Goal: Communication & Community: Answer question/provide support

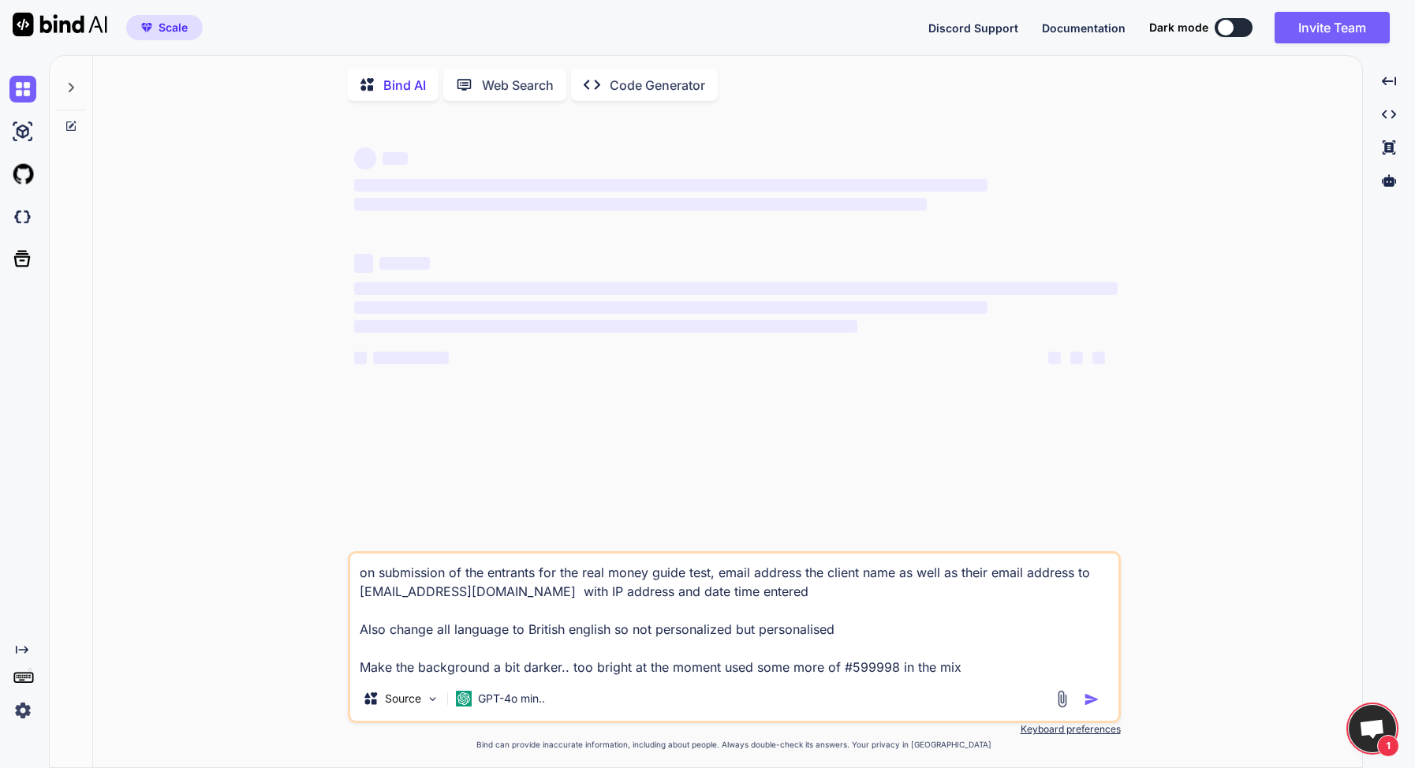
scroll to position [357, 0]
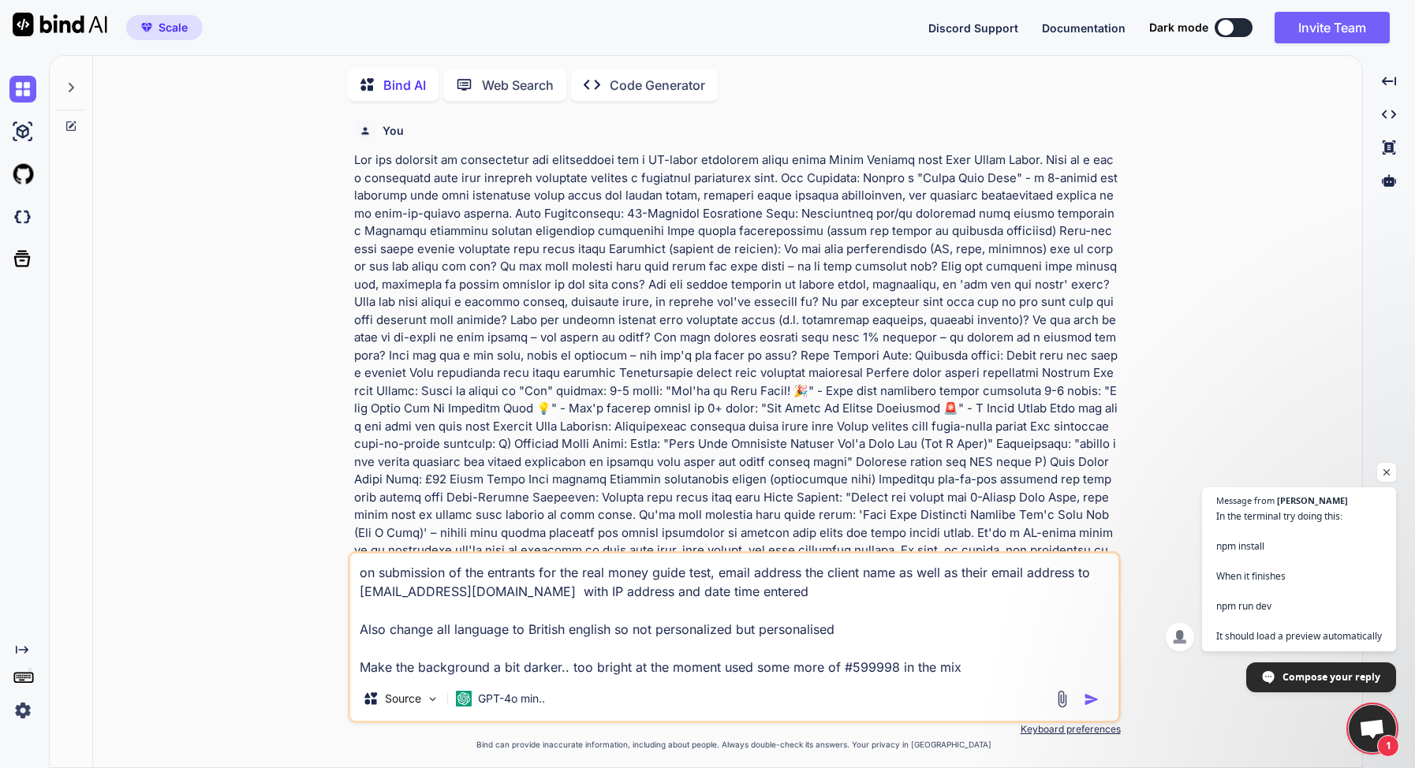
type textarea "x"
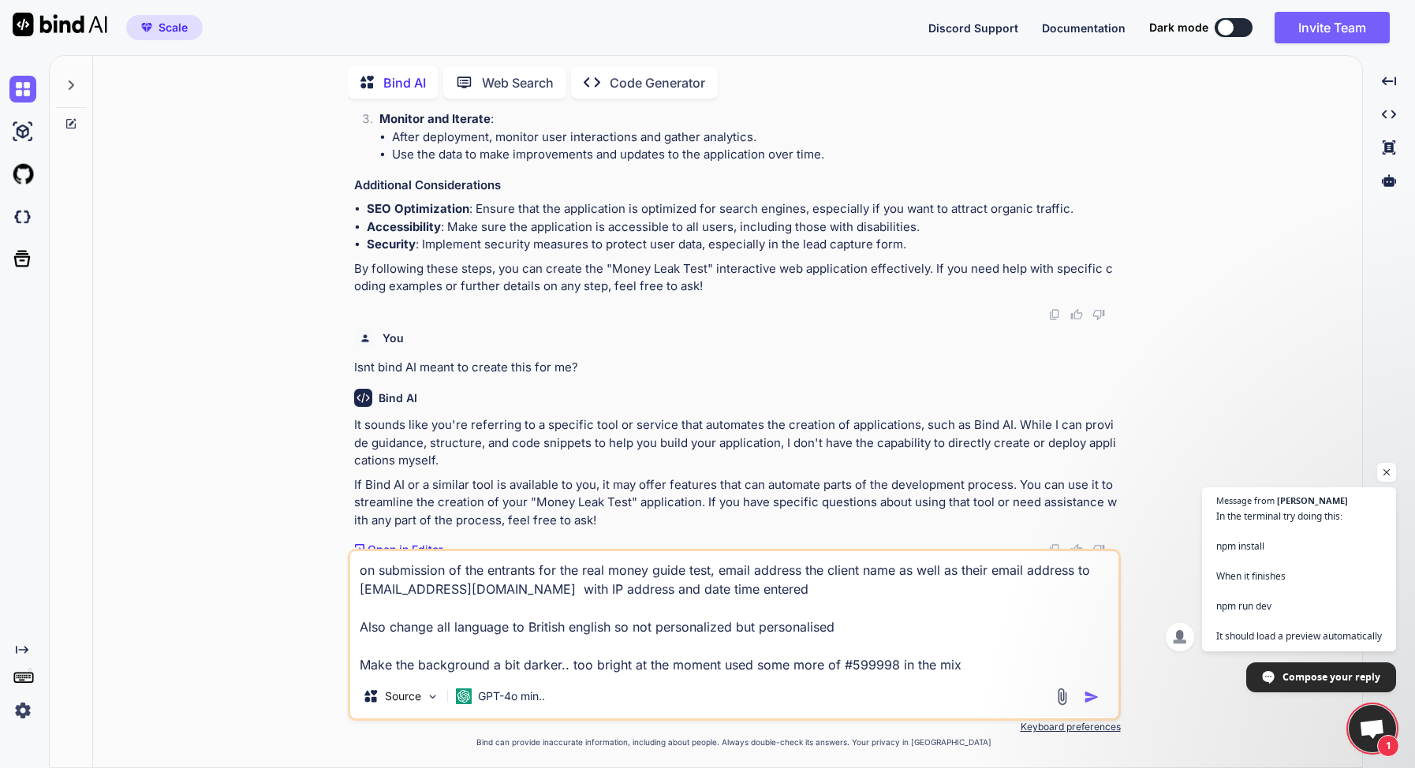
scroll to position [4198, 0]
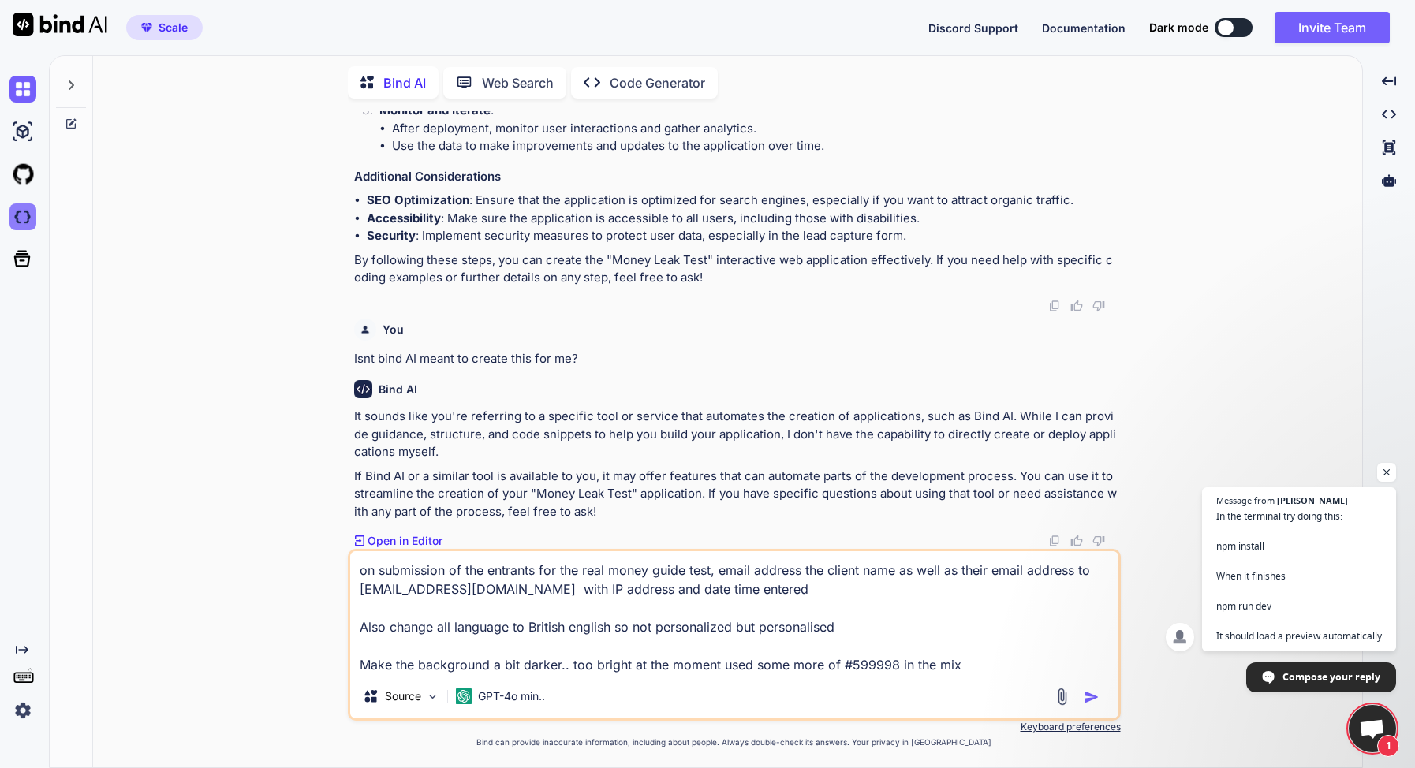
click at [32, 222] on img at bounding box center [22, 216] width 27 height 27
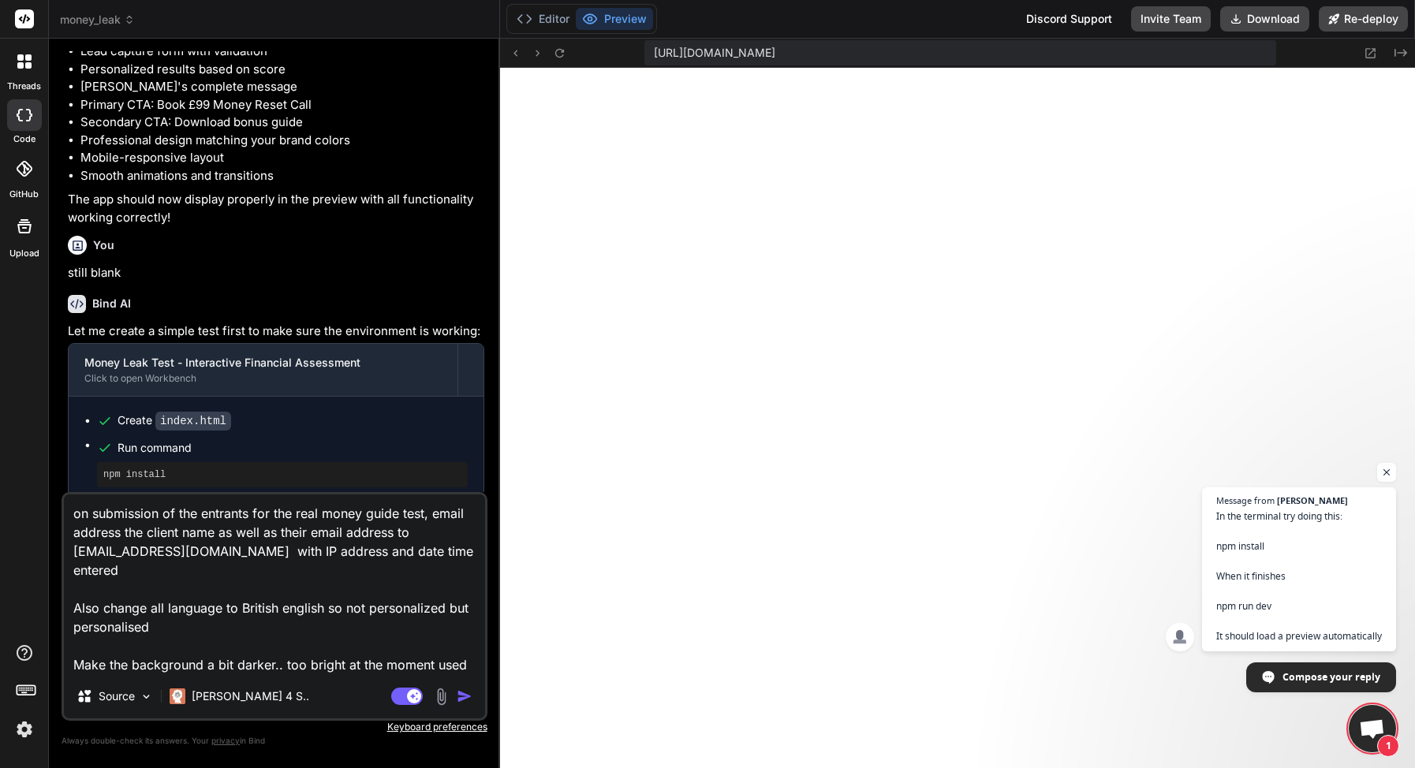
drag, startPoint x: 365, startPoint y: 608, endPoint x: 380, endPoint y: 609, distance: 15.0
click at [366, 608] on textarea "on submission of the entrants for the real money guide test, email address the …" at bounding box center [274, 584] width 421 height 180
type textarea "x"
type textarea "on submission of the entrants for the real money guide test, email address the …"
type textarea "x"
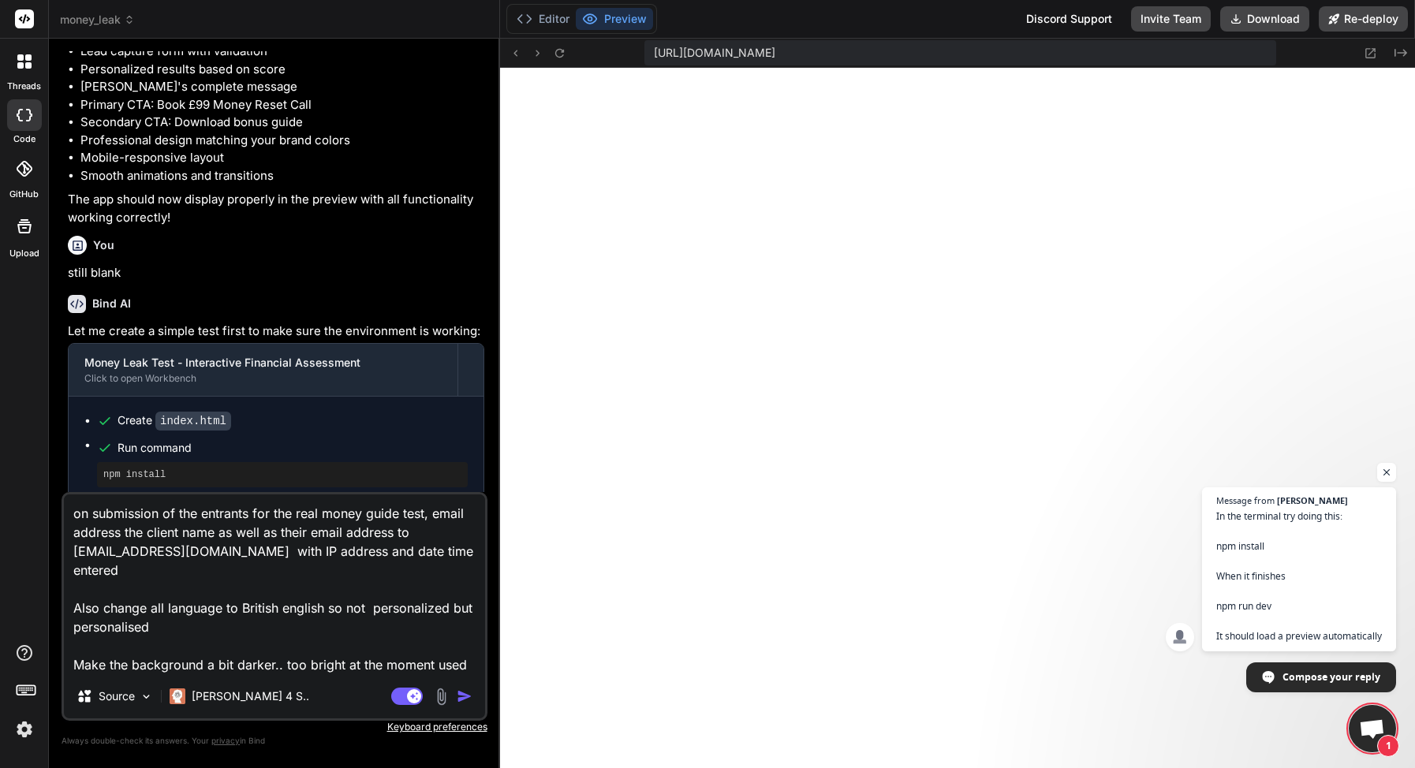
type textarea "on submission of the entrants for the real money guide test, email address the …"
type textarea "x"
type textarea "on submission of the entrants for the real money guide test, email address the …"
type textarea "x"
type textarea "on submission of the entrants for the real money guide test, email address the …"
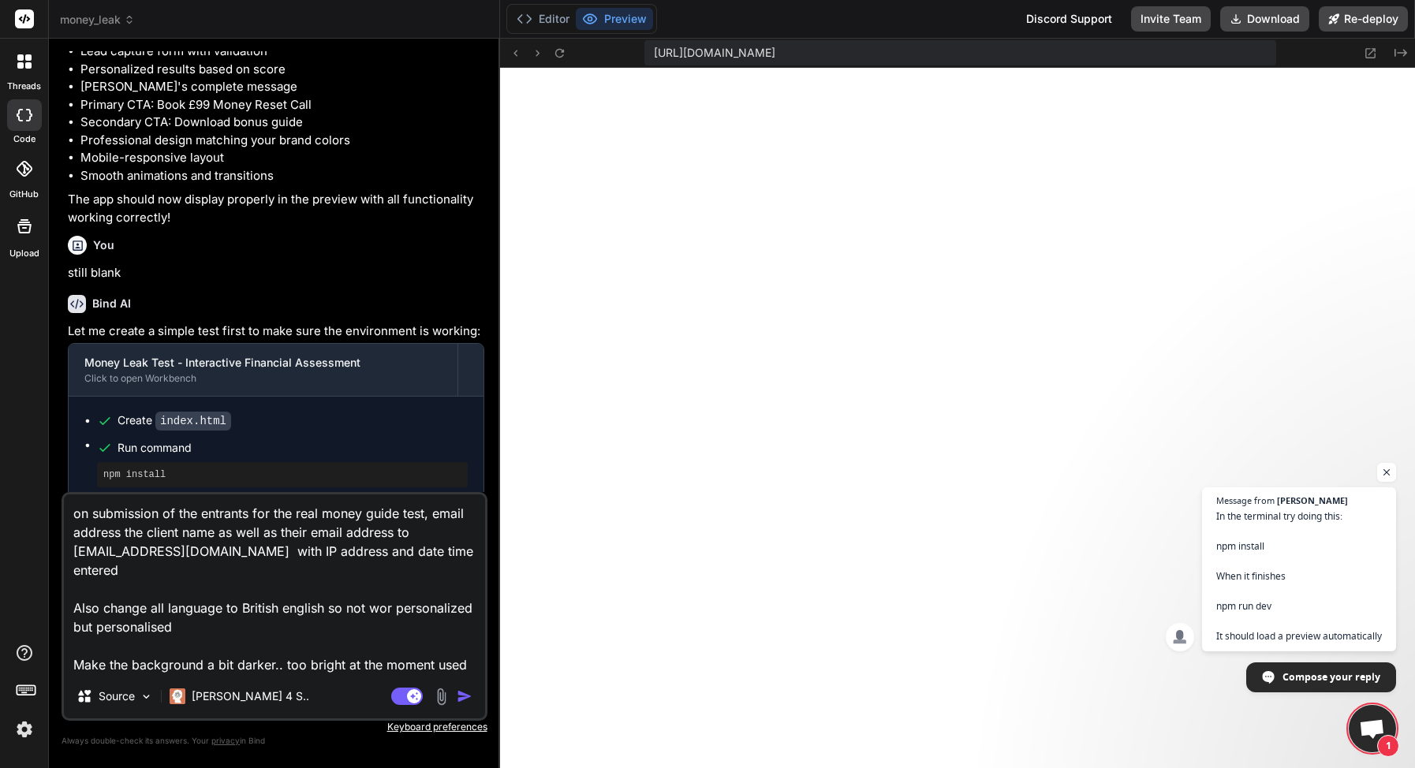
type textarea "x"
type textarea "on submission of the entrants for the real money guide test, email address the …"
type textarea "x"
type textarea "on submission of the entrants for the real money guide test, email address the …"
type textarea "x"
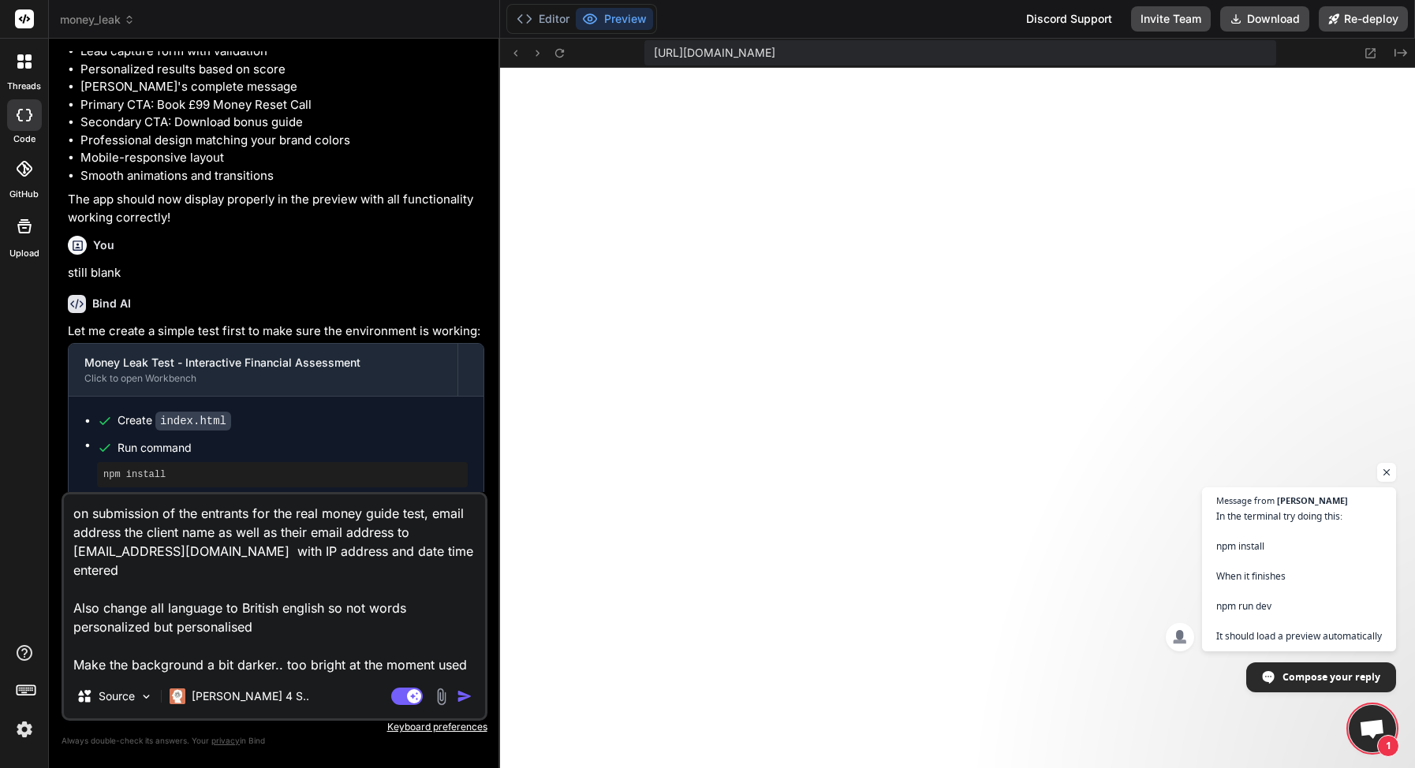
type textarea "on submission of the entrants for the real money guide test, email address the …"
type textarea "x"
type textarea "on submission of the entrants for the real money guide test, email address the …"
type textarea "x"
type textarea "on submission of the entrants for the real money guide test, email address the …"
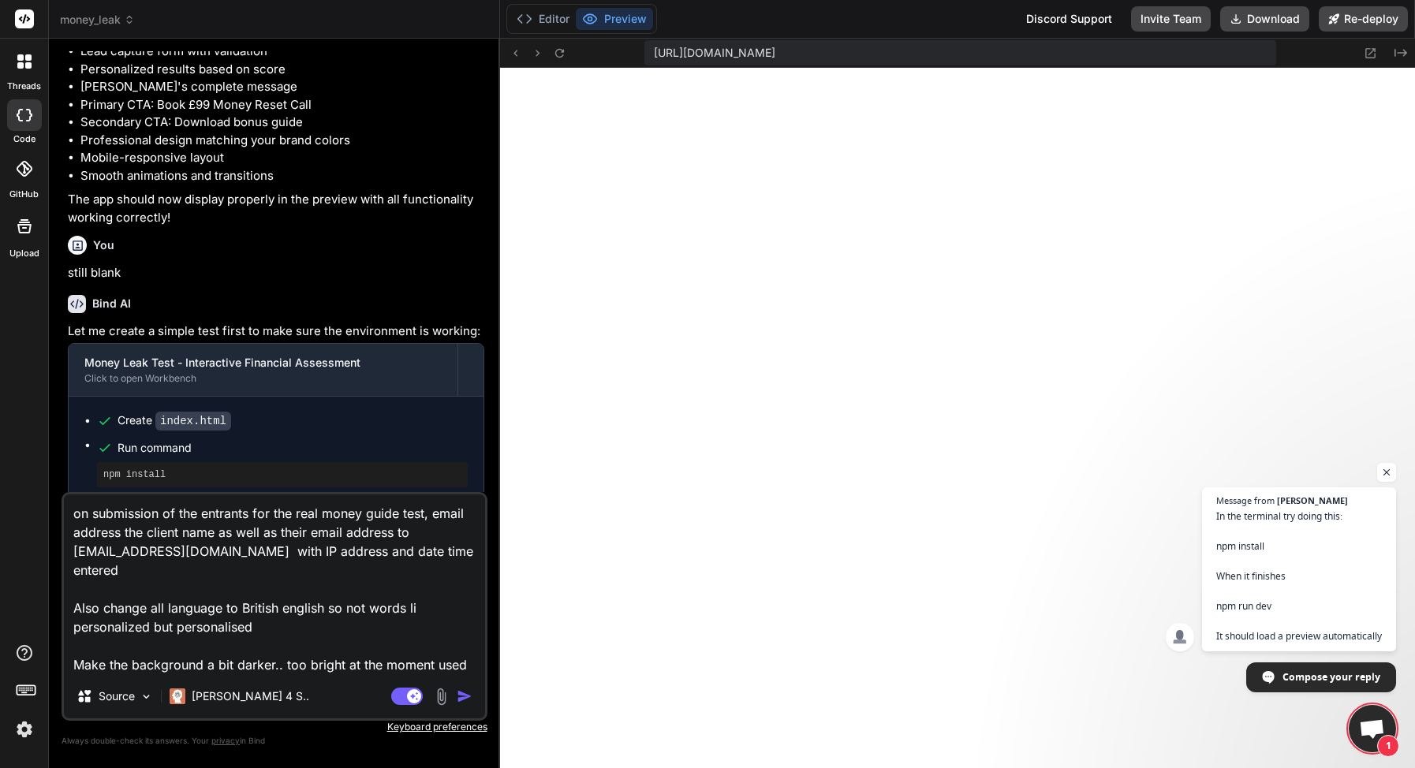
type textarea "x"
type textarea "on submission of the entrants for the real money guide test, email address the …"
type textarea "x"
type textarea "on submission of the entrants for the real money guide test, email address the …"
type textarea "x"
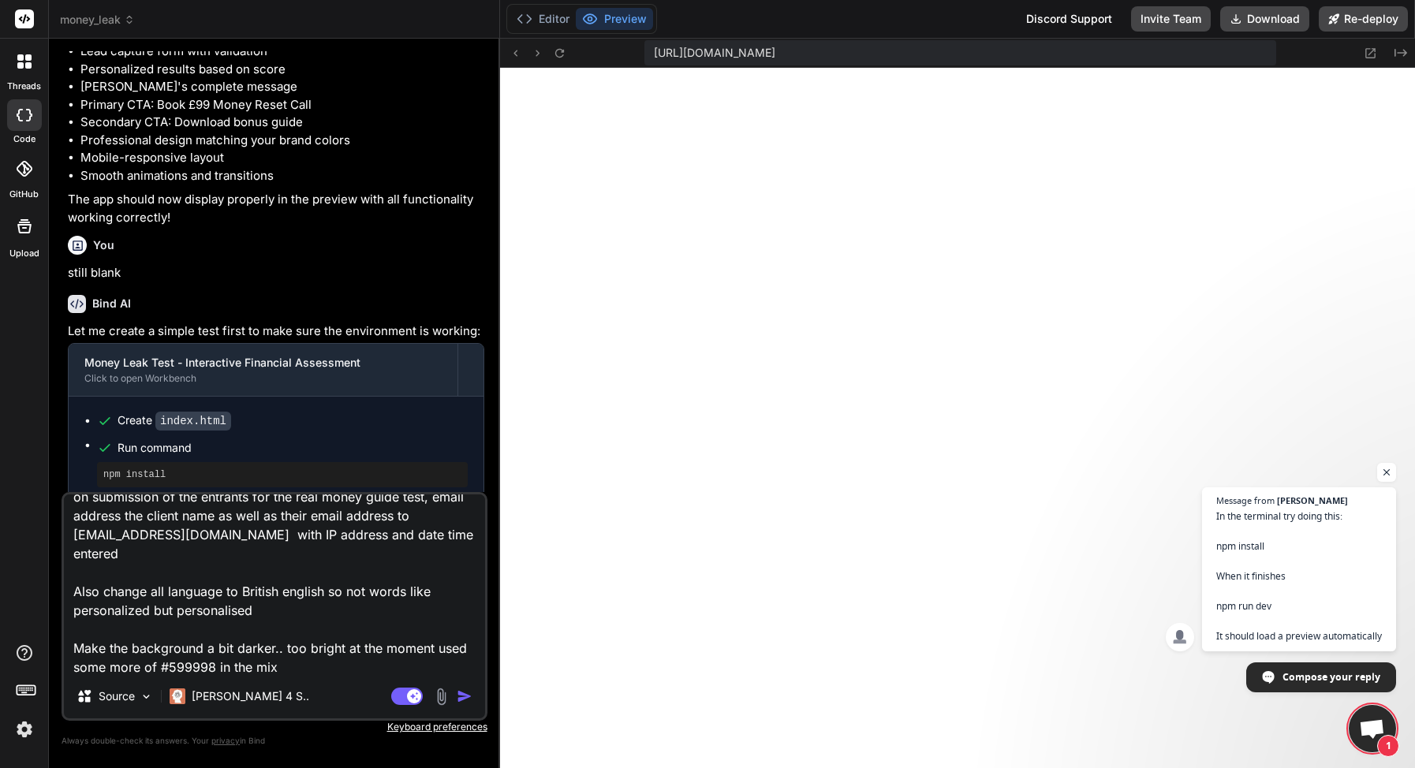
scroll to position [19, 0]
type textarea "on submission of the entrants for the real money guide test, email address the …"
click at [471, 699] on img "button" at bounding box center [465, 696] width 16 height 16
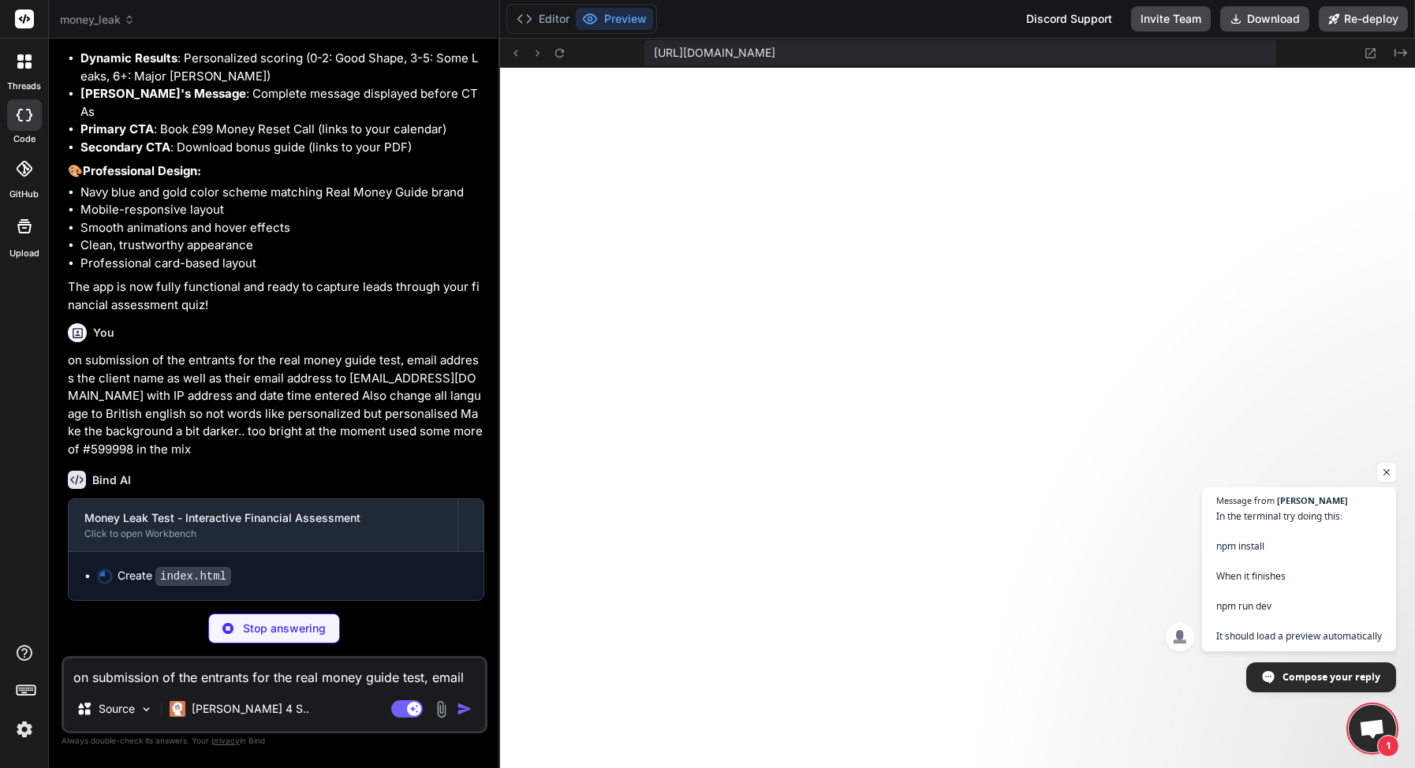
scroll to position [3344, 0]
click at [224, 667] on textarea "on submission of the entrants for the real money guide test, email address the …" at bounding box center [274, 672] width 421 height 28
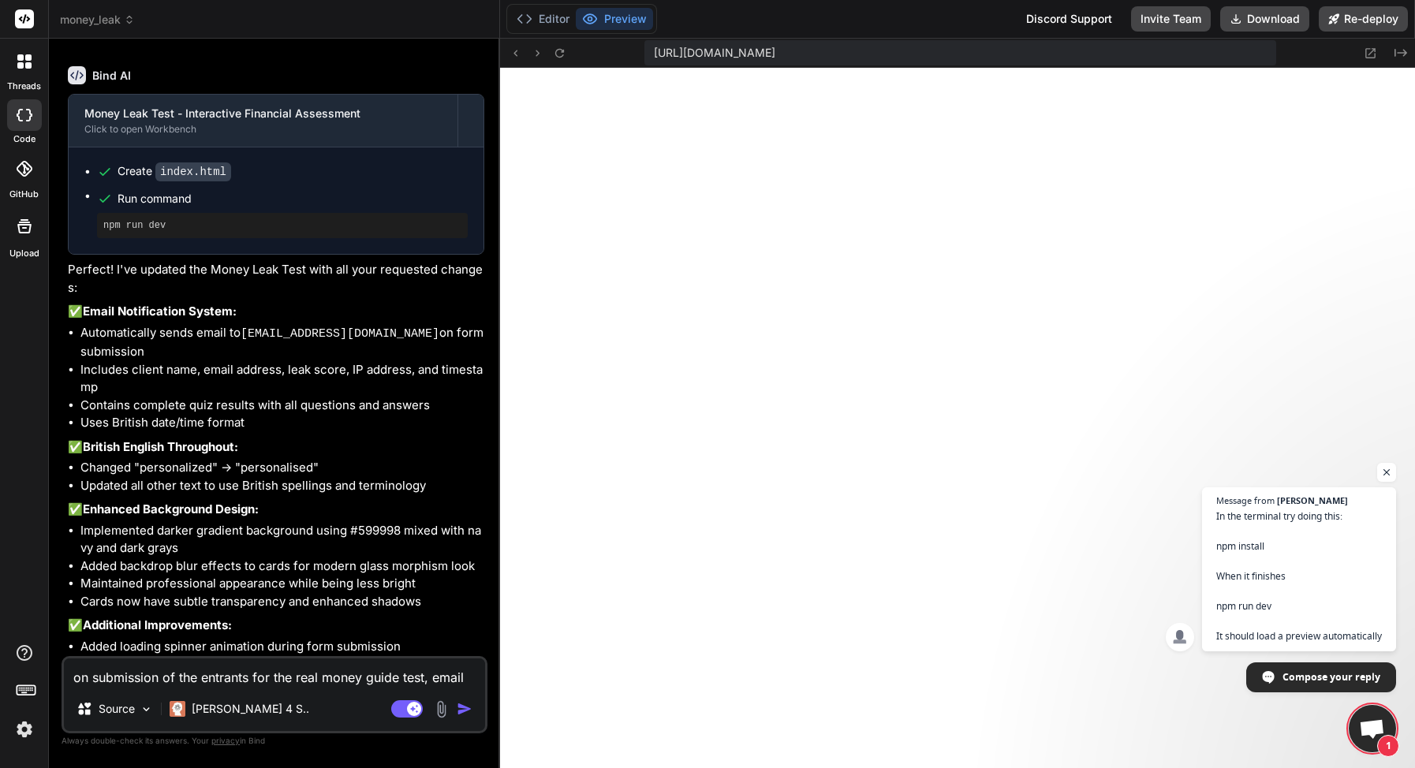
scroll to position [3862, 0]
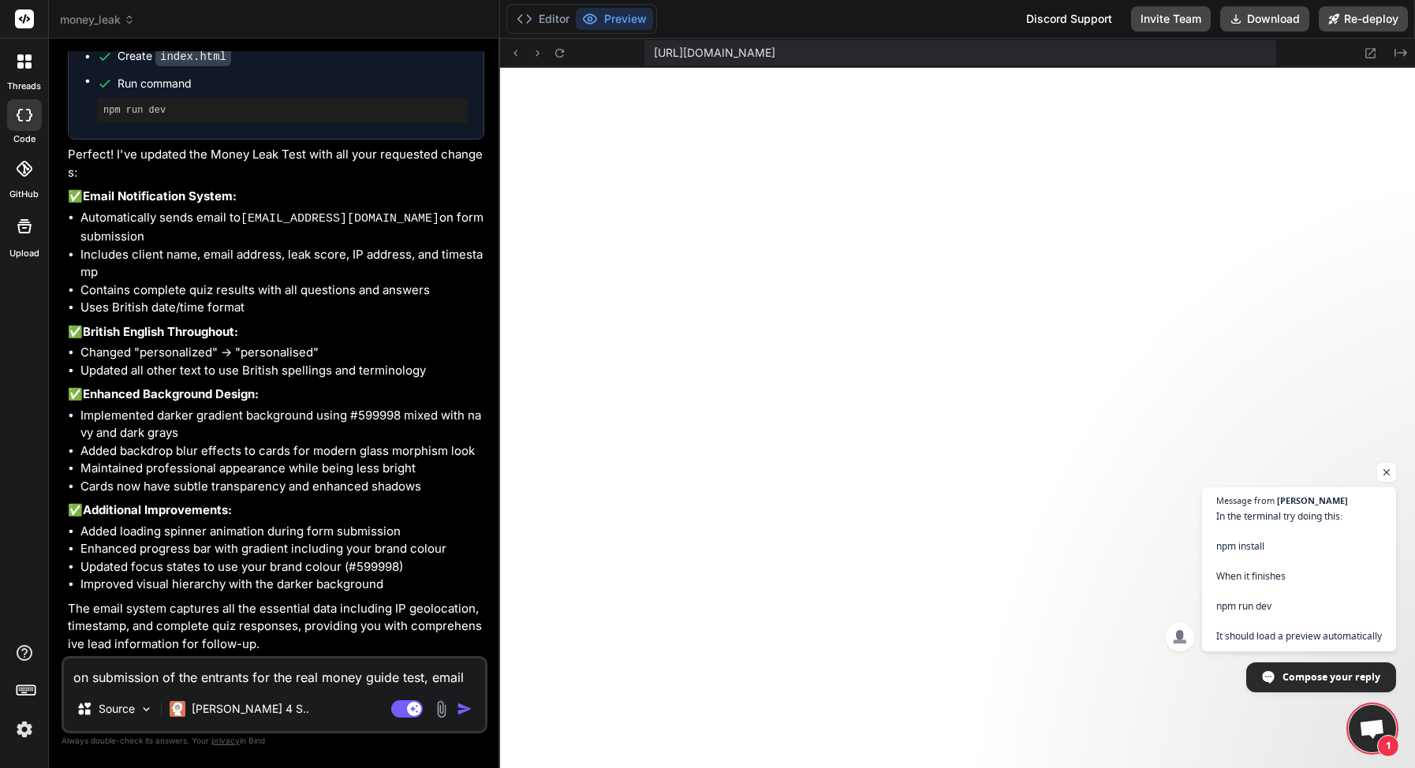
type textarea "x"
click at [513, 56] on icon at bounding box center [515, 53] width 13 height 13
click at [519, 58] on icon at bounding box center [515, 53] width 13 height 13
click at [1385, 469] on span "Open chat" at bounding box center [1387, 473] width 20 height 20
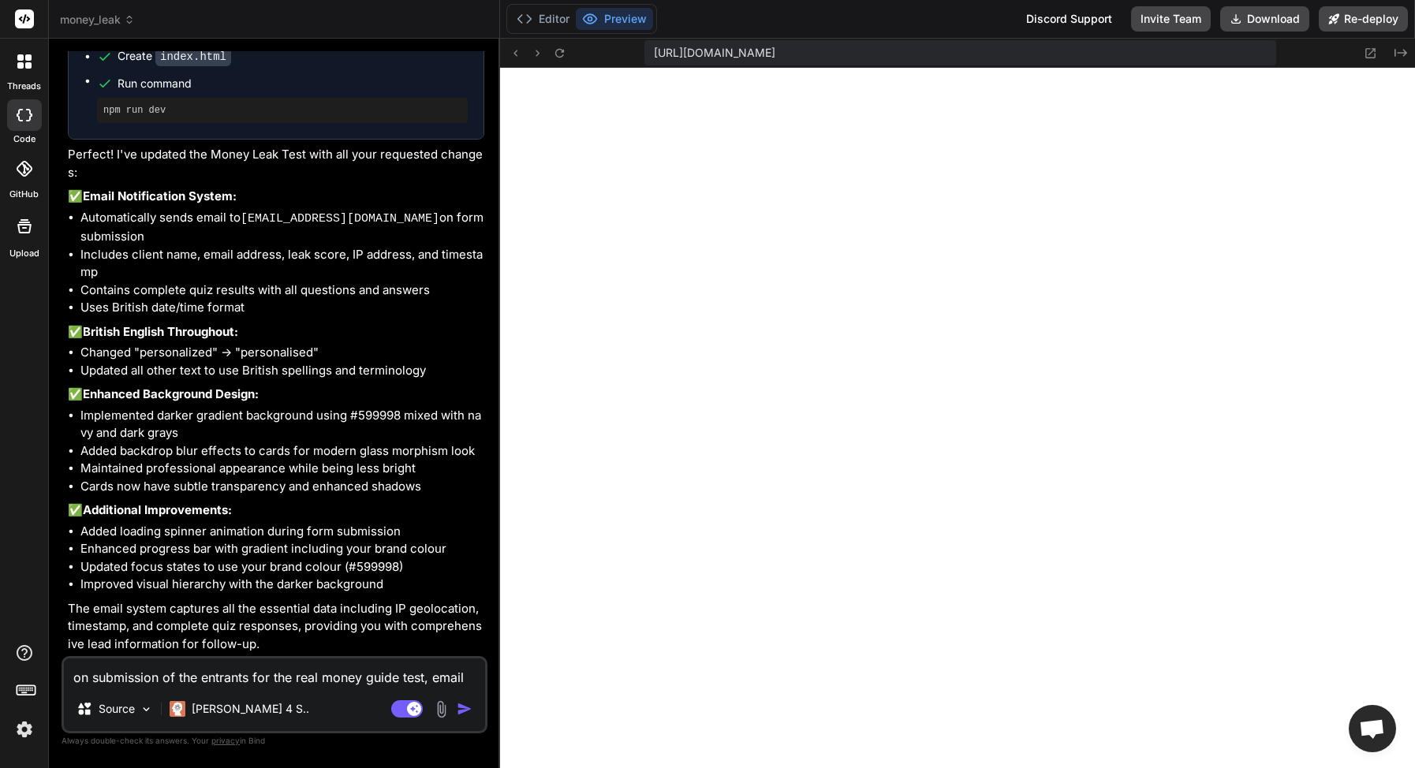
click at [509, 62] on div "https://u3uk0f35zsjjbn9cprh6fq9h0p4tm2-wnxx-5b5x839b--3000--96435430.local-corp…" at bounding box center [957, 53] width 915 height 29
click at [212, 673] on textarea "on submission of the entrants for the real money guide test, email address the …" at bounding box center [274, 672] width 421 height 28
type textarea "x"
type textarea "I"
type textarea "x"
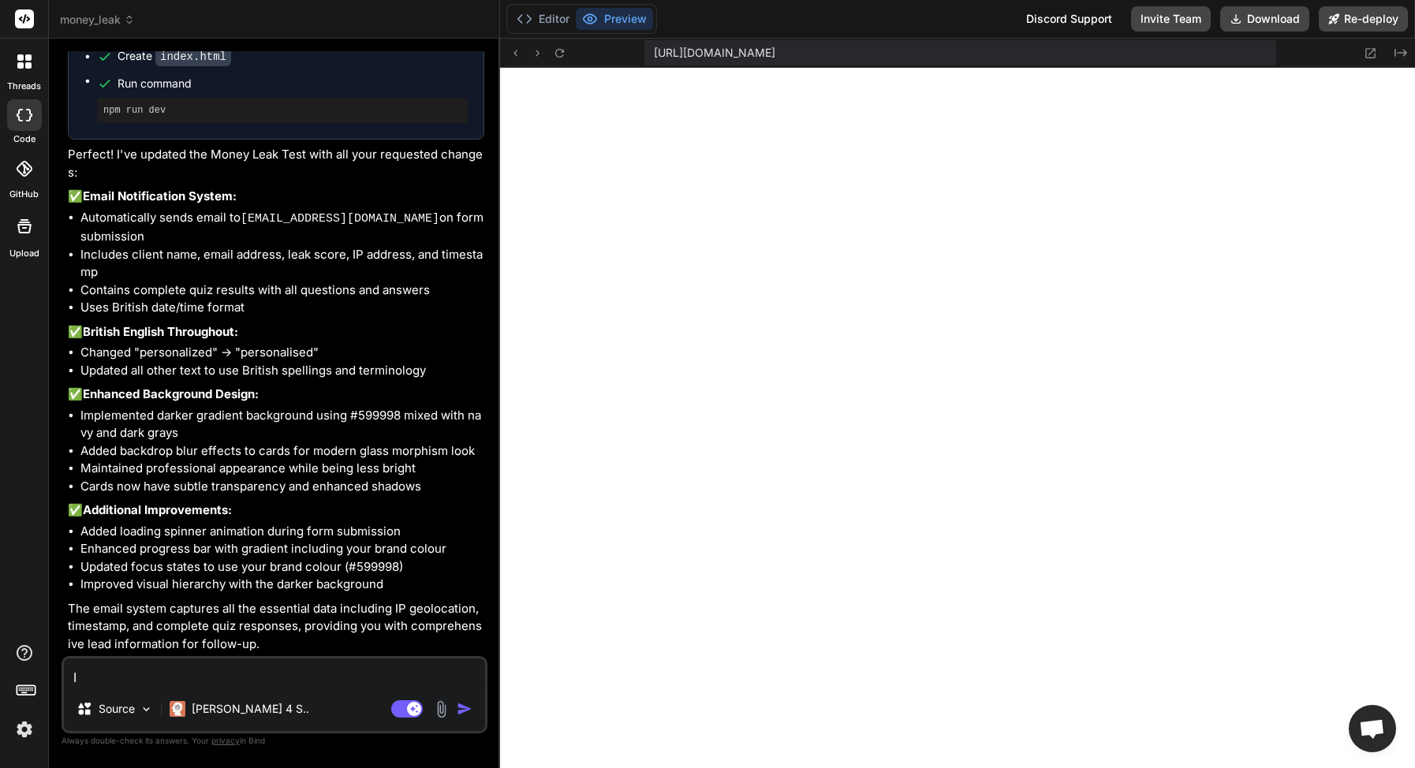
type textarea "It"
type textarea "x"
type textarea "It'"
type textarea "x"
type textarea "It's"
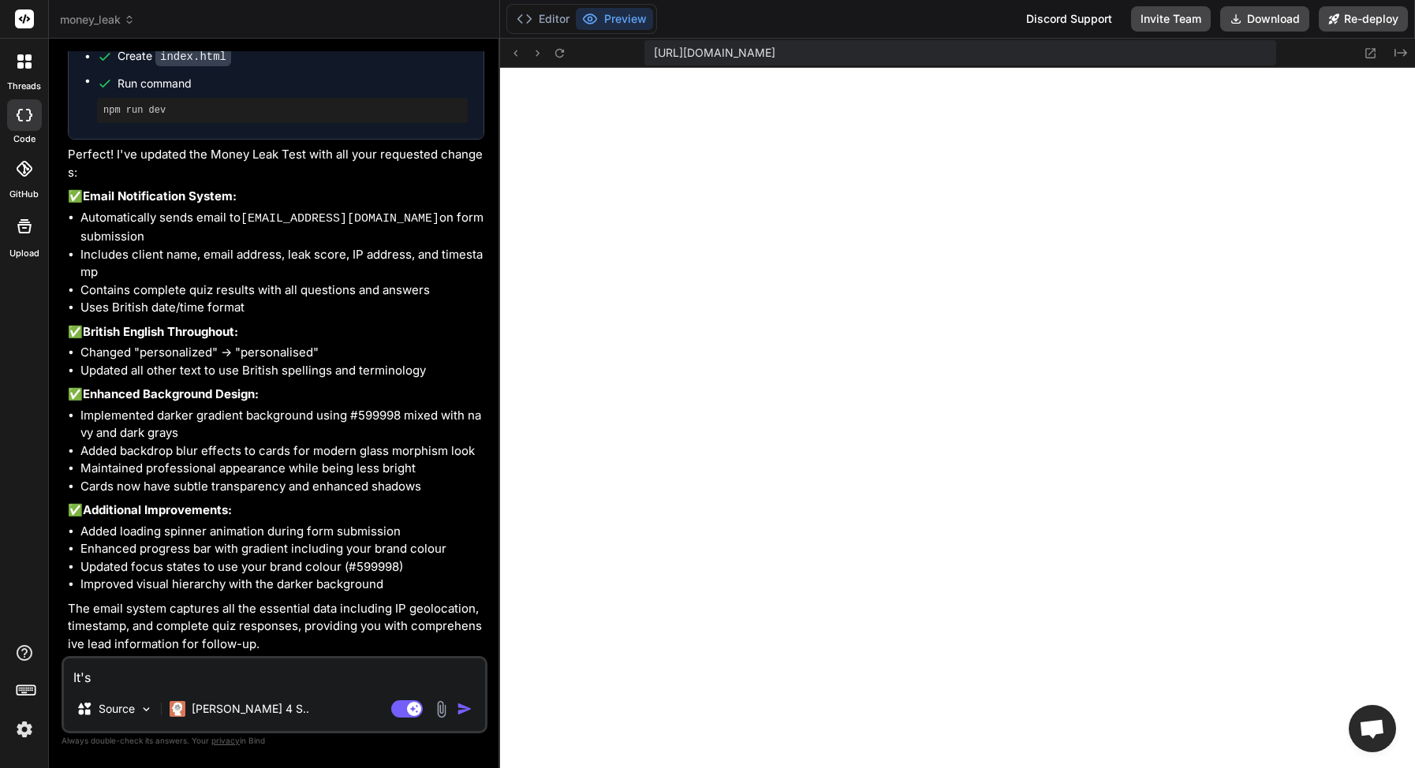
type textarea "x"
type textarea "It's"
type textarea "x"
type textarea "It's a"
type textarea "x"
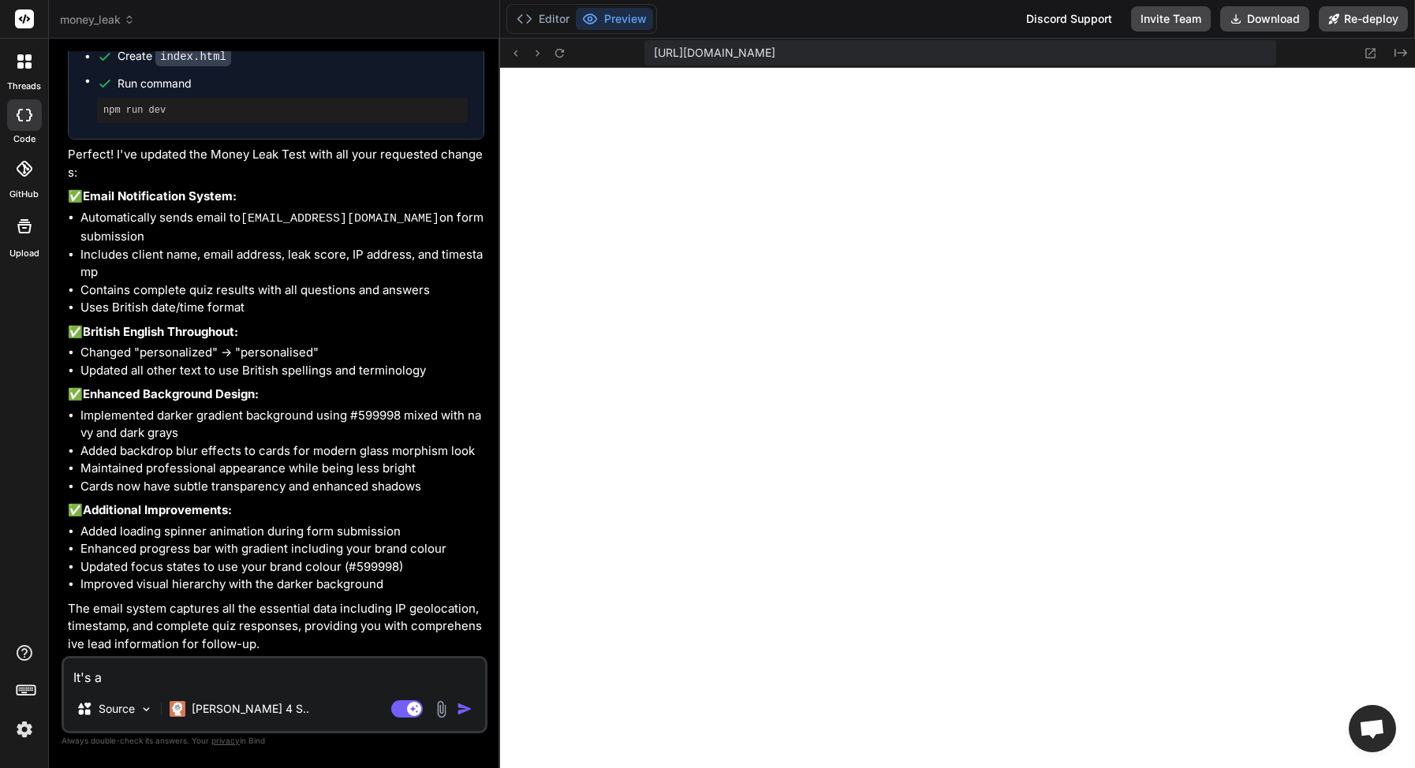
type textarea "It's ar"
type textarea "x"
type textarea "It's a"
type textarea "x"
type textarea "It's"
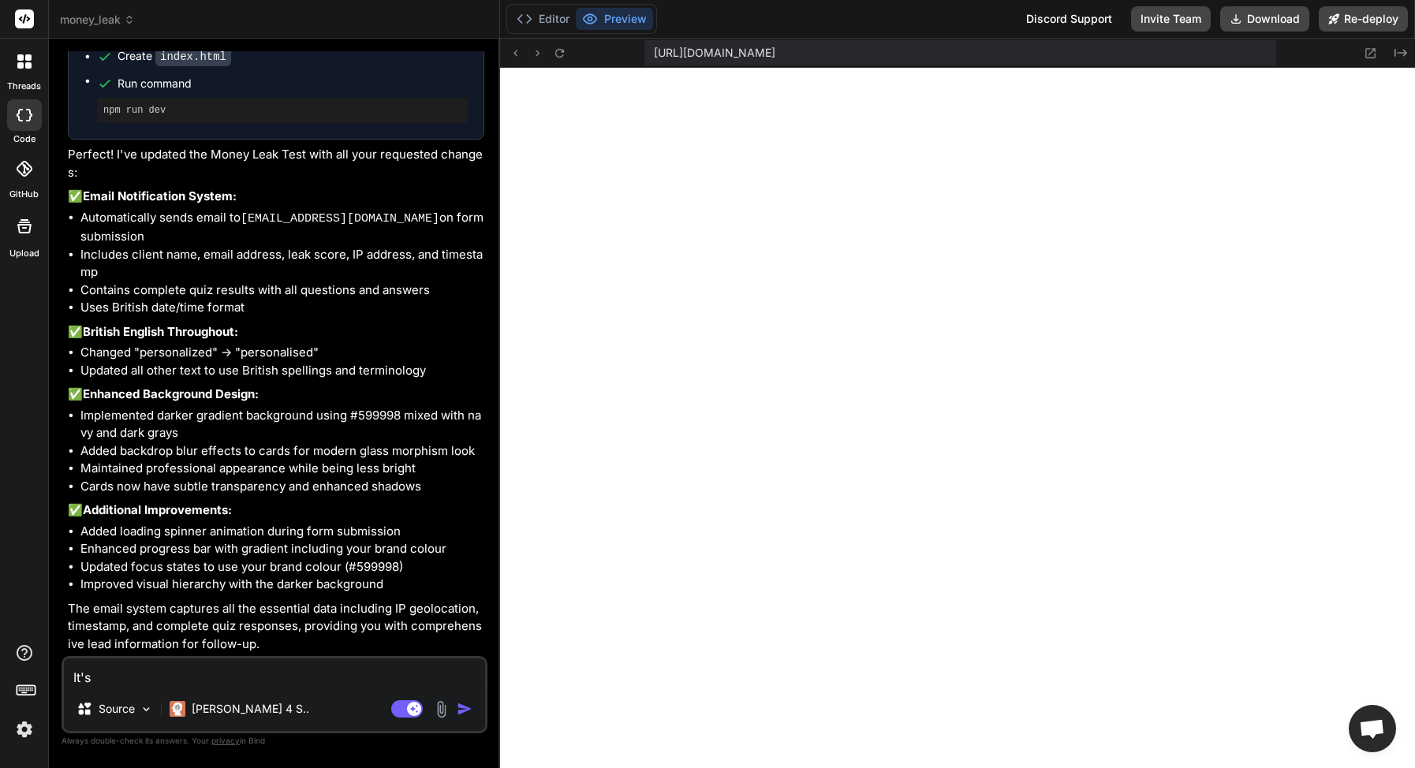
type textarea "x"
type textarea "It's h"
type textarea "x"
type textarea "It's ha"
type textarea "x"
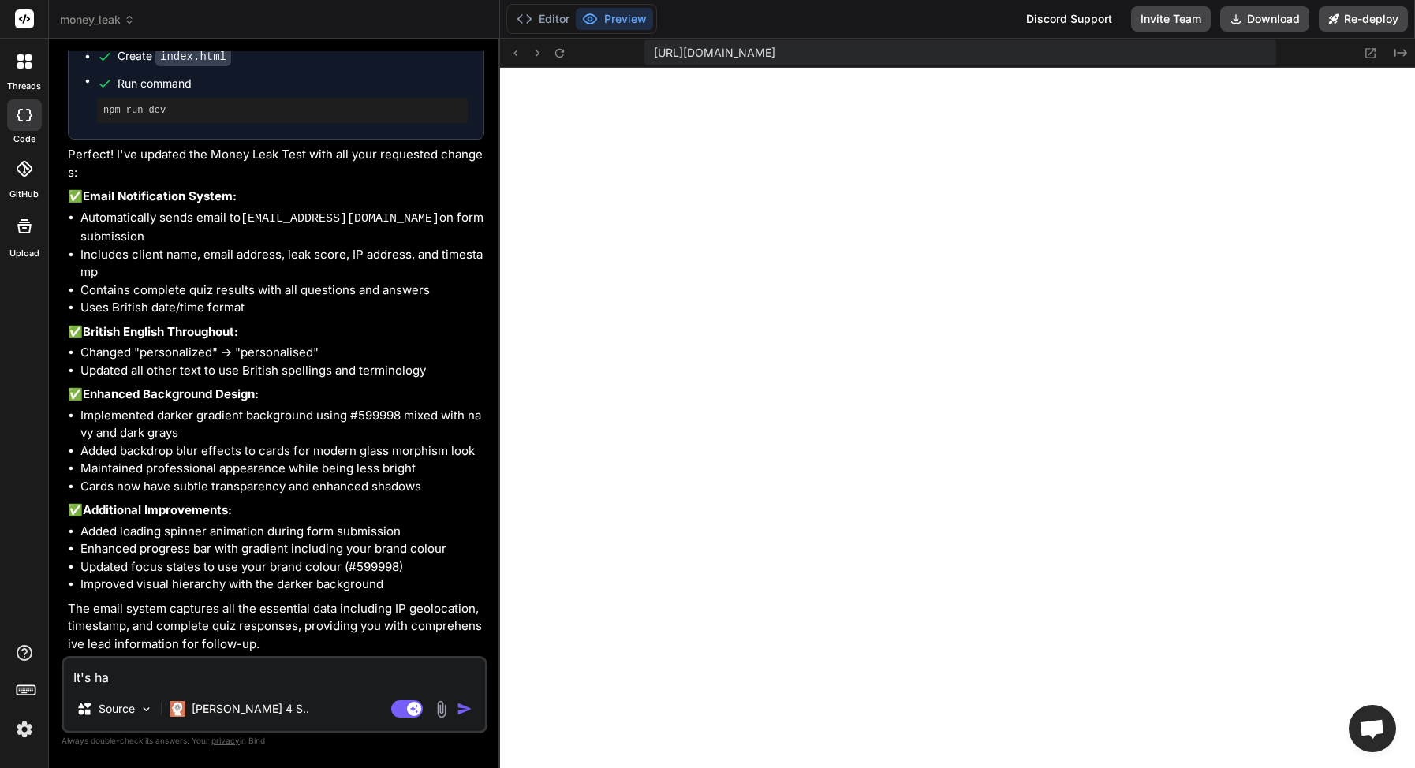
type textarea "It's har"
type textarea "x"
type textarea "It's hard"
type textarea "x"
type textarea "It's hard"
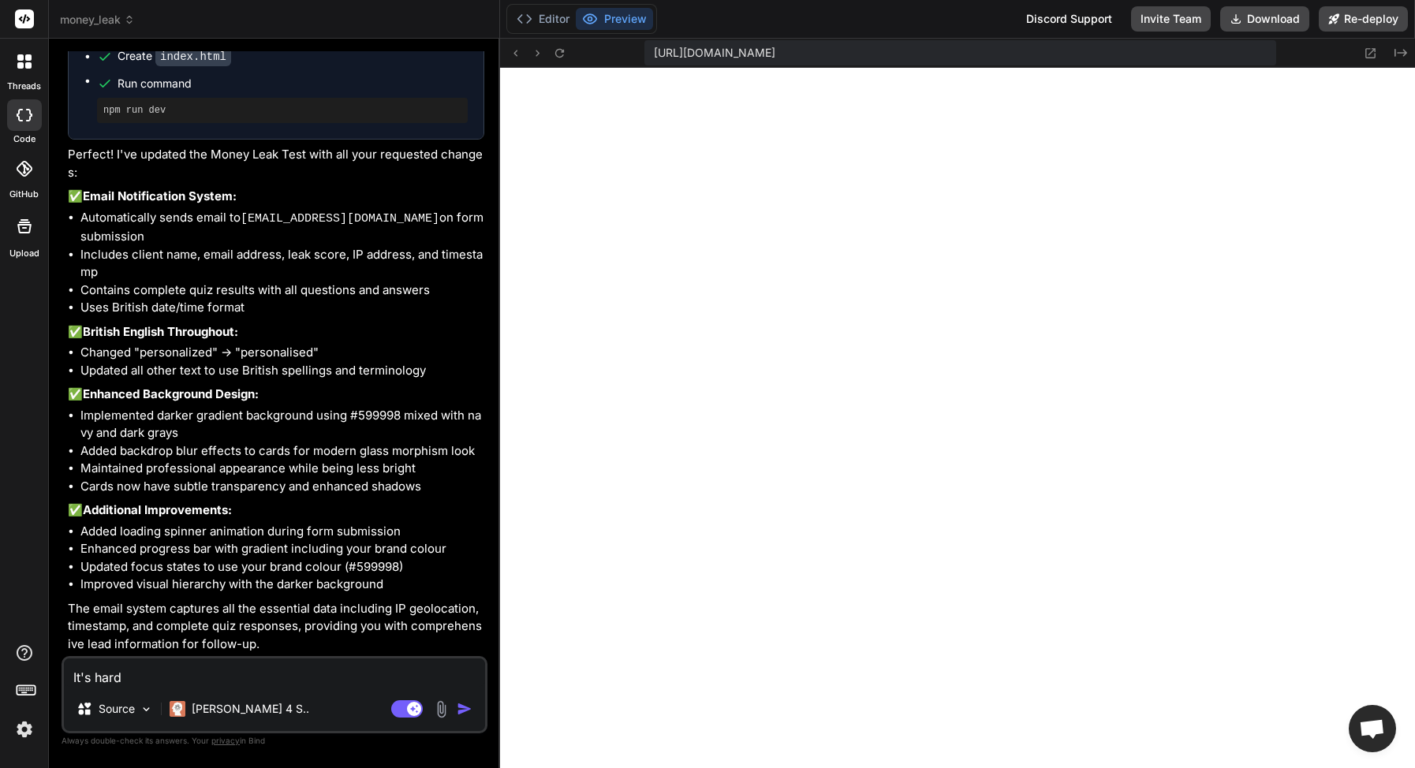
type textarea "x"
type textarea "It's hard t"
type textarea "x"
type textarea "It's hard to"
type textarea "x"
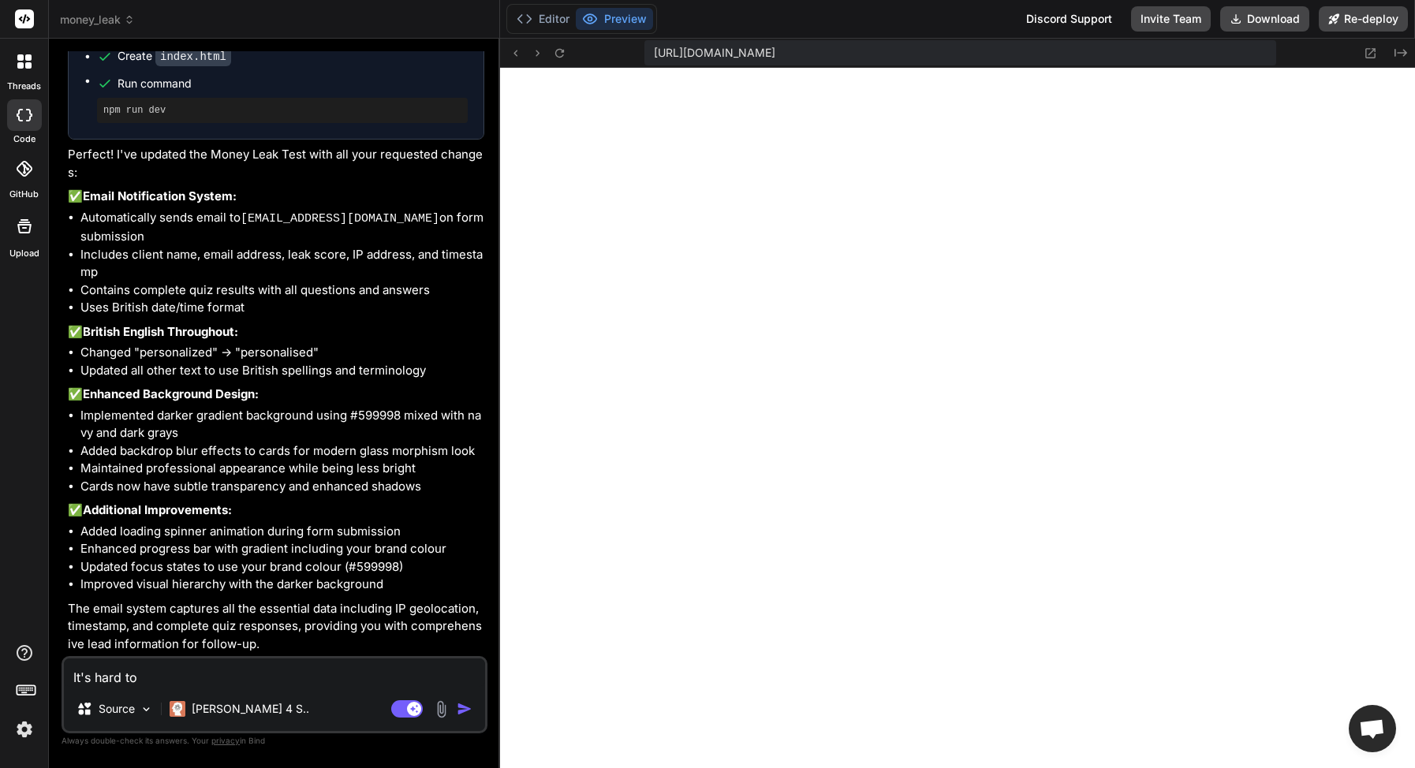
type textarea "It's hard to"
type textarea "x"
type textarea "It's hard to r"
type textarea "x"
type textarea "It's hard to re"
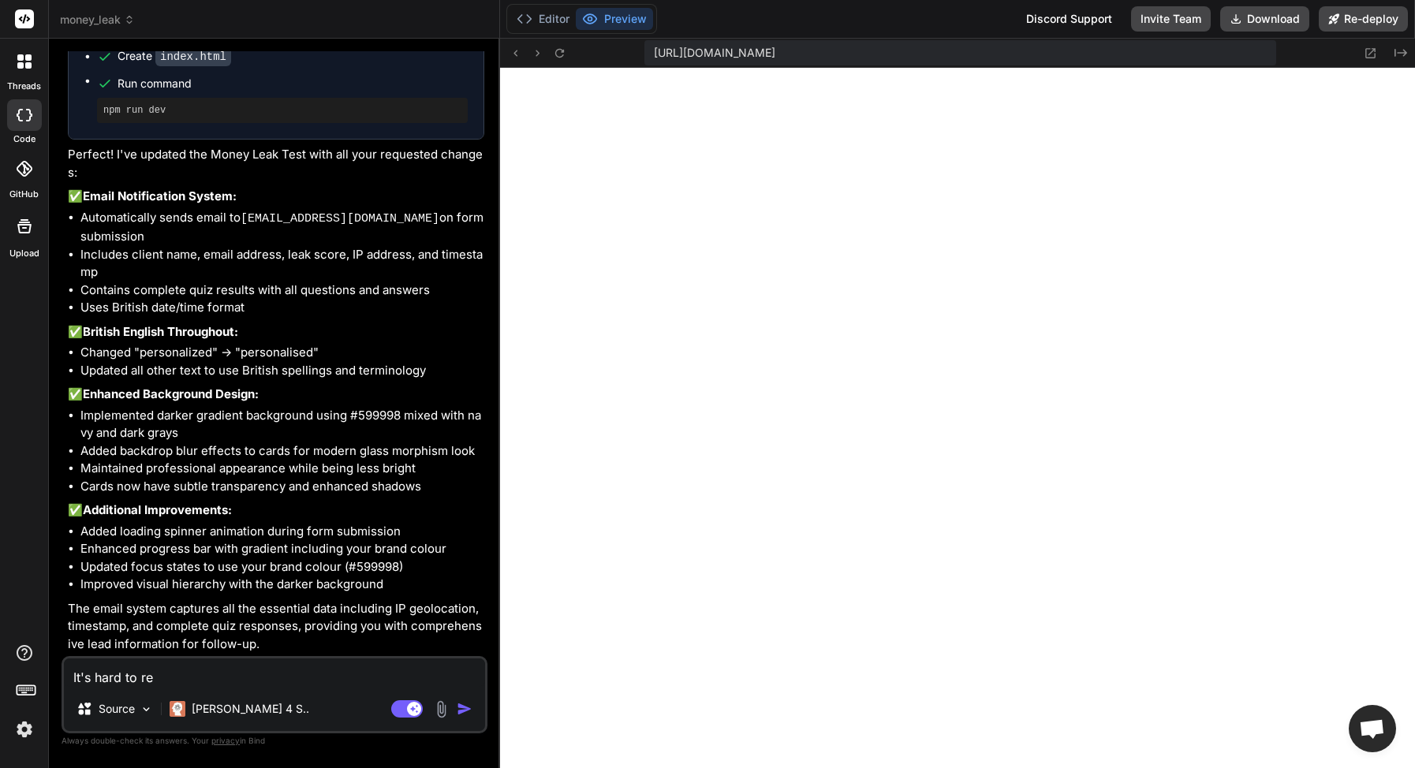
type textarea "x"
type textarea "It's hard to rea"
type textarea "x"
type textarea "It's hard to read"
type textarea "x"
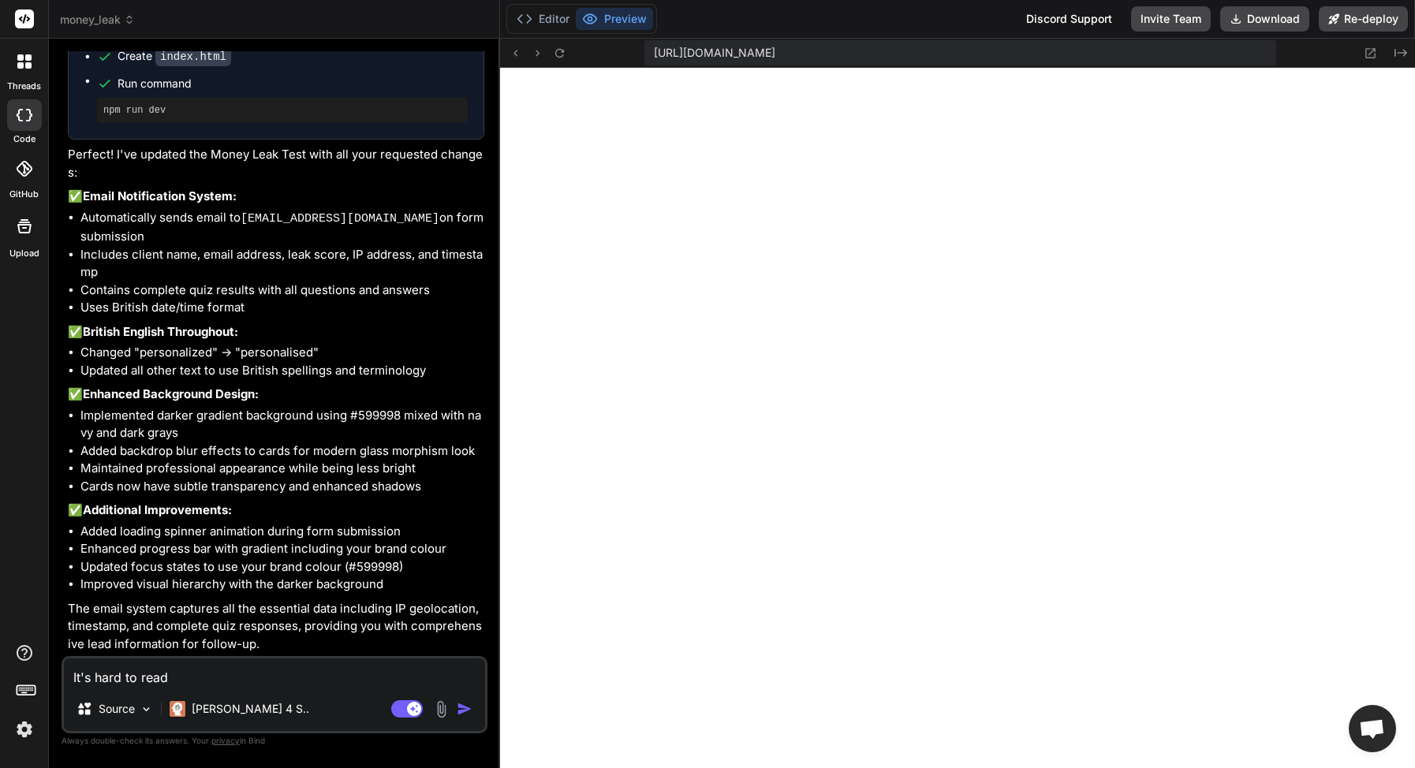
type textarea "It's hard to read"
type textarea "x"
type textarea "It's hard to read t"
type textarea "x"
type textarea "It's hard to read th"
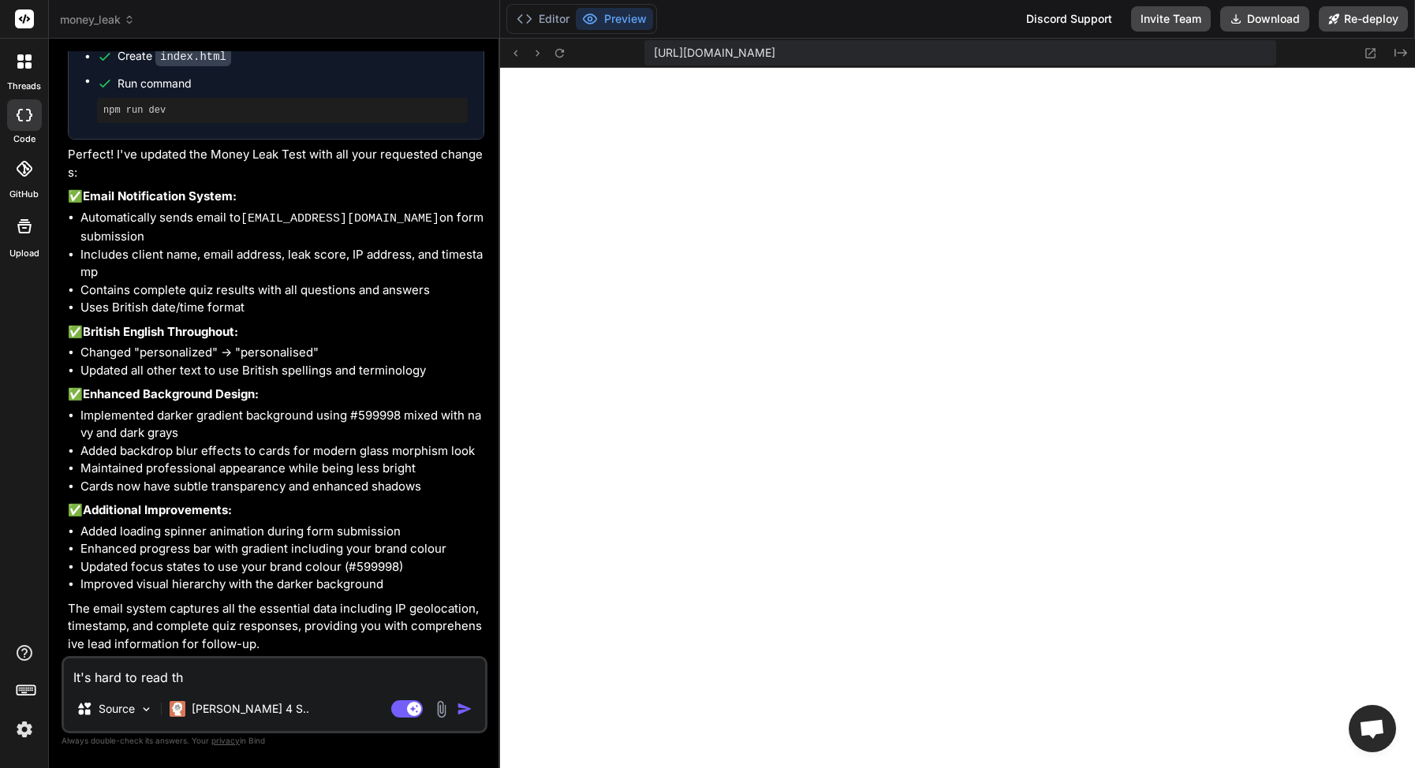
type textarea "x"
type textarea "It's hard to read the"
type textarea "x"
type textarea "It's hard to read the"
type textarea "x"
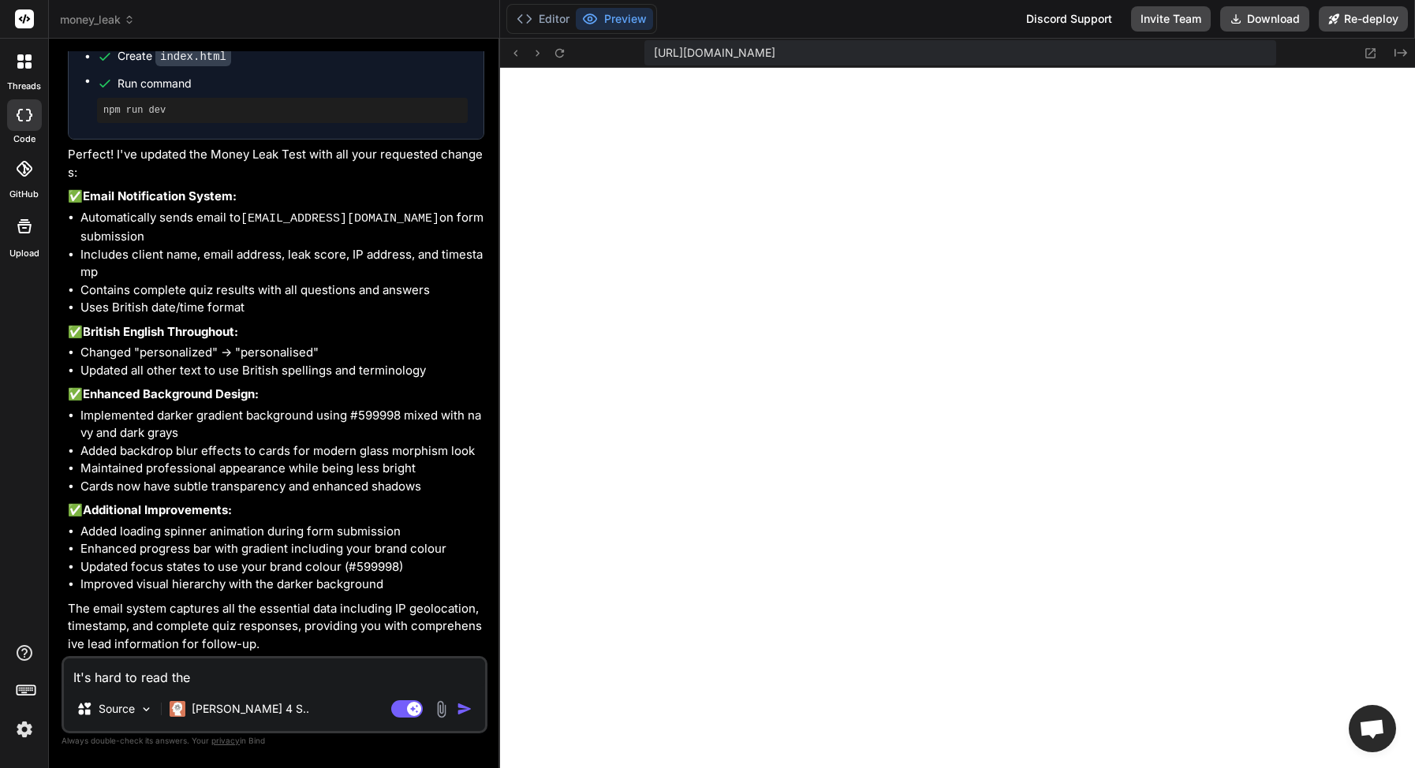
type textarea "It's hard to read the t"
type textarea "x"
type textarea "It's hard to read the te"
type textarea "x"
type textarea "It's hard to read the tex"
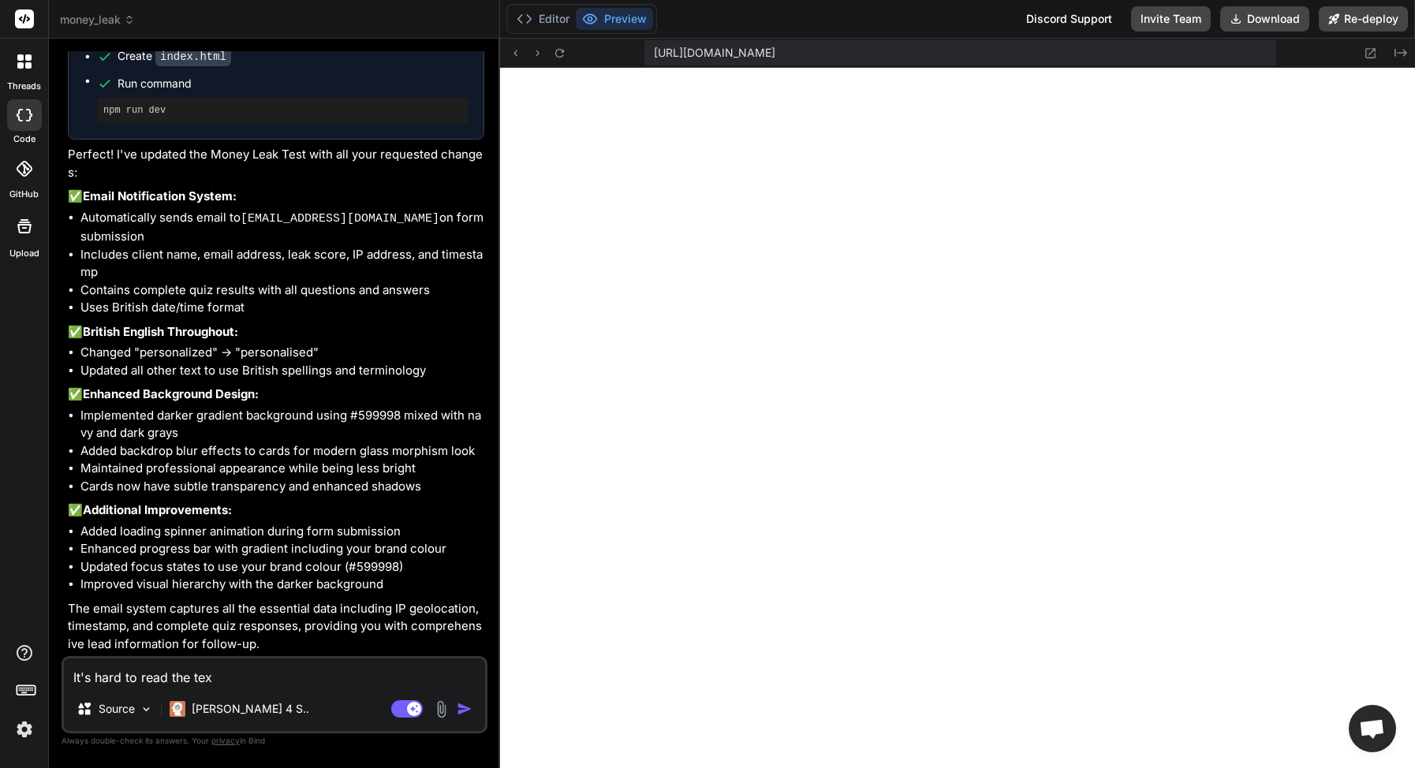
type textarea "x"
type textarea "It's hard to read the text"
type textarea "x"
type textarea "It's hard to read the text"
type textarea "x"
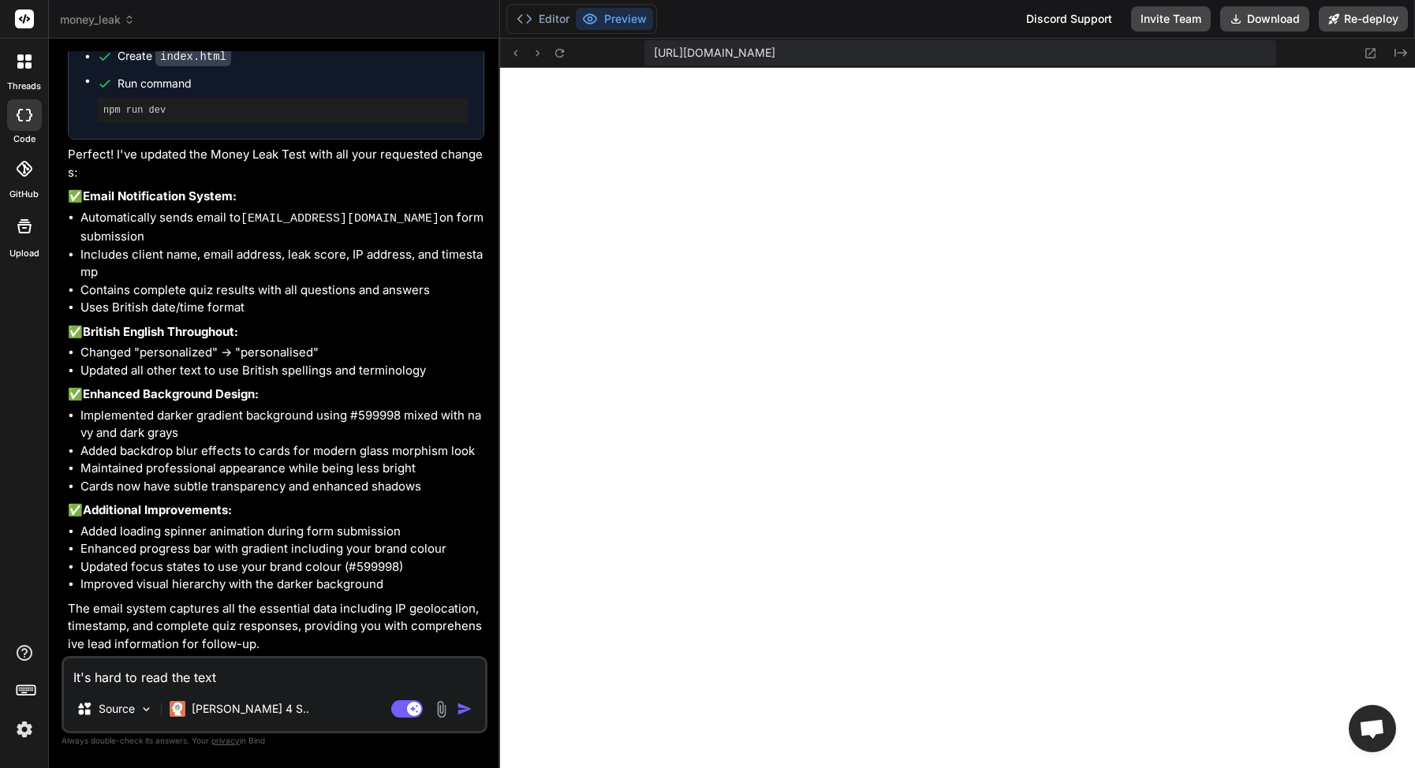
type textarea "It's hard to read the text o"
type textarea "x"
type textarea "It's hard to read the text on"
type textarea "x"
type textarea "It's hard to read the text on"
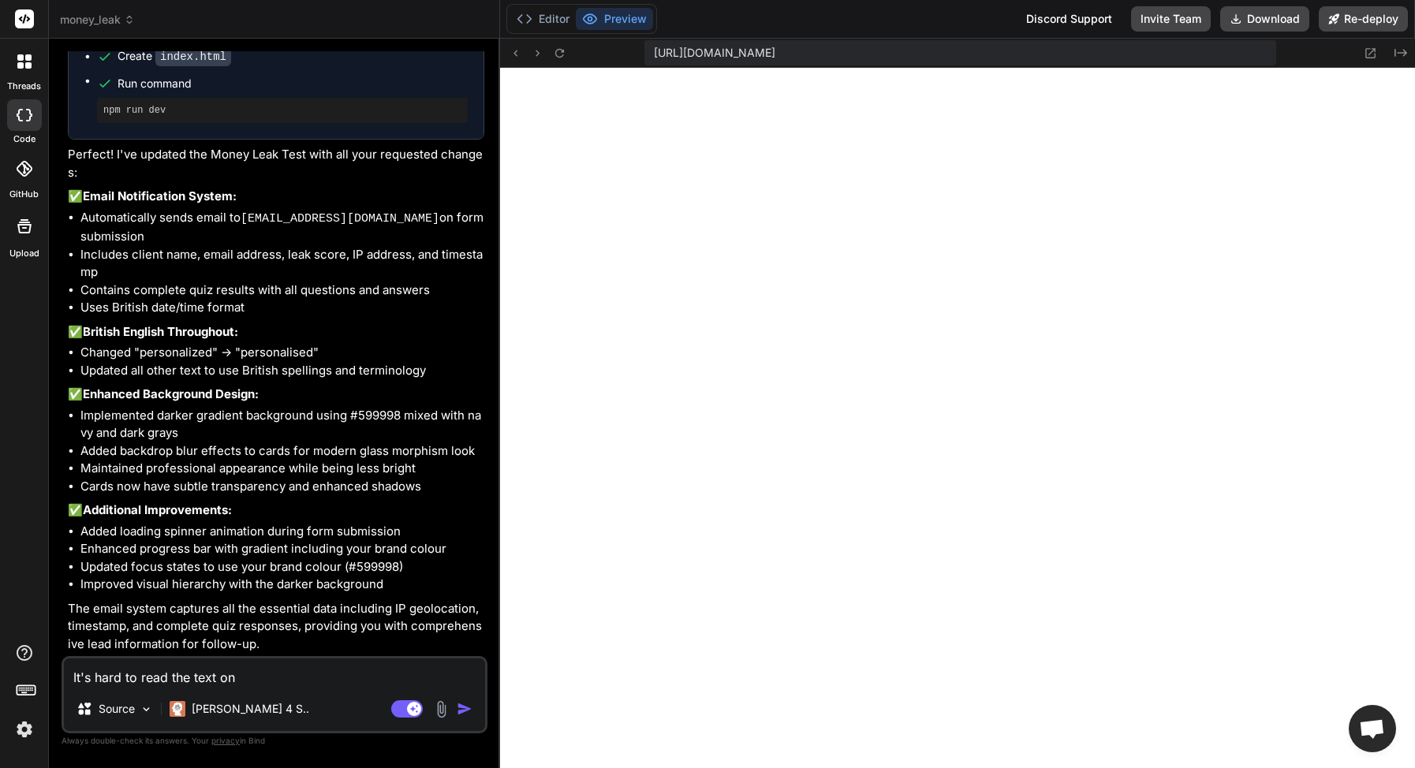
type textarea "x"
type textarea "It's hard to read the text on t"
type textarea "x"
type textarea "It's hard to read the text on th"
type textarea "x"
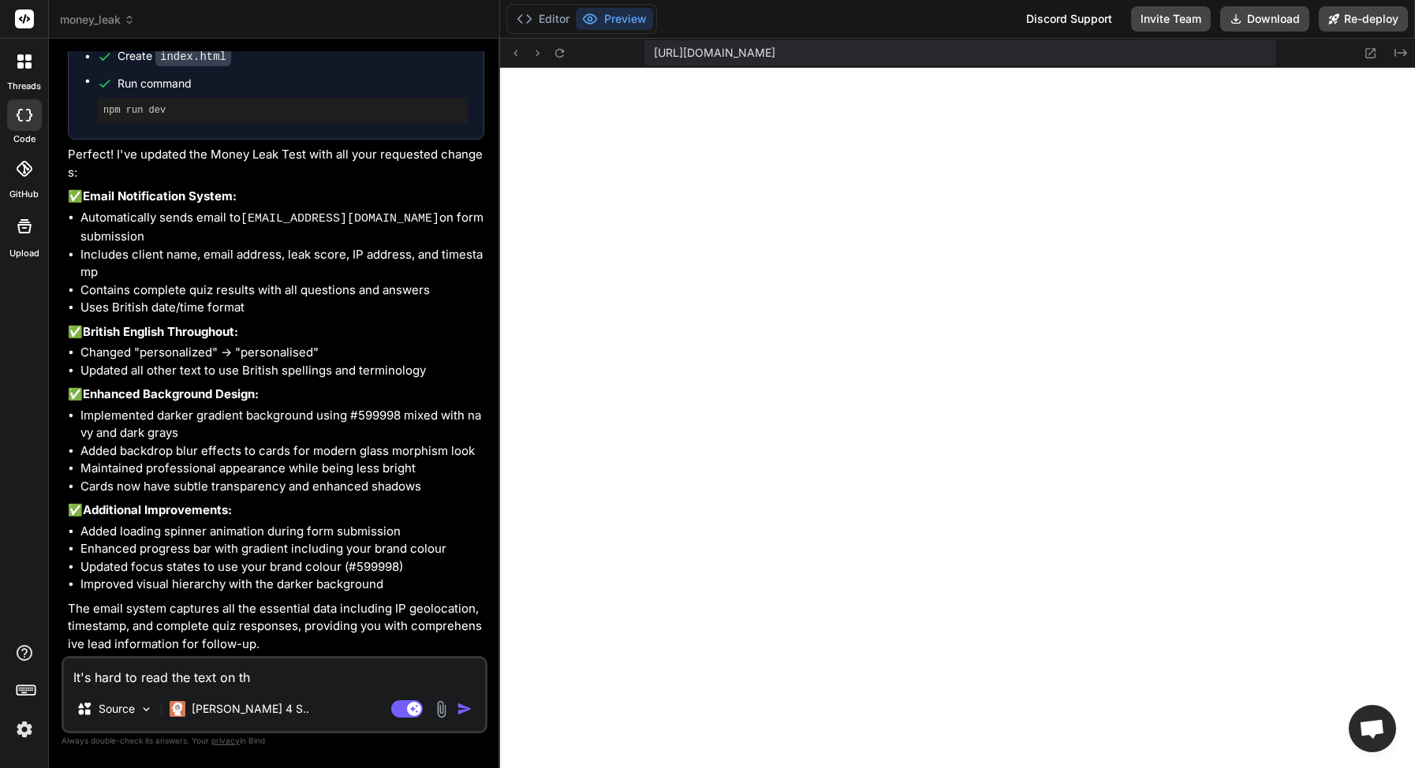
type textarea "It's hard to read the text on thi"
type textarea "x"
type textarea "It's hard to read the text on this"
type textarea "x"
type textarea "It's hard to read the text on this"
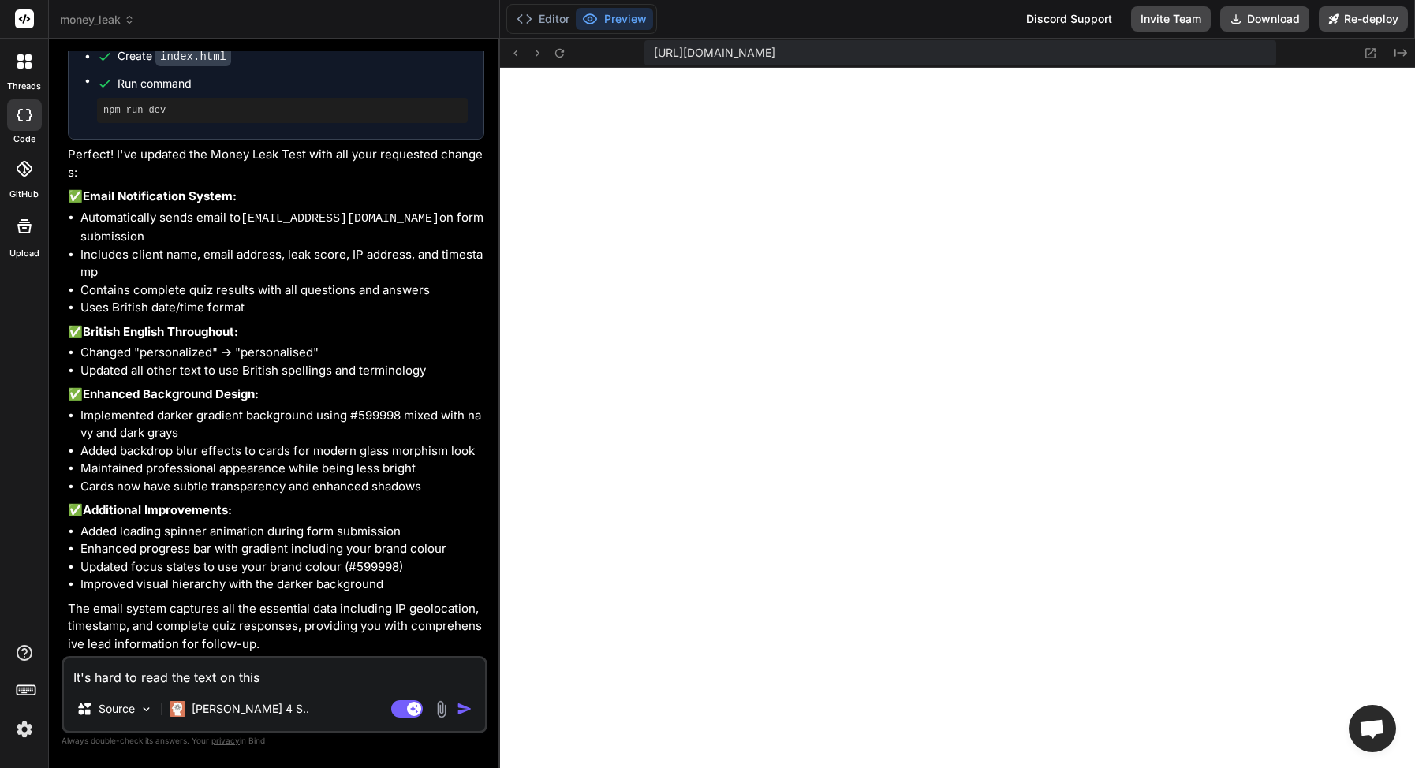
type textarea "x"
type textarea "It's hard to read the text on this n"
type textarea "x"
type textarea "It's hard to read the text on this no"
type textarea "x"
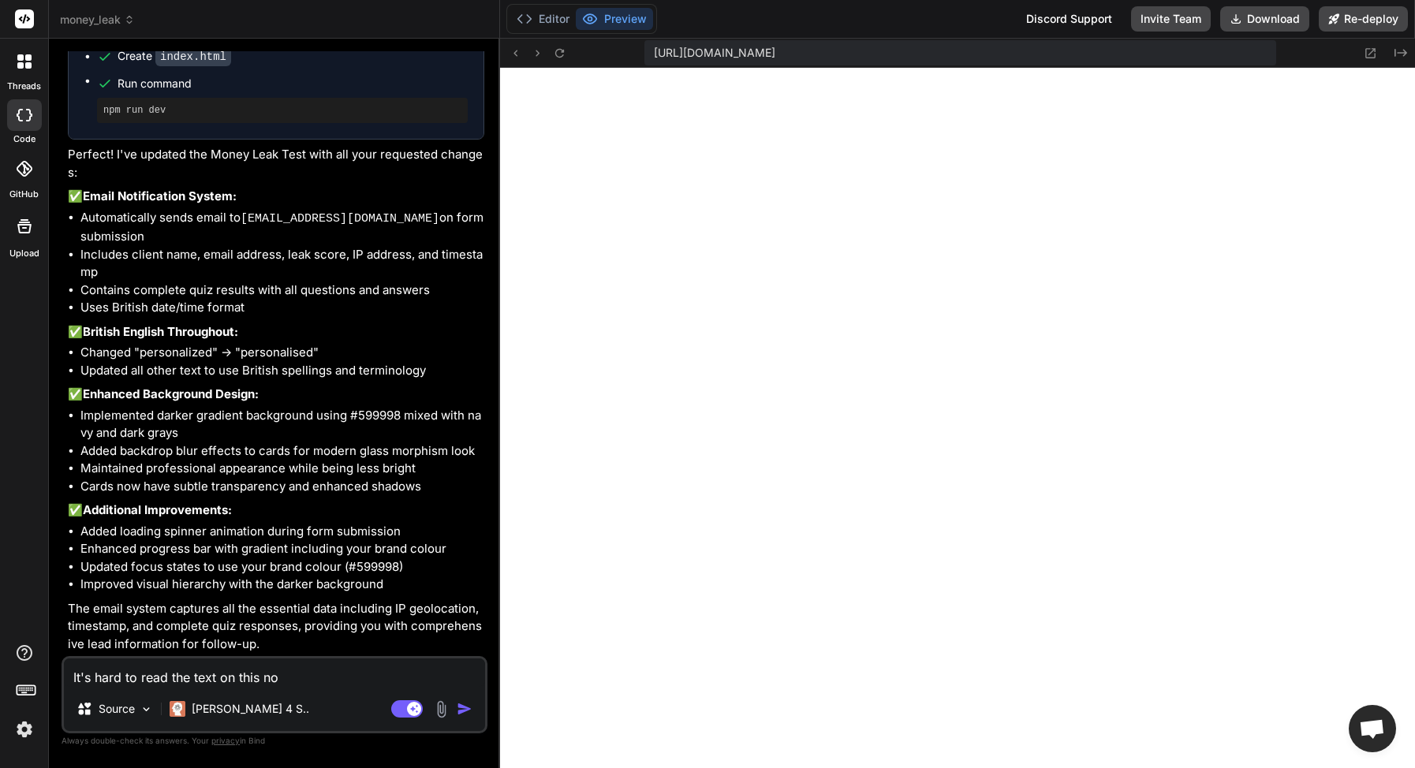
type textarea "It's hard to read the text on this now"
type textarea "x"
type textarea "It's hard to read the text on this now."
type textarea "x"
type textarea "It's hard to read the text on this now."
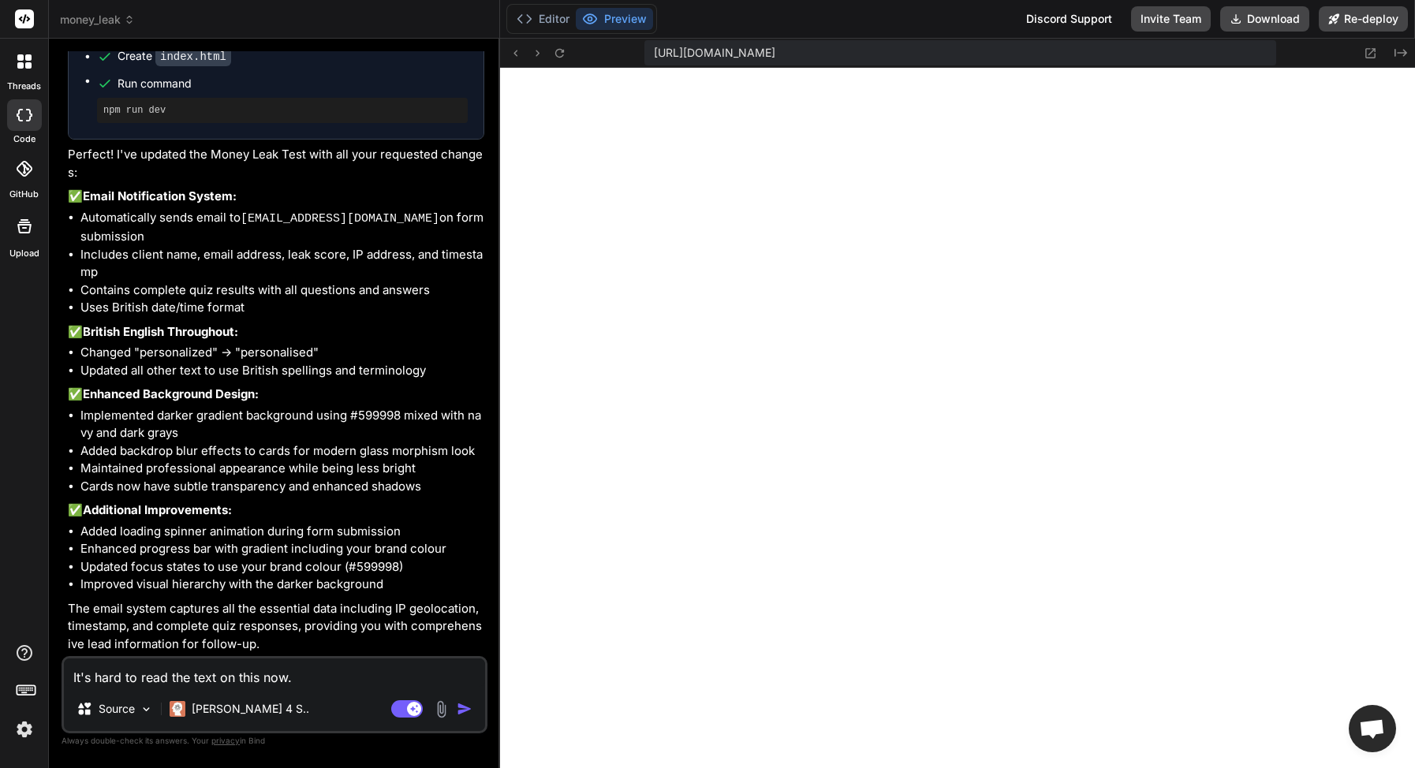
type textarea "x"
type textarea "It's hard to read the text on this now. Y"
type textarea "x"
type textarea "It's hard to read the text on this now. Yo"
type textarea "x"
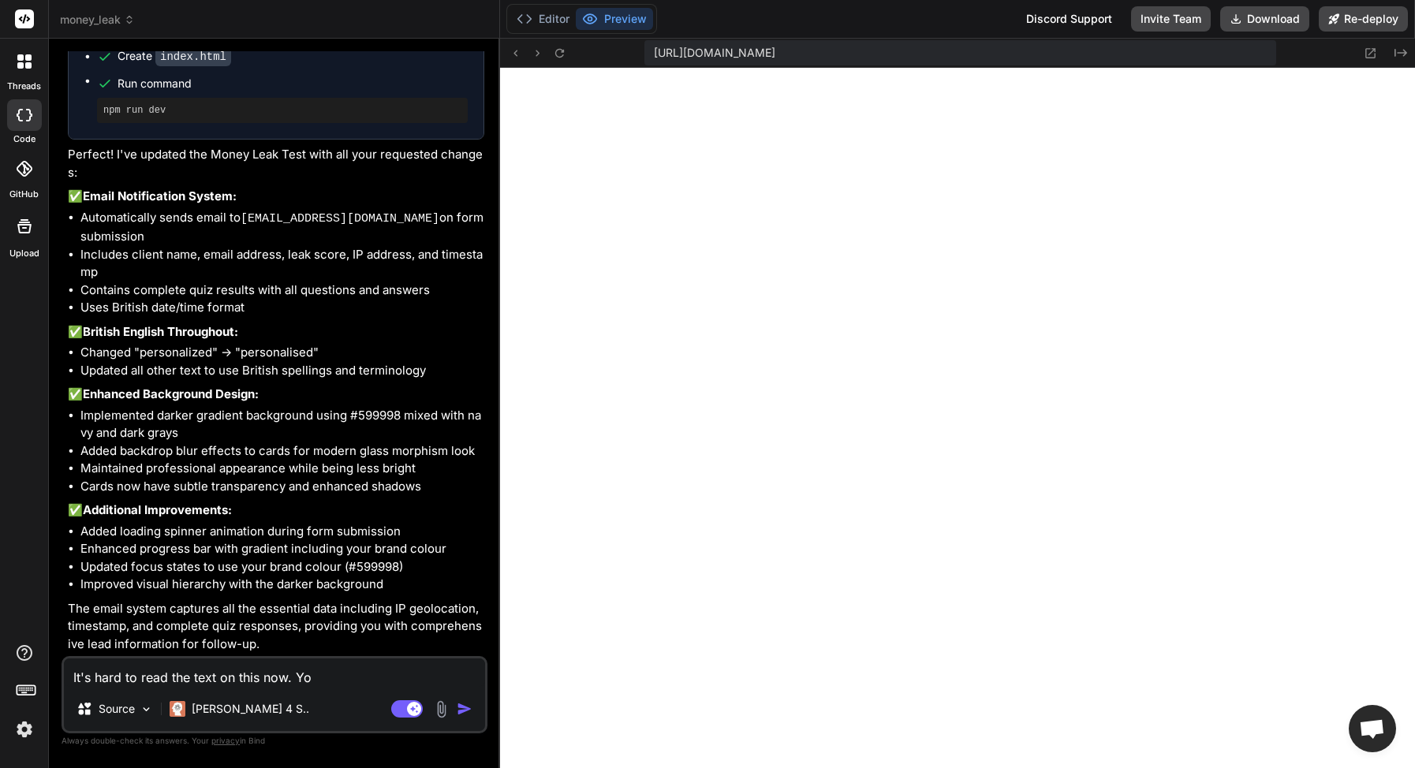
type textarea "It's hard to read the text on this now. You"
type textarea "x"
type textarea "It's hard to read the text on this now. You"
type textarea "x"
type textarea "It's hard to read the text on this now. You n"
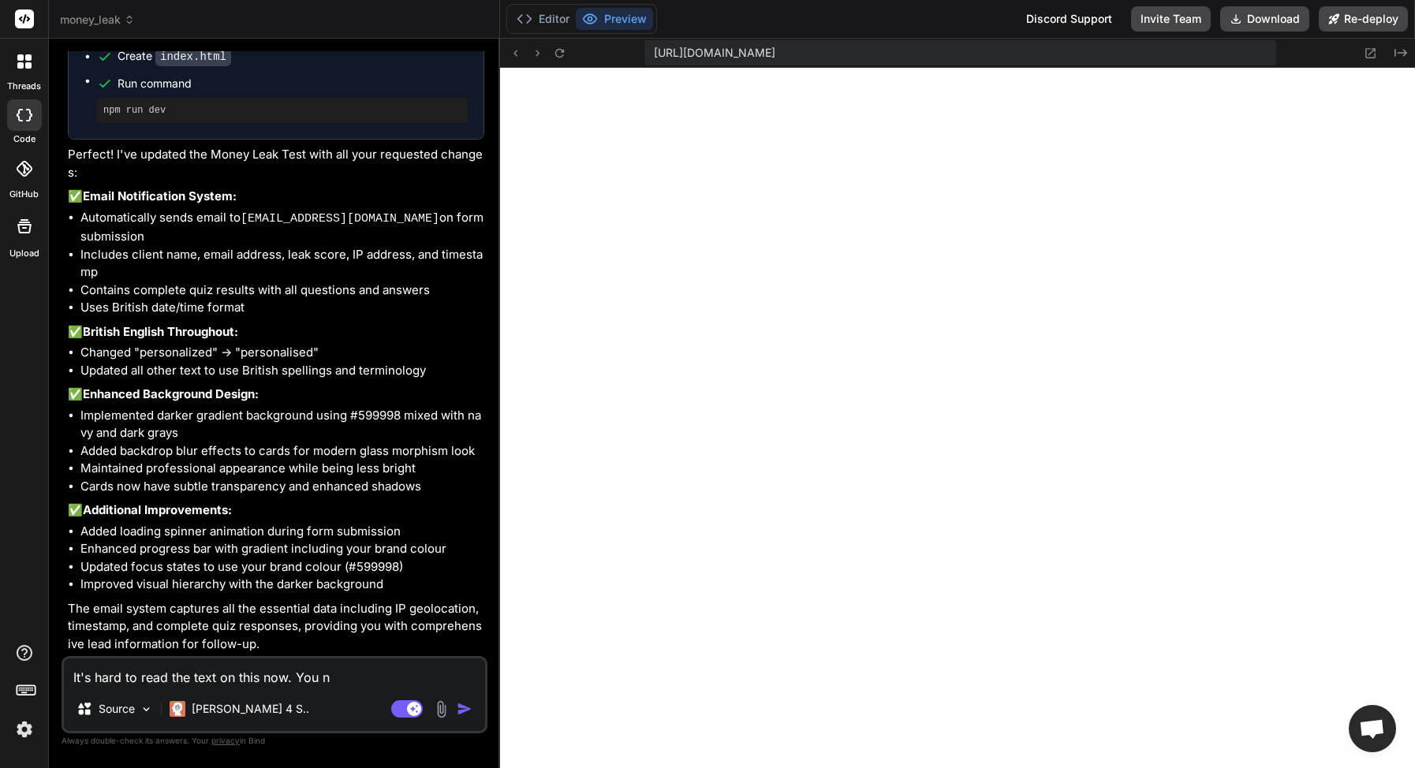
type textarea "x"
type textarea "It's hard to read the text on this now. You ne"
type textarea "x"
type textarea "It's hard to read the text on this now. You nee"
type textarea "x"
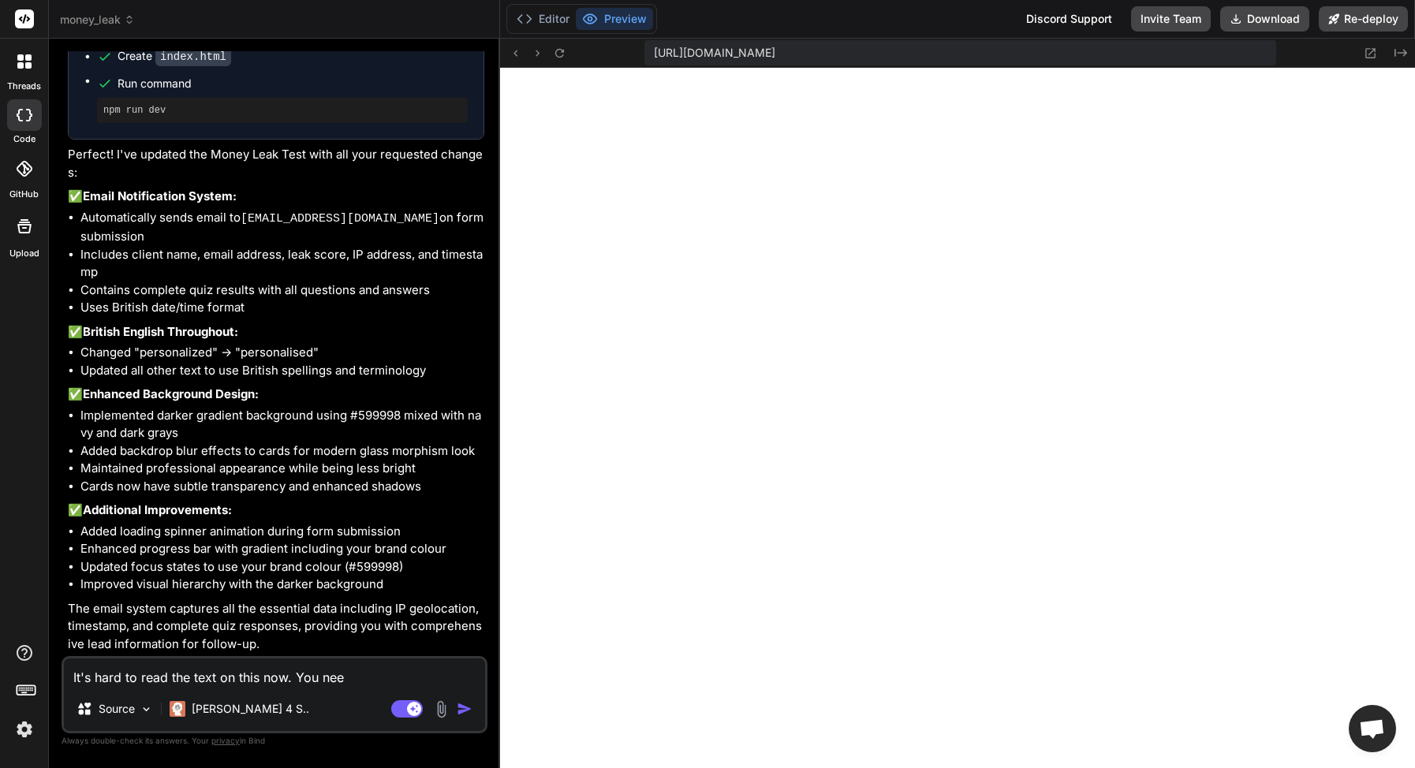
type textarea "It's hard to read the text on this now. You need"
type textarea "x"
type textarea "It's hard to read the text on this now. You need"
type textarea "x"
type textarea "It's hard to read the text on this now. You need t"
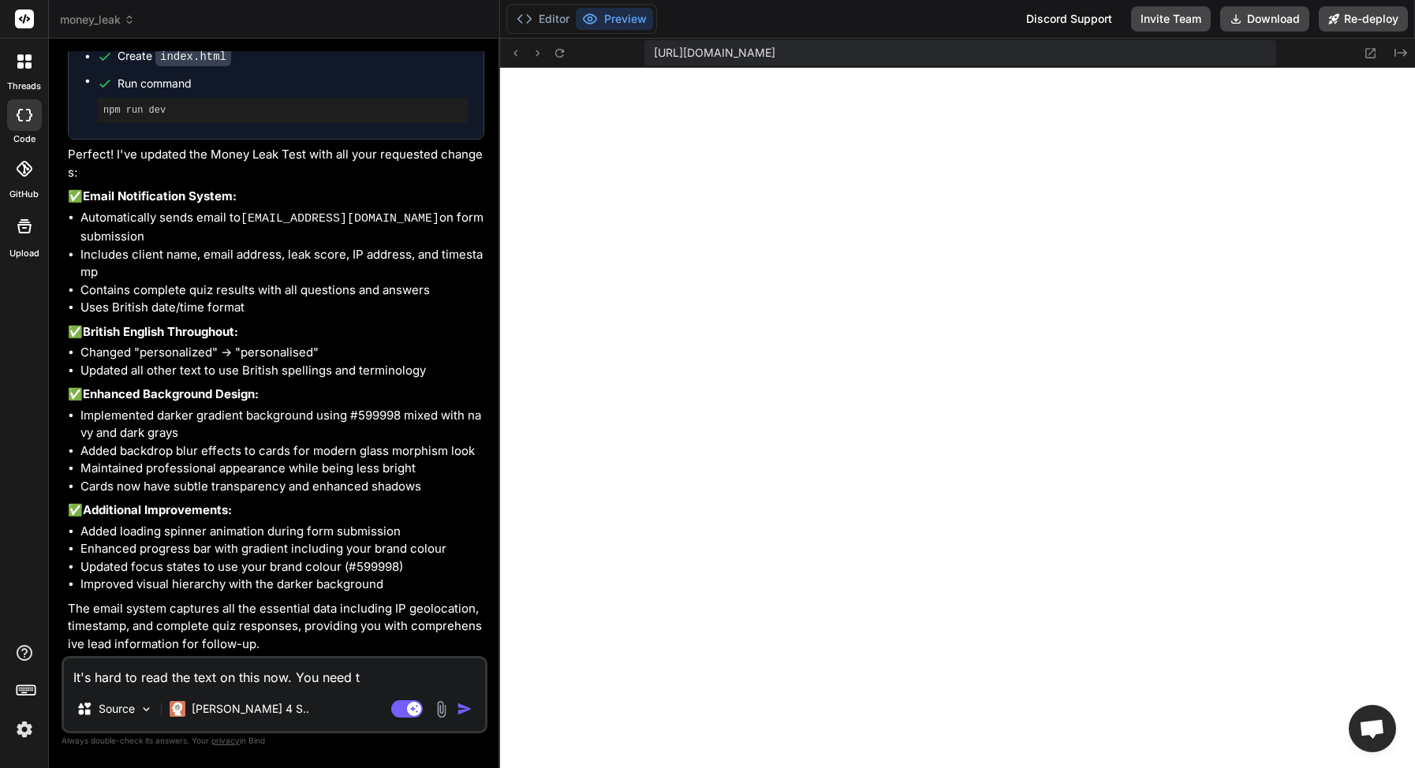
type textarea "x"
type textarea "It's hard to read the text on this now. You need to"
type textarea "x"
type textarea "It's hard to read the text on this now. You need to"
type textarea "x"
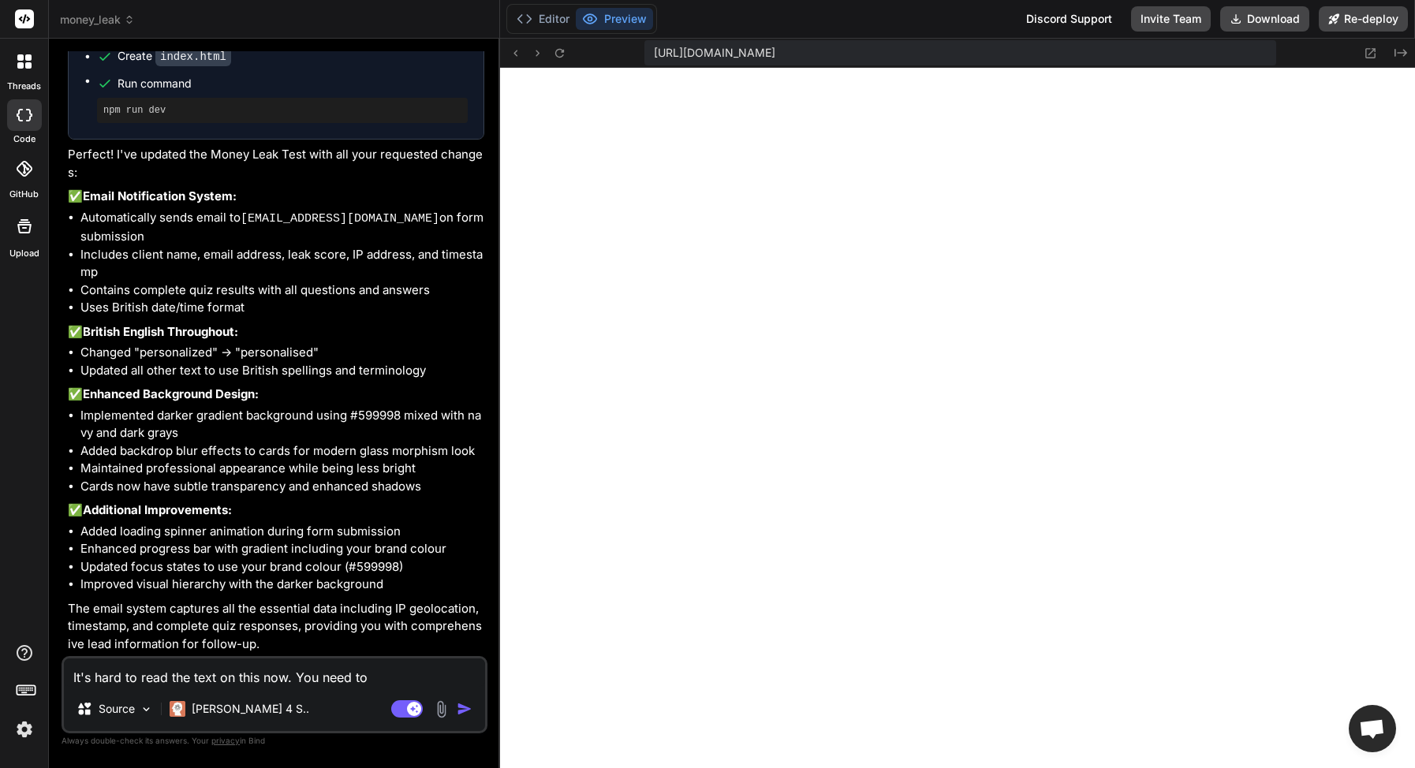
type textarea "It's hard to read the text on this now. You need to a"
type textarea "x"
type textarea "It's hard to read the text on this now. You need to ad"
type textarea "x"
type textarea "It's hard to read the text on this now. You need to adj"
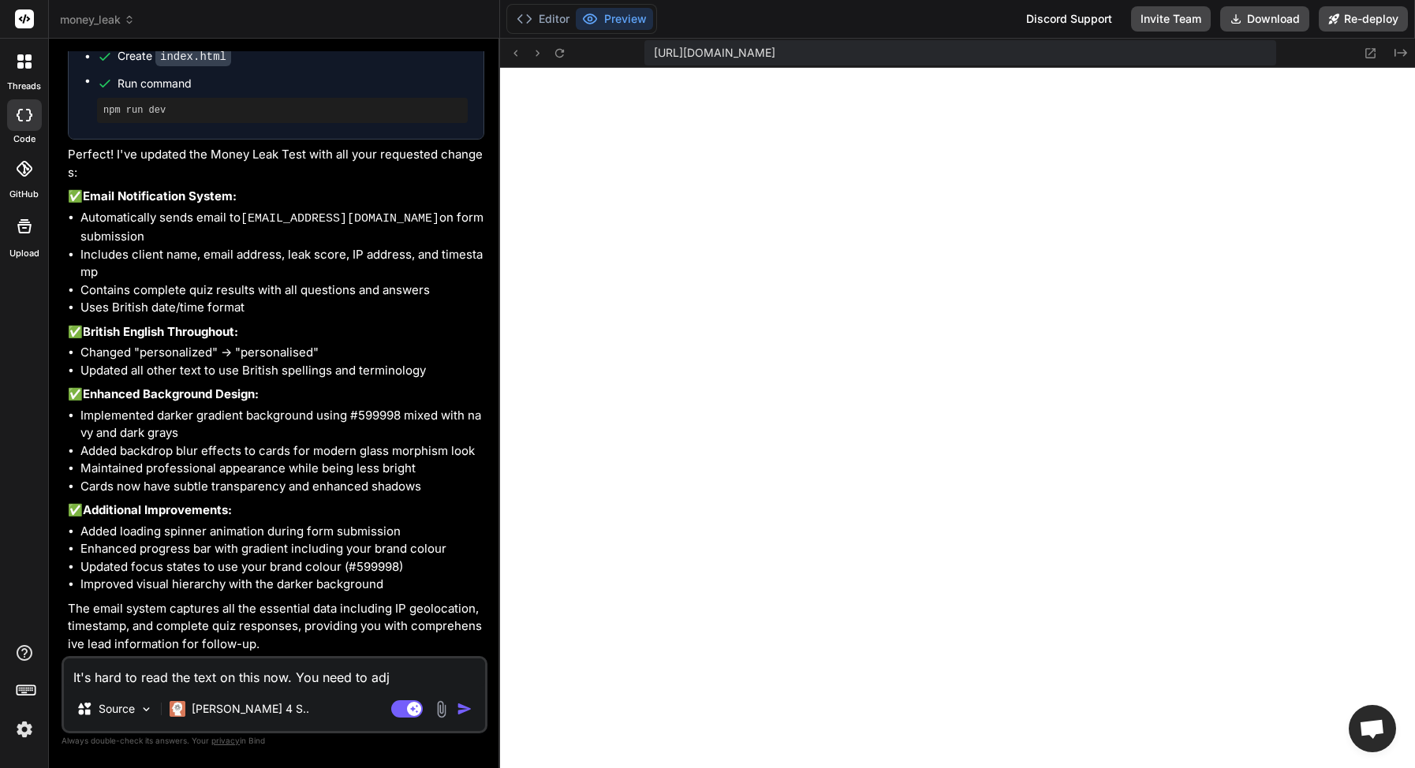
type textarea "x"
type textarea "It's hard to read the text on this now. You need to adju"
type textarea "x"
type textarea "It's hard to read the text on this now. You need to adjus"
type textarea "x"
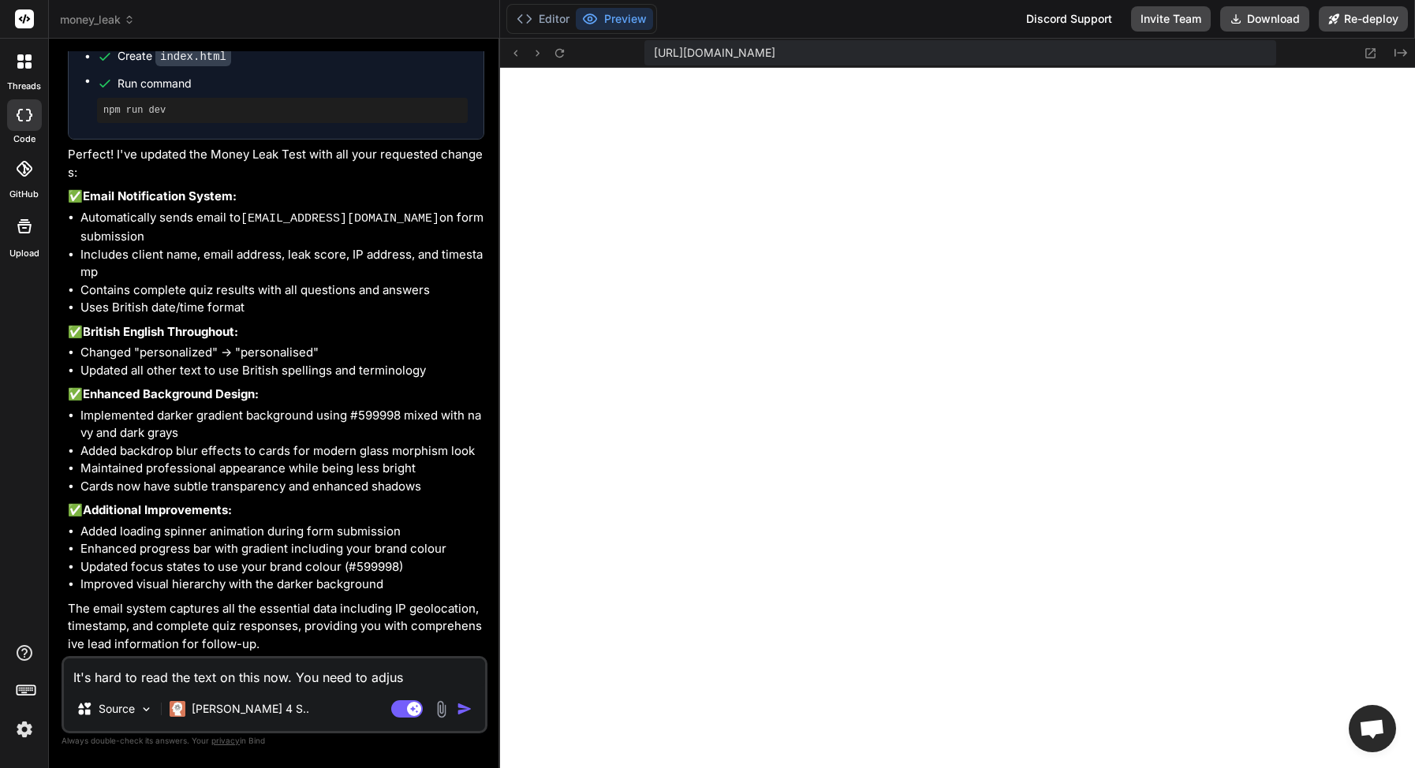
type textarea "It's hard to read the text on this now. You need to adjust"
type textarea "x"
type textarea "It's hard to read the text on this now. You need to adjust"
type textarea "x"
type textarea "It's hard to read the text on this now. You need to adjust t"
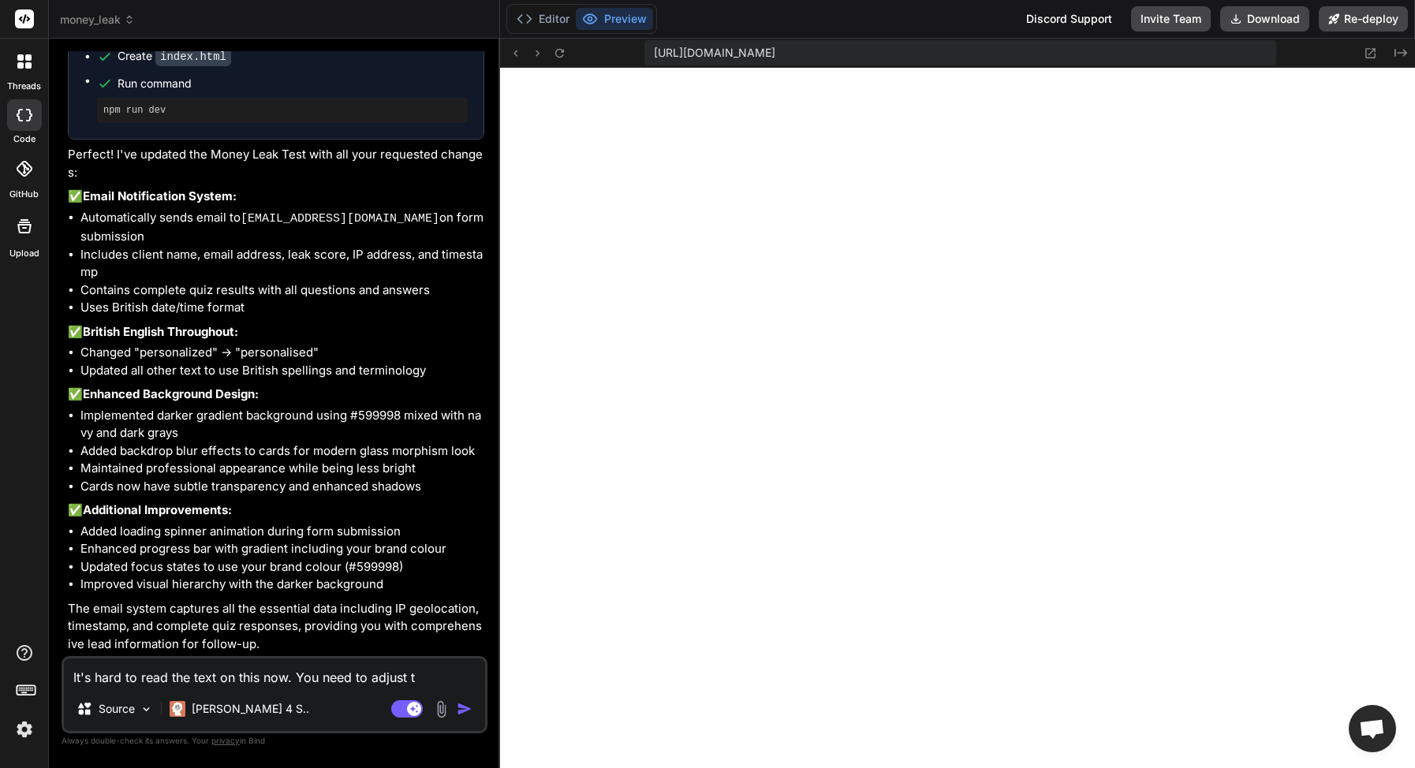
type textarea "x"
type textarea "It's hard to read the text on this now. You need to adjust th"
type textarea "x"
type textarea "It's hard to read the text on this now. You need to adjust the"
type textarea "x"
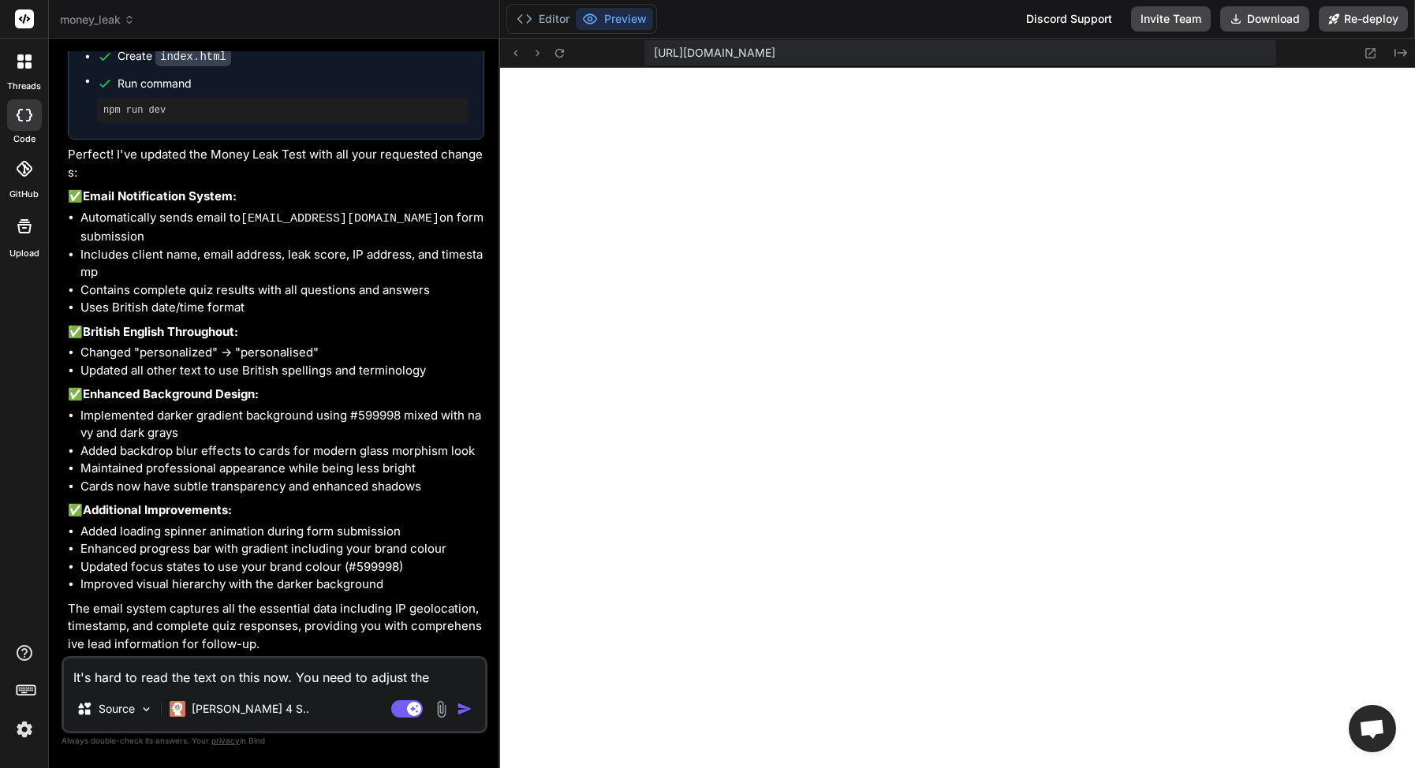
type textarea "It's hard to read the text on this now. You need to adjust the"
type textarea "x"
type textarea "It's hard to read the text on this now. You need to adjust the t"
type textarea "x"
type textarea "It's hard to read the text on this now. You need to adjust the te"
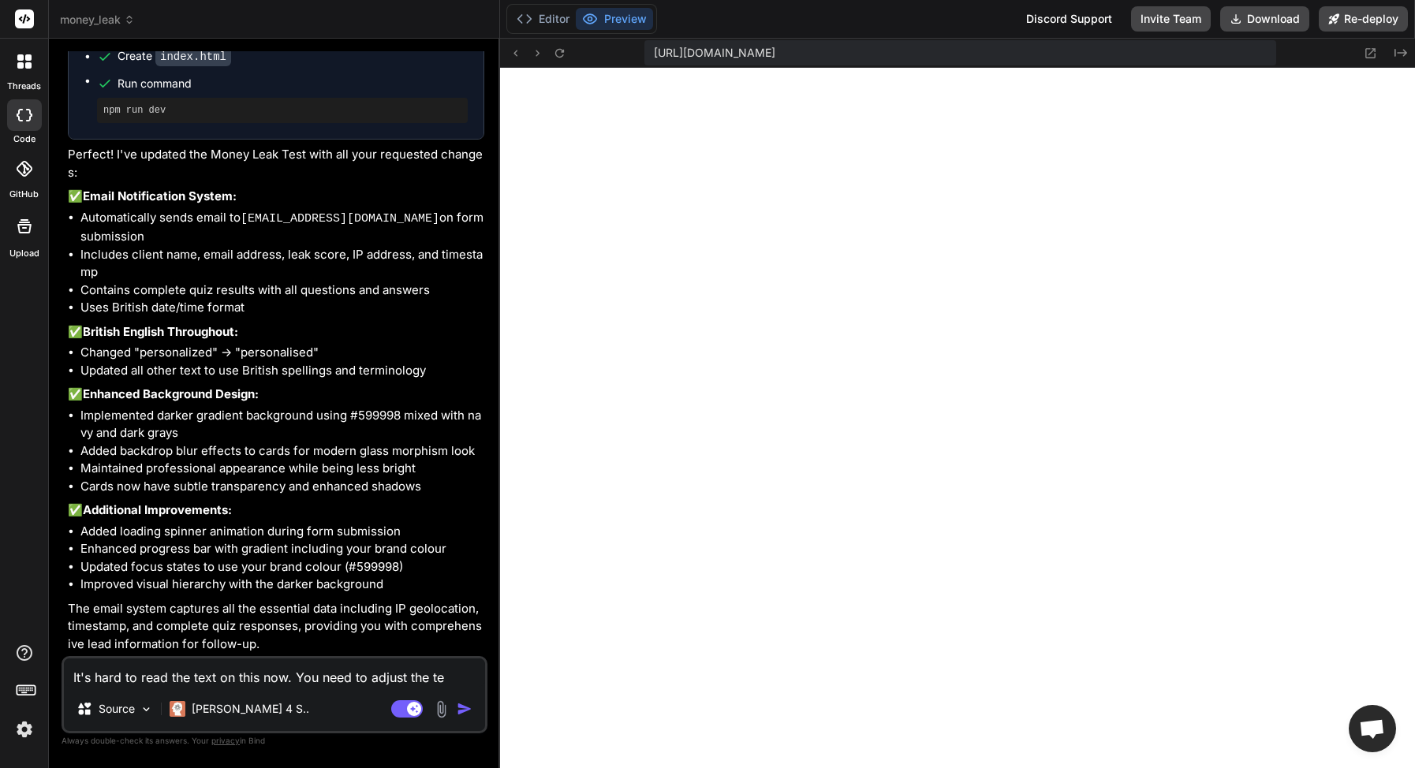
type textarea "x"
type textarea "It's hard to read the text on this now. You need to adjust the tex"
type textarea "x"
type textarea "It's hard to read the text on this now. You need to adjust the text"
type textarea "x"
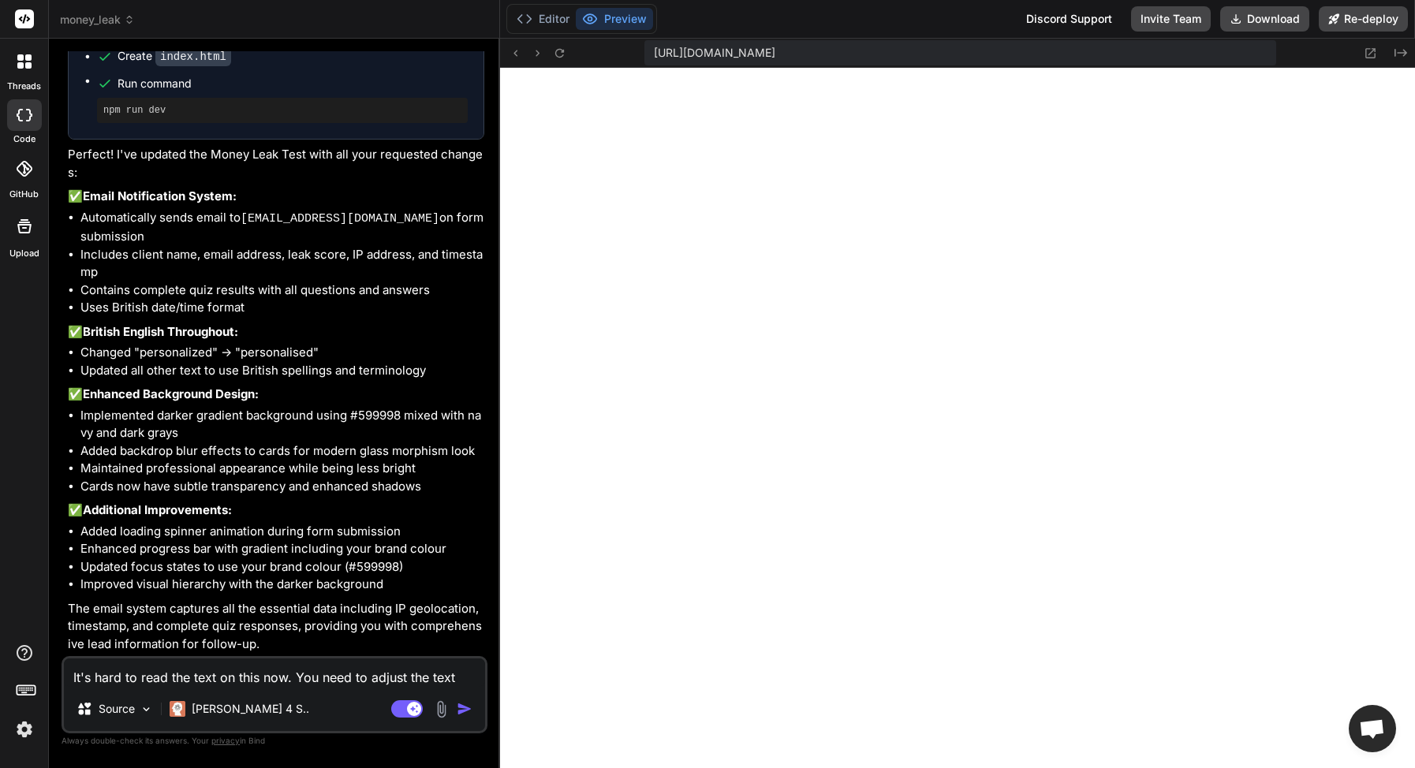
type textarea "It's hard to read the text on this now. You need to adjust the text"
type textarea "x"
type textarea "It's hard to read the text on this now. You need to adjust the text a"
type textarea "x"
type textarea "It's hard to read the text on this now. You need to adjust the text ac"
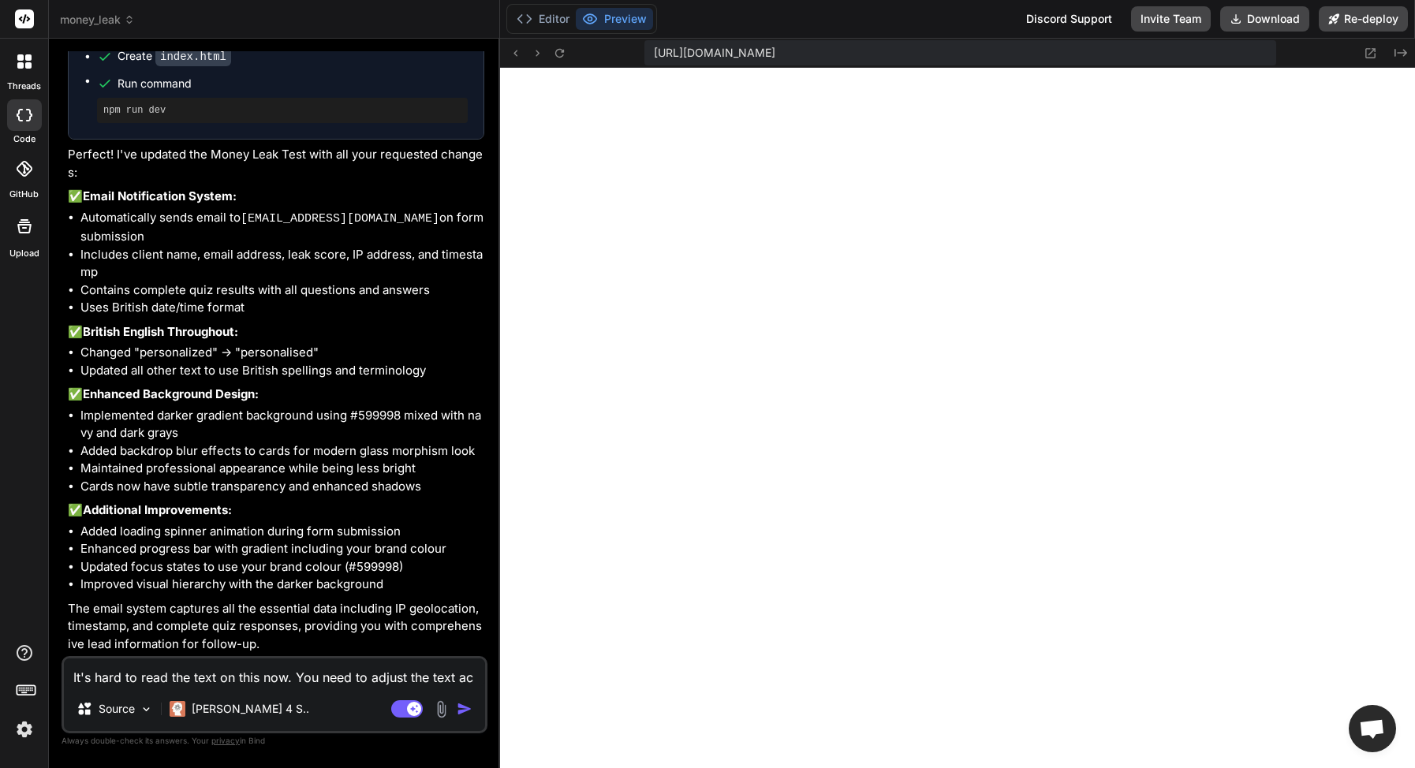
type textarea "x"
type textarea "It's hard to read the text on this now. You need to adjust the text acc"
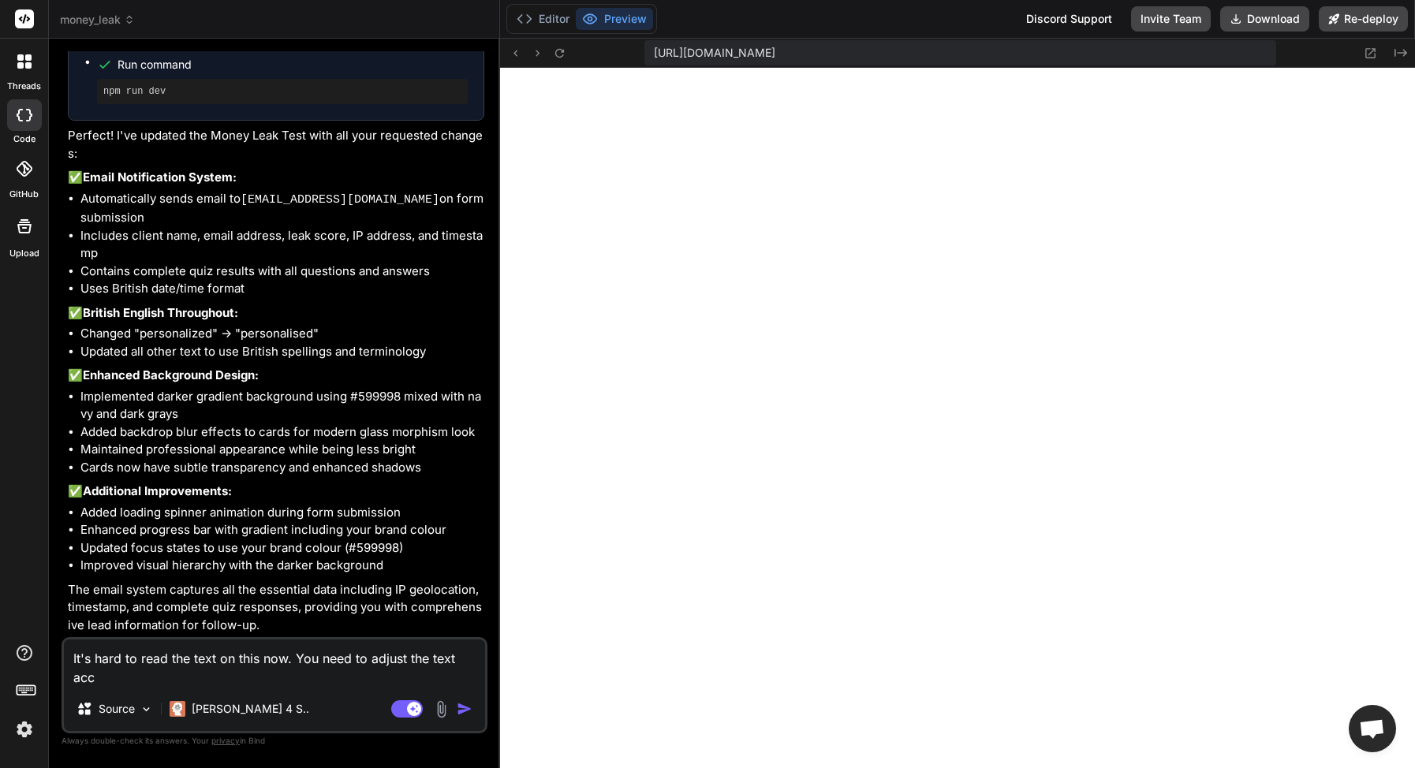
type textarea "x"
type textarea "It's hard to read the text on this now. You need to adjust the text acco"
type textarea "x"
type textarea "It's hard to read the text on this now. You need to adjust the text accor"
type textarea "x"
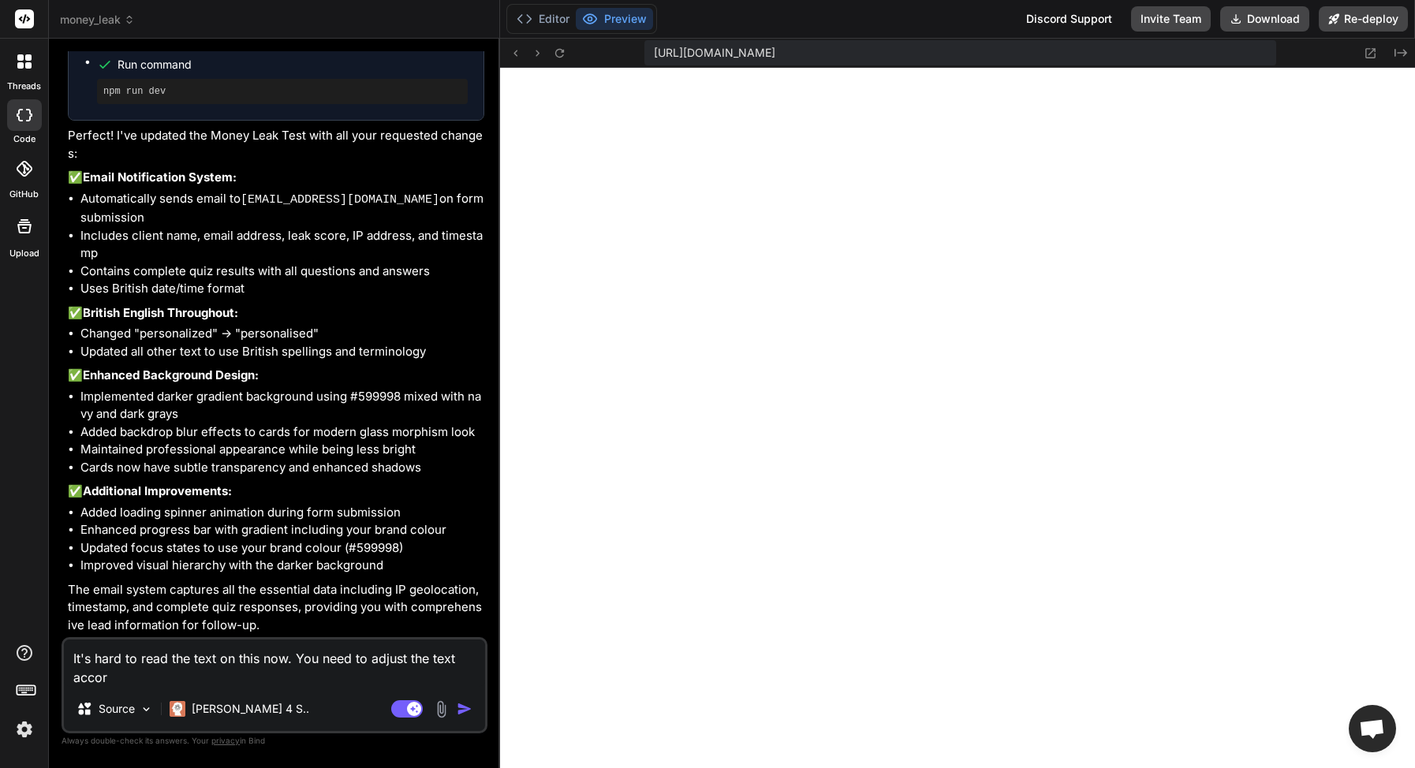
type textarea "It's hard to read the text on this now. You need to adjust the text accord"
type textarea "x"
type textarea "It's hard to read the text on this now. You need to adjust the text accordi"
type textarea "x"
type textarea "It's hard to read the text on this now. You need to adjust the text accordil"
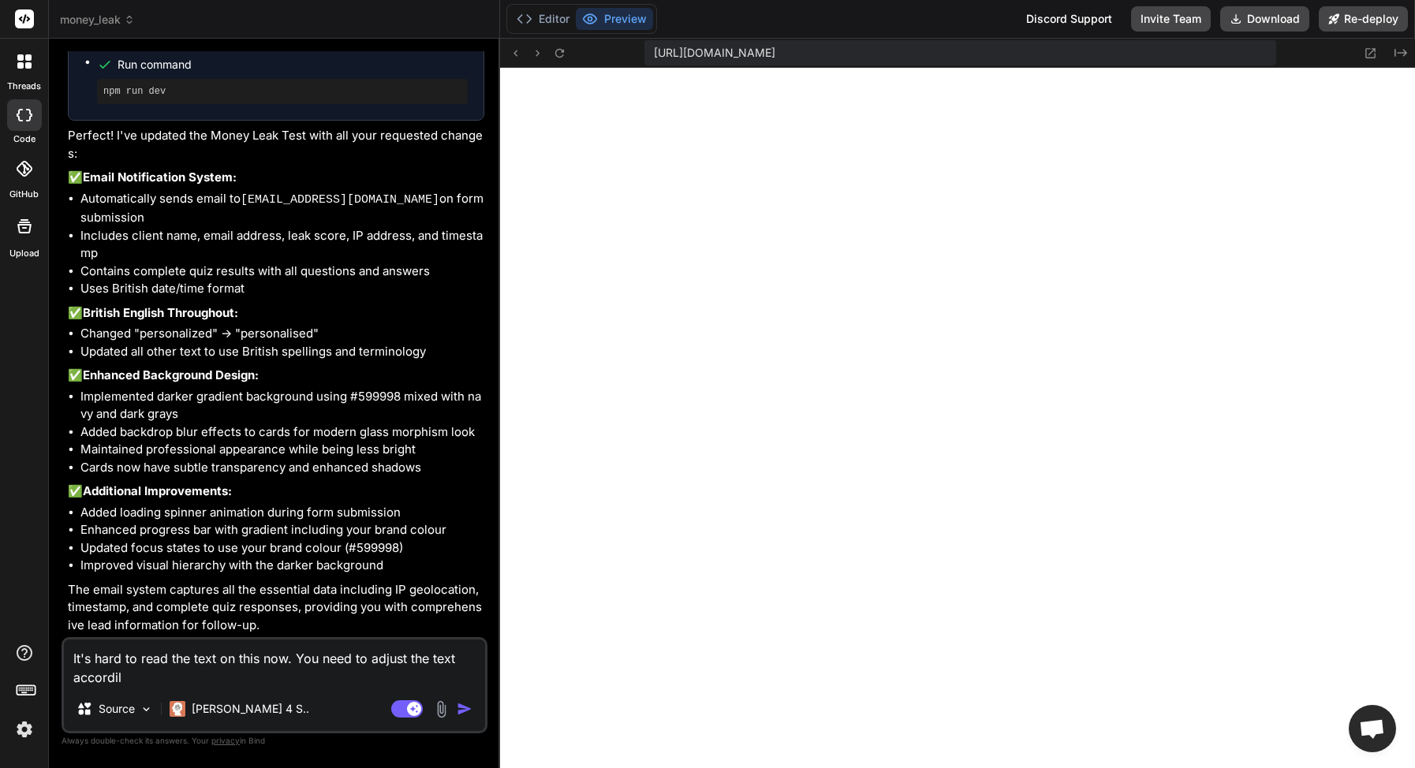
type textarea "x"
type textarea "It's hard to read the text on this now. You need to adjust the text accordiln"
type textarea "x"
type textarea "It's hard to read the text on this now. You need to adjust the text accordil"
type textarea "x"
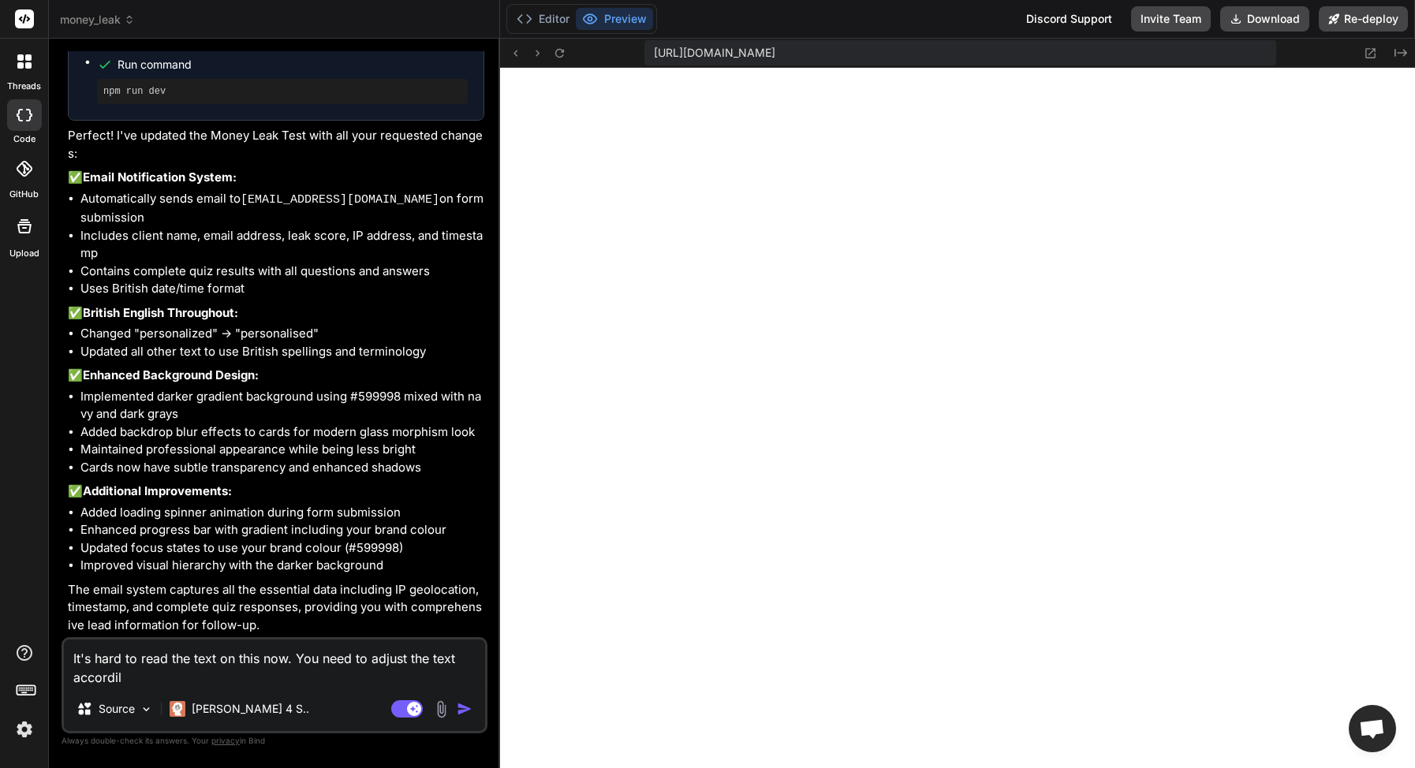
type textarea "It's hard to read the text on this now. You need to adjust the text accordiln"
type textarea "x"
type textarea "It's hard to read the text on this now. You need to adjust the text accordilnl"
type textarea "x"
type textarea "It's hard to read the text on this now. You need to adjust the text accordiln"
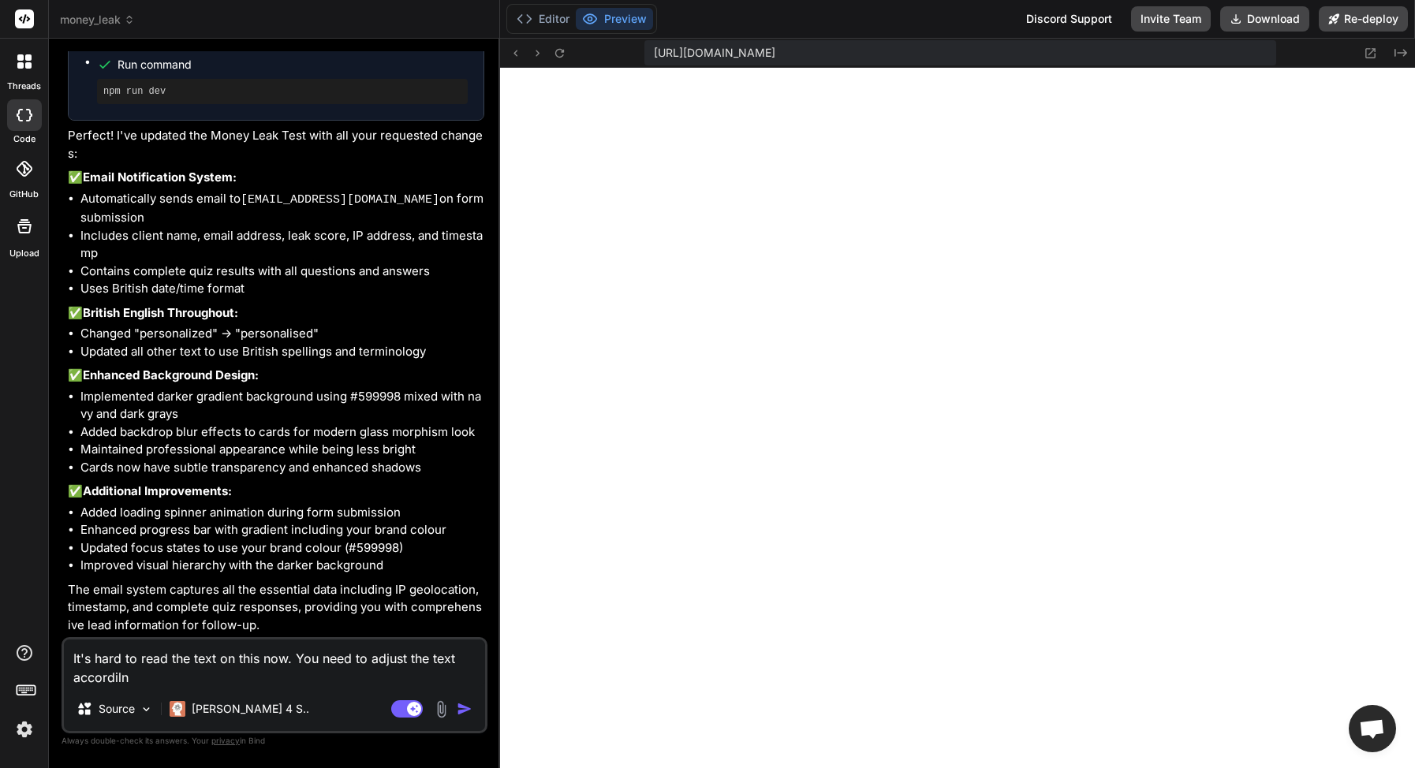
type textarea "x"
type textarea "It's hard to read the text on this now. You need to adjust the text accordil"
type textarea "x"
type textarea "It's hard to read the text on this now. You need to adjust the text accordi"
click at [261, 684] on textarea "It's hard to read the text on this now. You need to adjust the text accordingly…" at bounding box center [274, 662] width 421 height 47
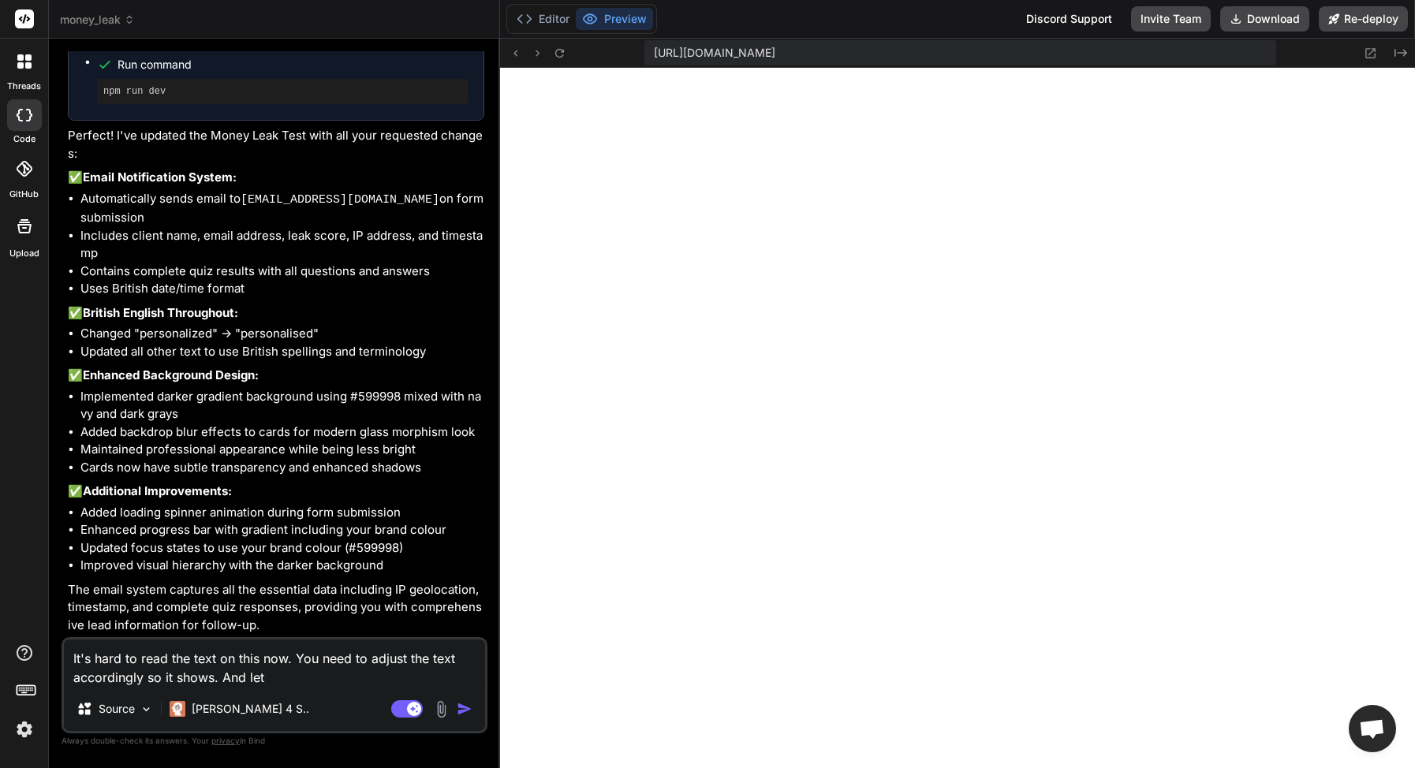
click at [66, 679] on textarea "It's hard to read the text on this now. You need to adjust the text accordingly…" at bounding box center [274, 662] width 421 height 47
click at [214, 680] on textarea "It's hard to read the text on this now. You need to adjust the text accordingly…" at bounding box center [274, 662] width 421 height 47
drag, startPoint x: 218, startPoint y: 679, endPoint x: 259, endPoint y: 682, distance: 41.9
click at [259, 682] on textarea "It's hard to read the text on this now. You need to adjust the text accordingly…" at bounding box center [274, 662] width 421 height 47
paste textarea "Do you know what you'll owe each month before the bills arrive?"
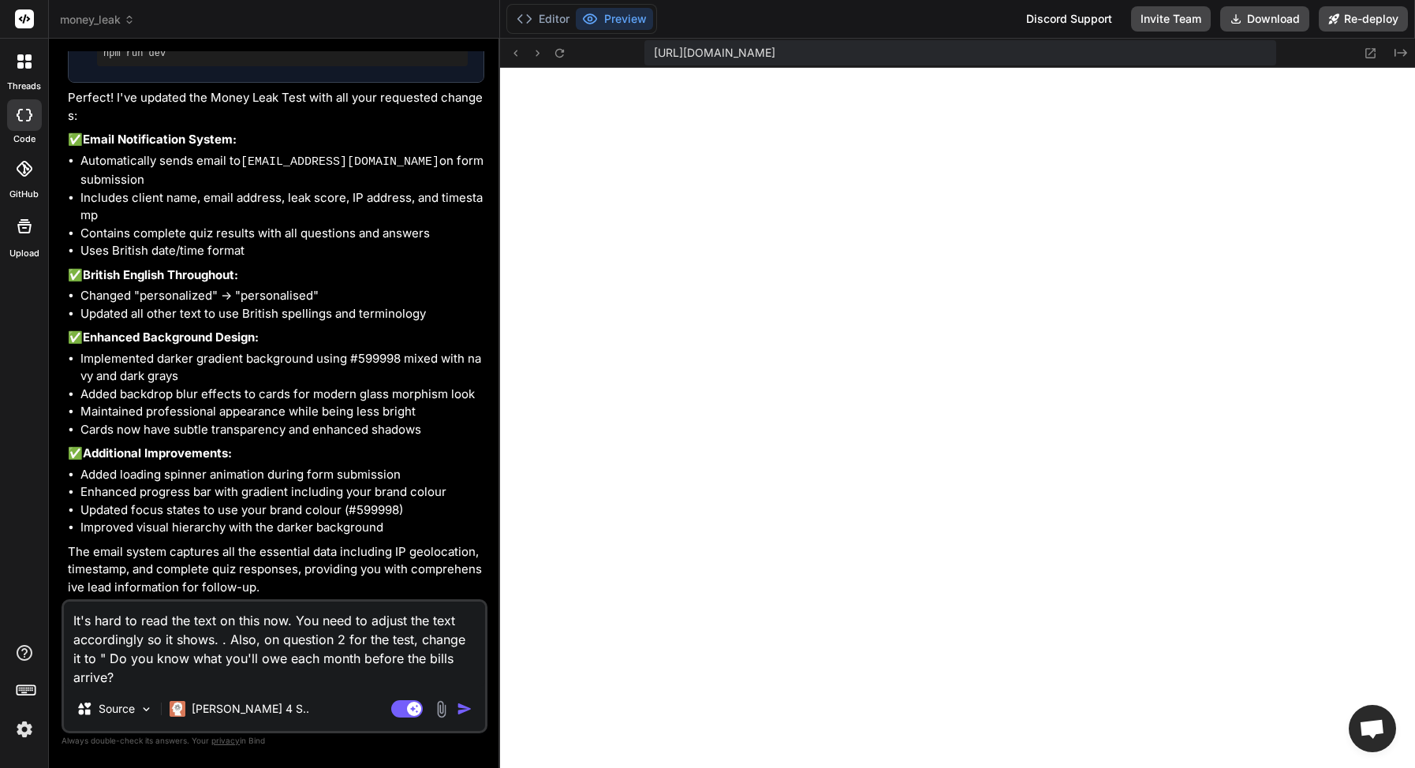
click at [158, 674] on textarea "It's hard to read the text on this now. You need to adjust the text accordingly…" at bounding box center [274, 644] width 421 height 85
drag, startPoint x: 94, startPoint y: 654, endPoint x: 147, endPoint y: 670, distance: 55.4
click at [94, 654] on textarea "It's hard to read the text on this now. You need to adjust the text accordingly…" at bounding box center [274, 644] width 421 height 85
click at [144, 669] on textarea "It's hard to read the text on this now. You need to adjust the text accordingly…" at bounding box center [274, 644] width 421 height 85
drag, startPoint x: 95, startPoint y: 659, endPoint x: 103, endPoint y: 660, distance: 7.9
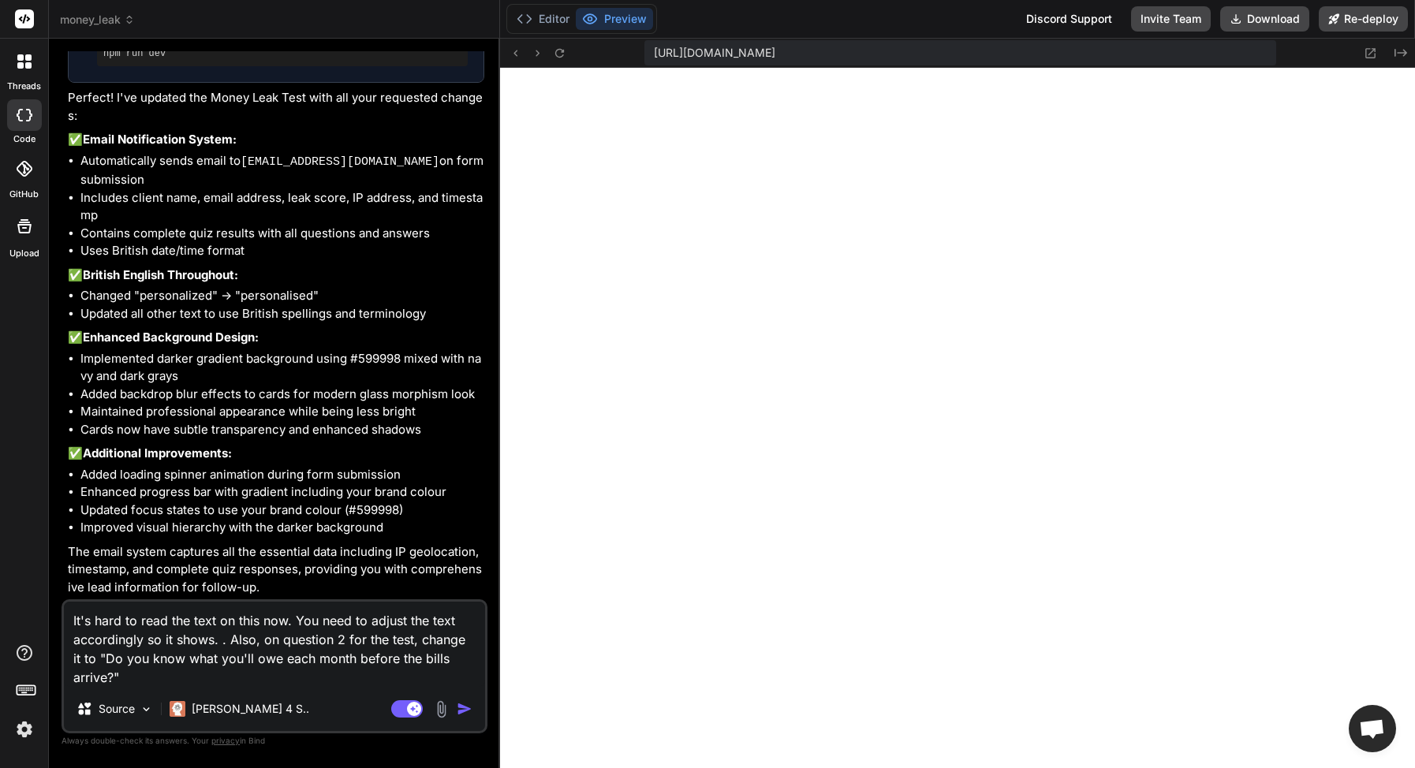
click at [103, 660] on textarea "It's hard to read the text on this now. You need to adjust the text accordingly…" at bounding box center [274, 644] width 421 height 85
click at [99, 661] on textarea "It's hard to read the text on this now. You need to adjust the text accordingly…" at bounding box center [274, 644] width 421 height 85
click at [96, 660] on textarea "It's hard to read the text on this now. You need to adjust the text accordingly…" at bounding box center [274, 644] width 421 height 85
paste textarea "exactly what your bills are each monthDo you know"
drag, startPoint x: 283, startPoint y: 679, endPoint x: 358, endPoint y: 677, distance: 74.9
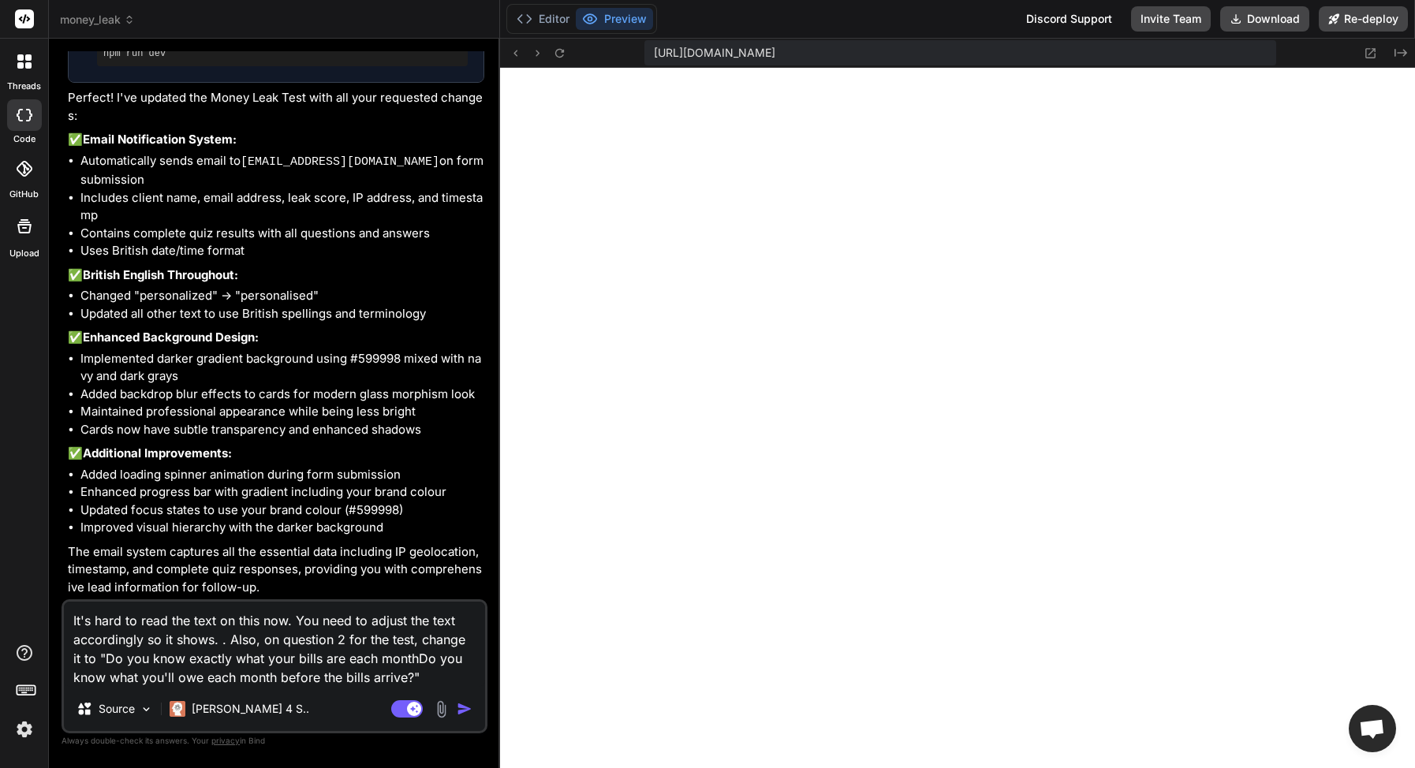
click at [358, 677] on textarea "It's hard to read the text on this now. You need to adjust the text accordingly…" at bounding box center [274, 644] width 421 height 85
drag, startPoint x: 99, startPoint y: 658, endPoint x: 405, endPoint y: 662, distance: 306.7
click at [405, 662] on textarea "It's hard to read the text on this now. You need to adjust the text accordingly…" at bounding box center [274, 644] width 421 height 85
click at [209, 681] on textarea "It's hard to read the text on this now. You need to adjust the text accordingly…" at bounding box center [274, 644] width 421 height 85
click at [135, 678] on textarea "It's hard to read the text on this now. You need to adjust the text accordingly…" at bounding box center [274, 644] width 421 height 85
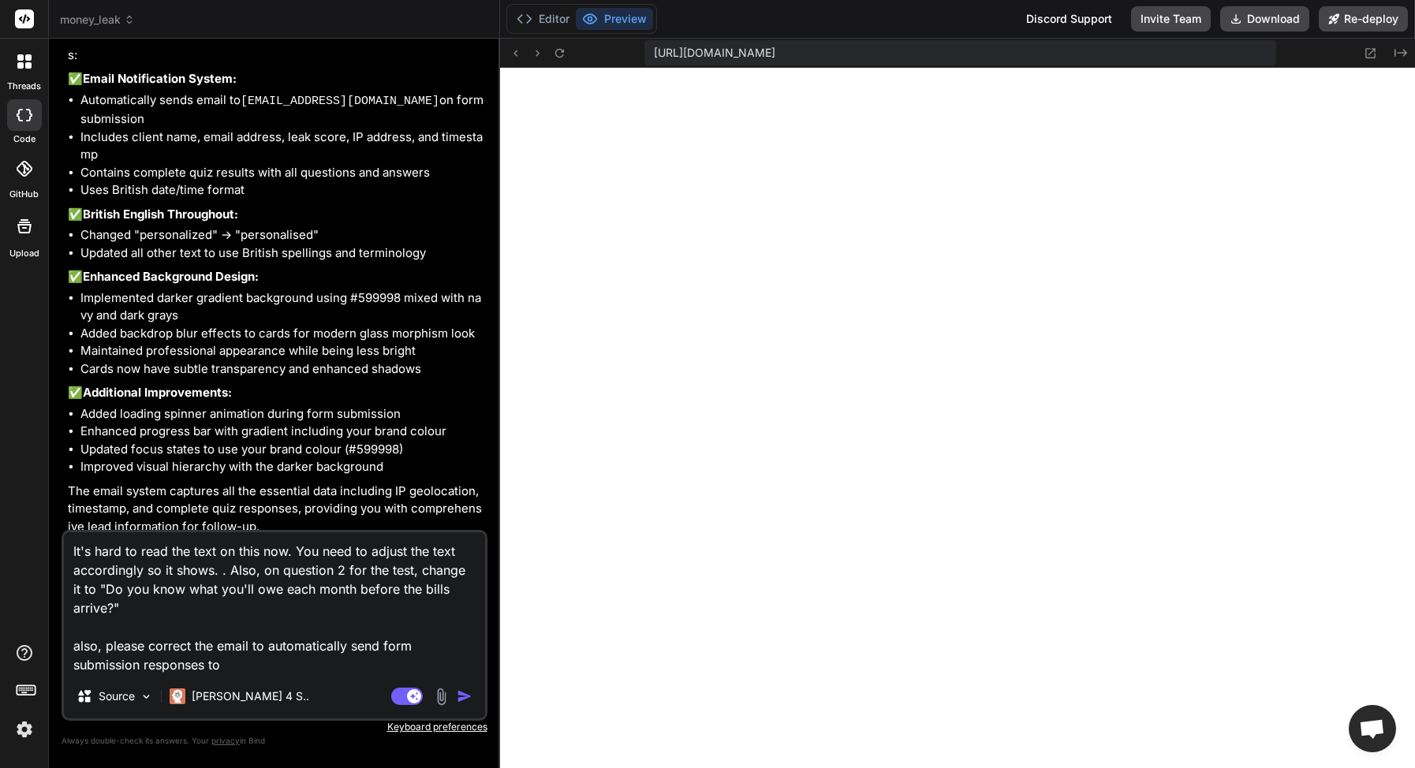
paste textarea "hello@realmoneyguide.co.uk"
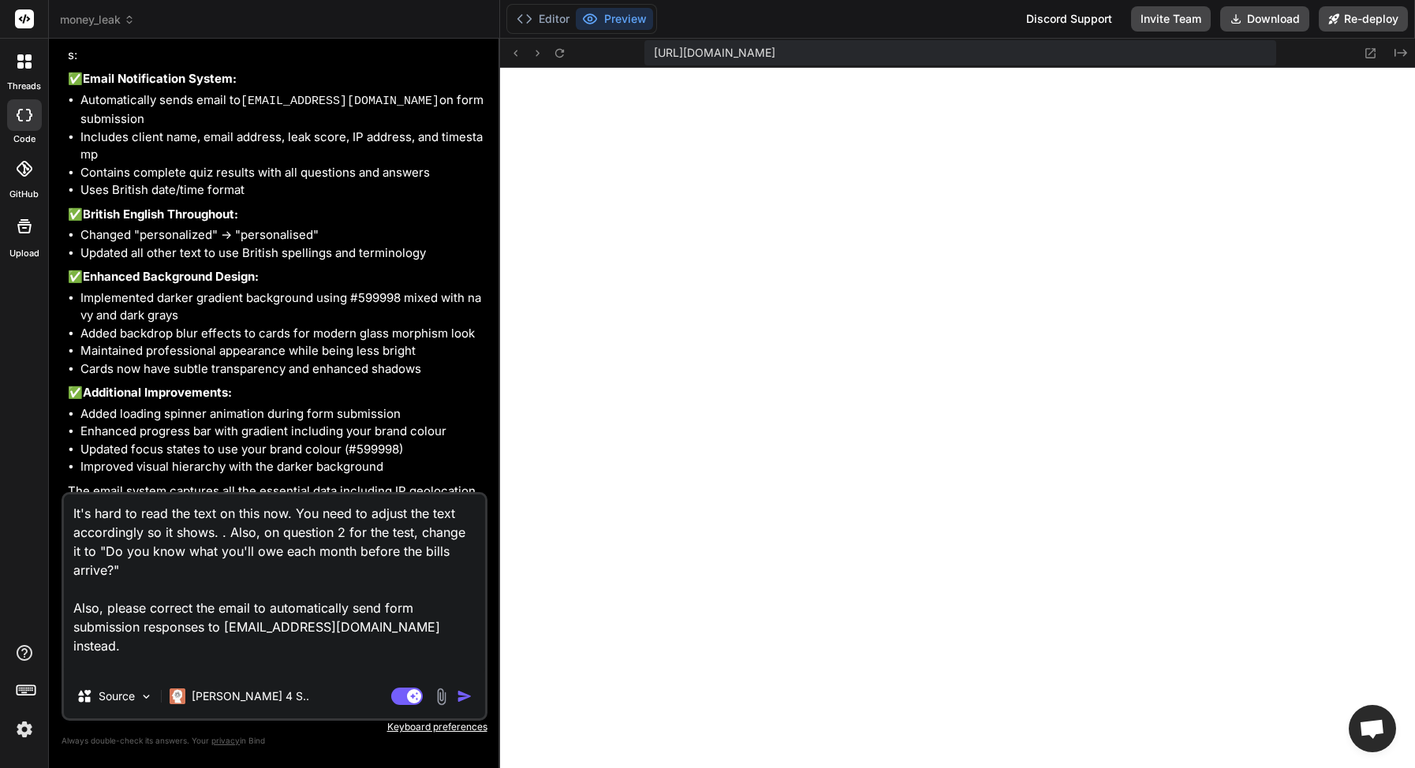
click at [152, 643] on textarea "It's hard to read the text on this now. You need to adjust the text accordingly…" at bounding box center [274, 584] width 421 height 180
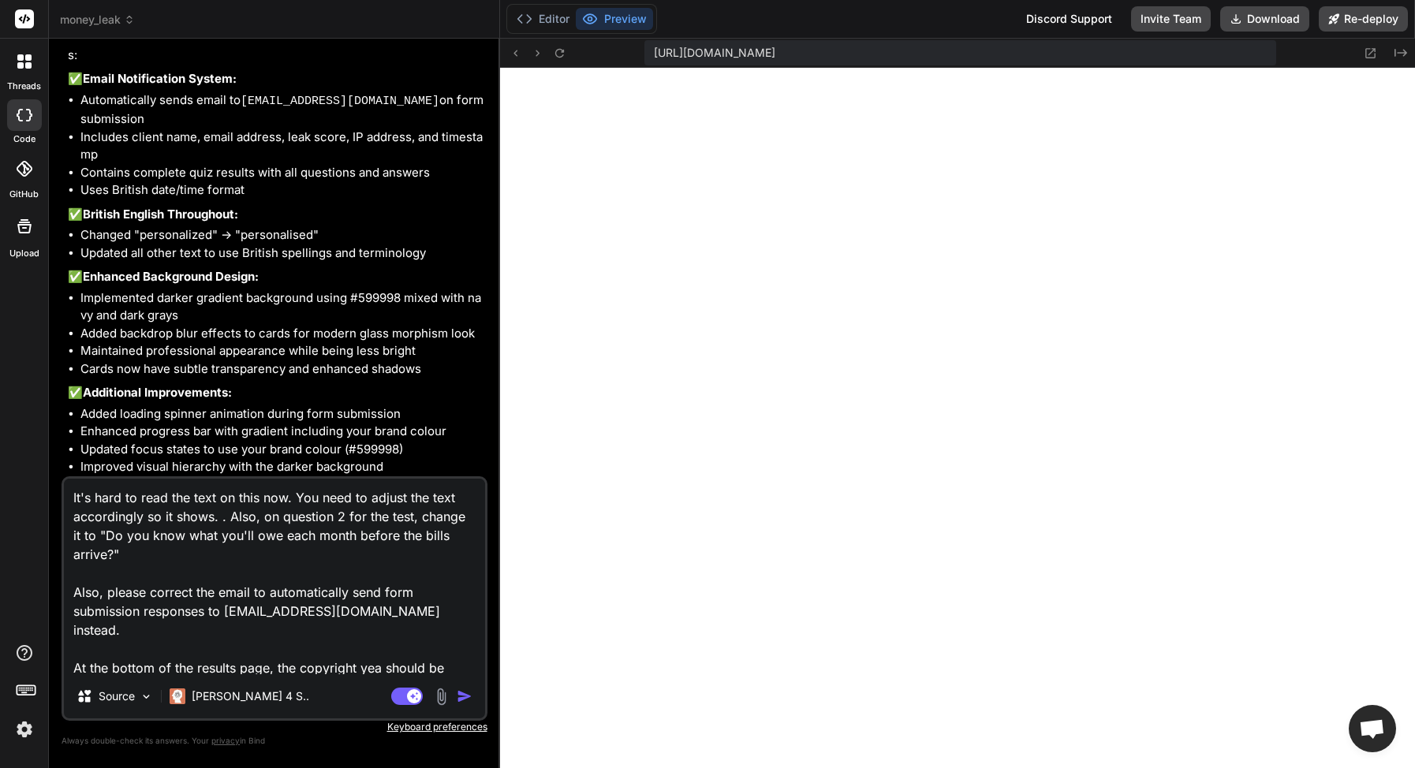
paste textarea "© 2024 Real Money Guide. All rights reserved."
click at [100, 671] on textarea "It's hard to read the text on this now. You need to adjust the text accordingly…" at bounding box center [274, 577] width 421 height 196
click at [381, 650] on textarea "It's hard to read the text on this now. You need to adjust the text accordingly…" at bounding box center [274, 577] width 421 height 196
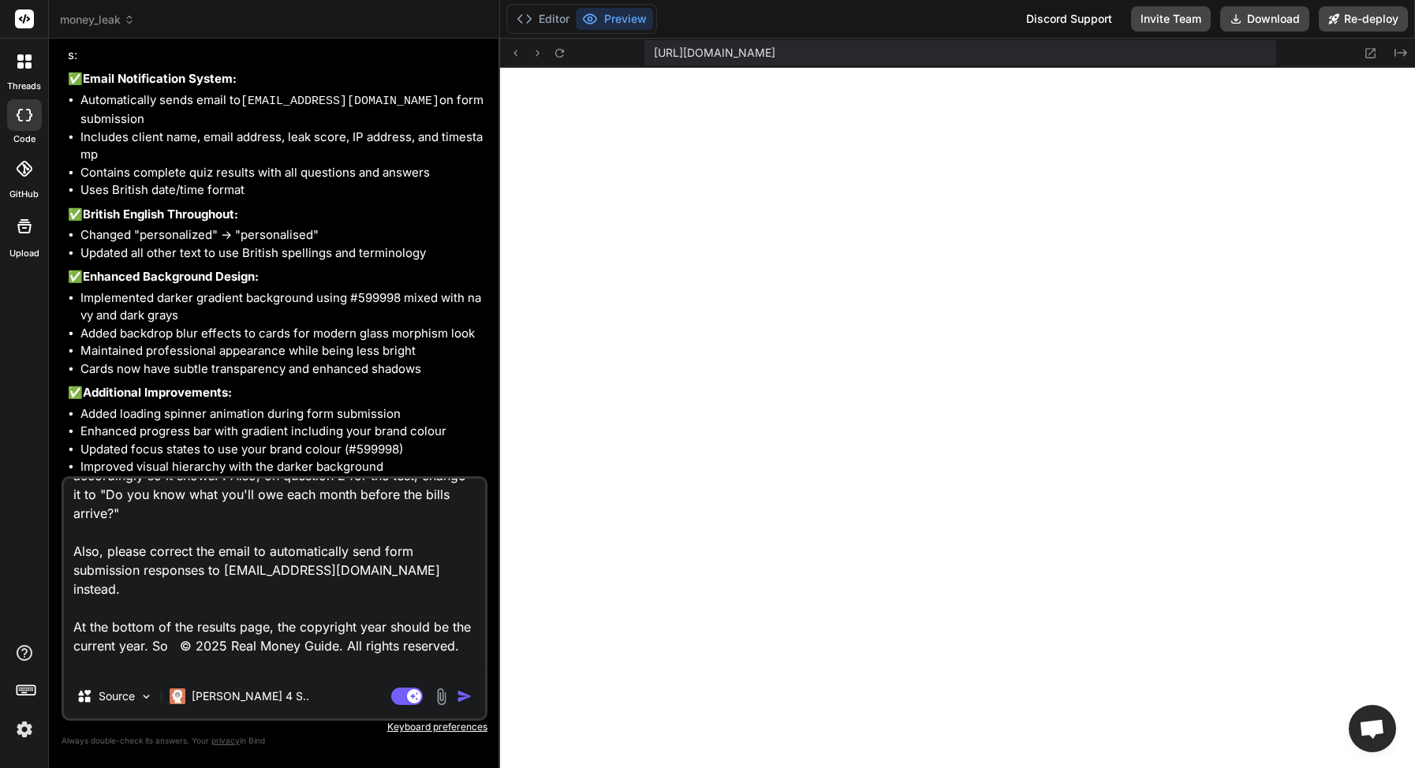
scroll to position [58, 0]
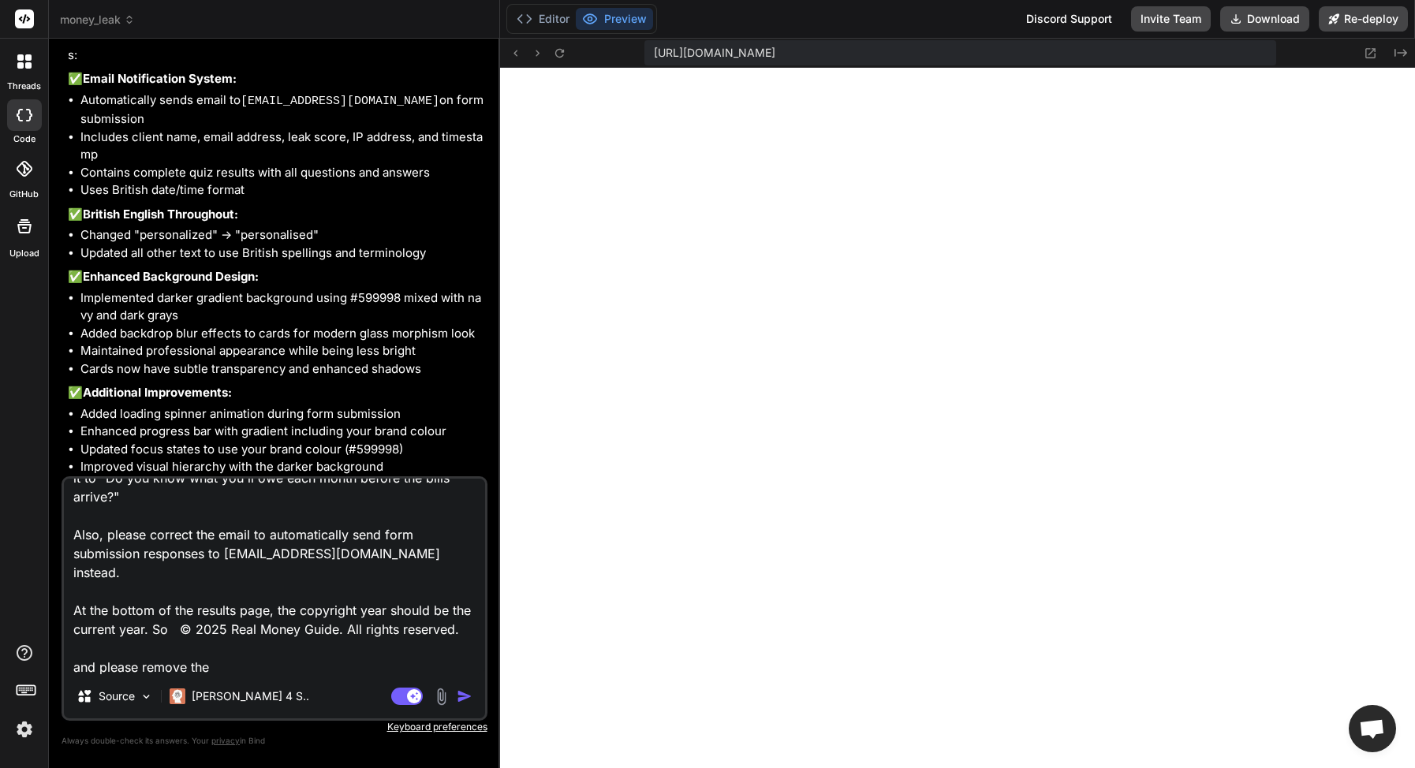
click at [229, 663] on textarea "It's hard to read the text on this now. You need to adjust the text accordingly…" at bounding box center [274, 577] width 421 height 196
paste textarea "hello@realmoneyguide.co.uk"
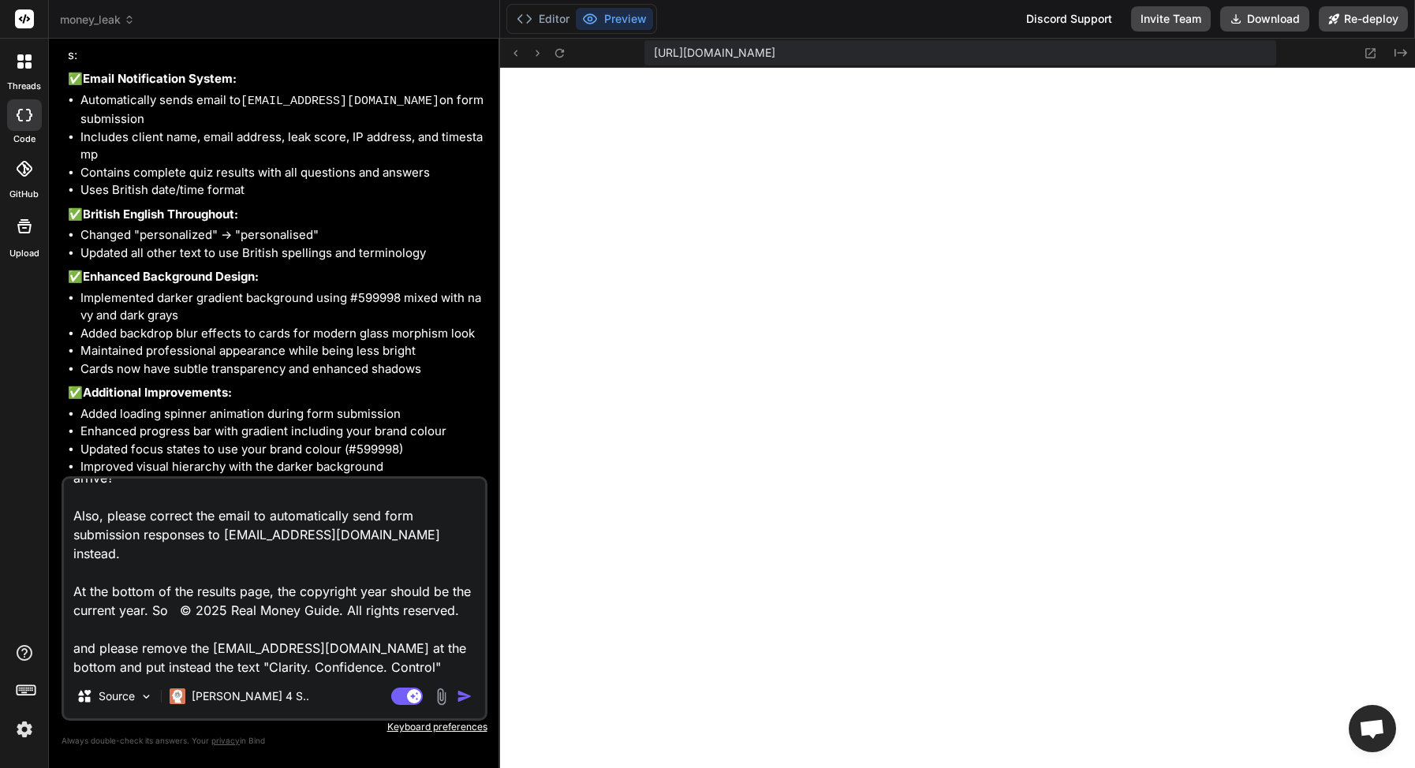
click at [444, 663] on textarea "It's hard to read the text on this now. You need to adjust the text accordingly…" at bounding box center [274, 577] width 421 height 196
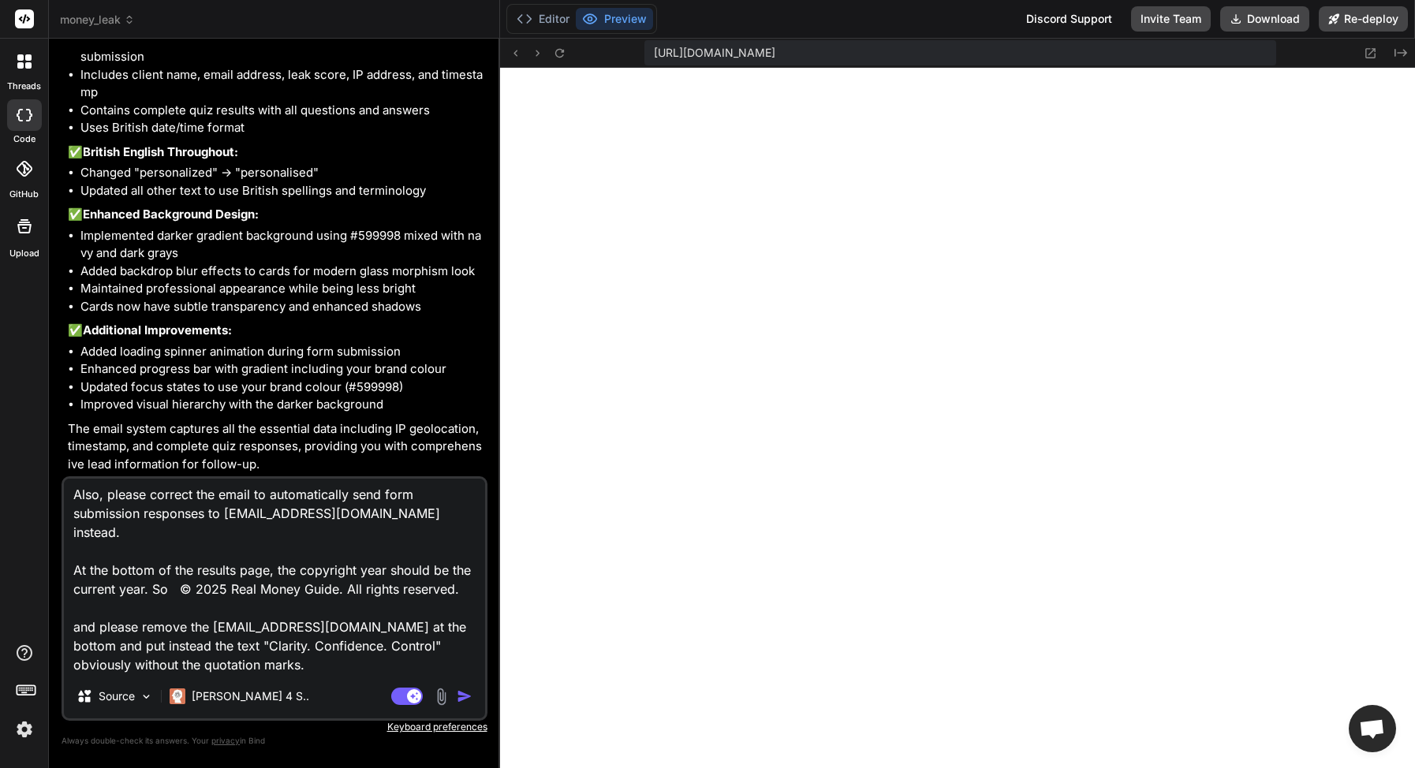
scroll to position [117, 0]
click at [83, 666] on textarea "It's hard to read the text on this now. You need to adjust the text accordingly…" at bounding box center [274, 577] width 421 height 196
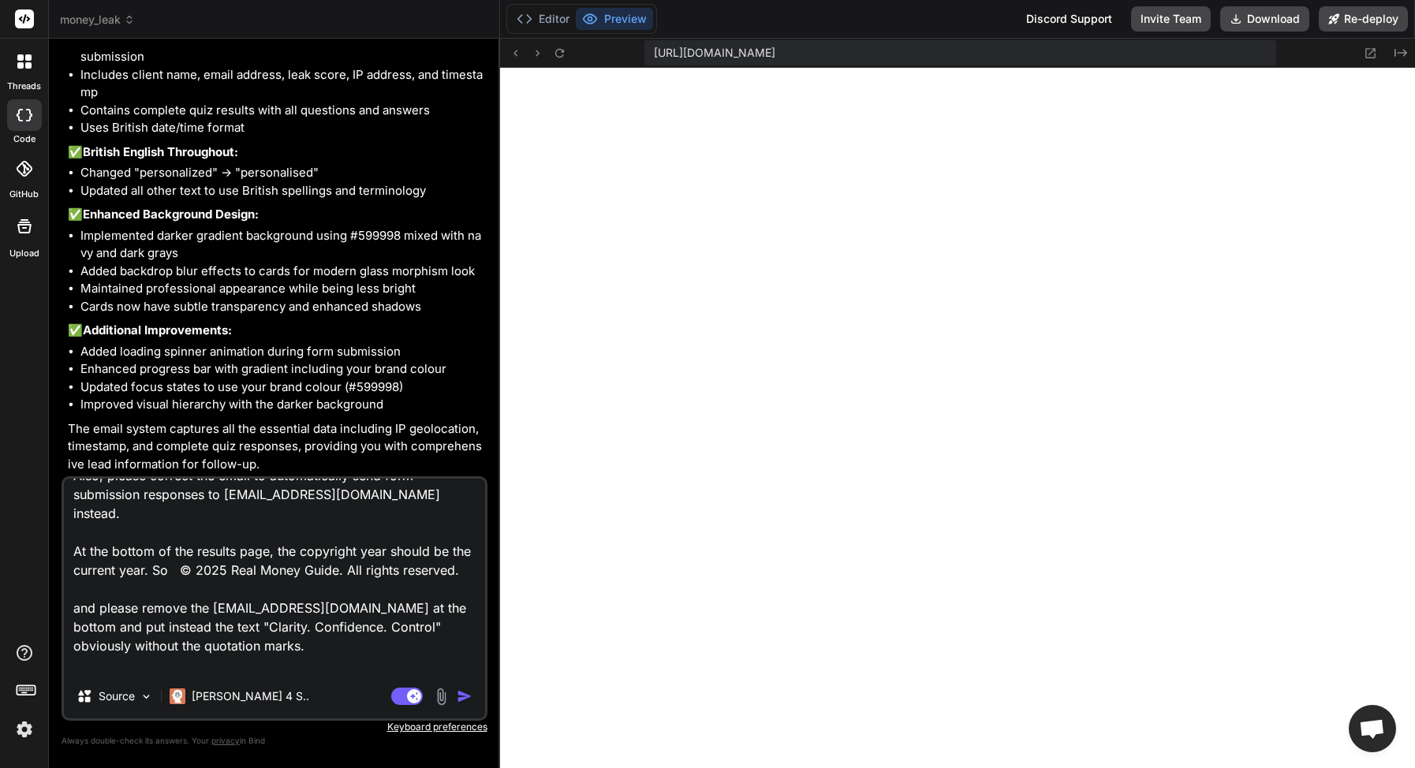
scroll to position [133, 0]
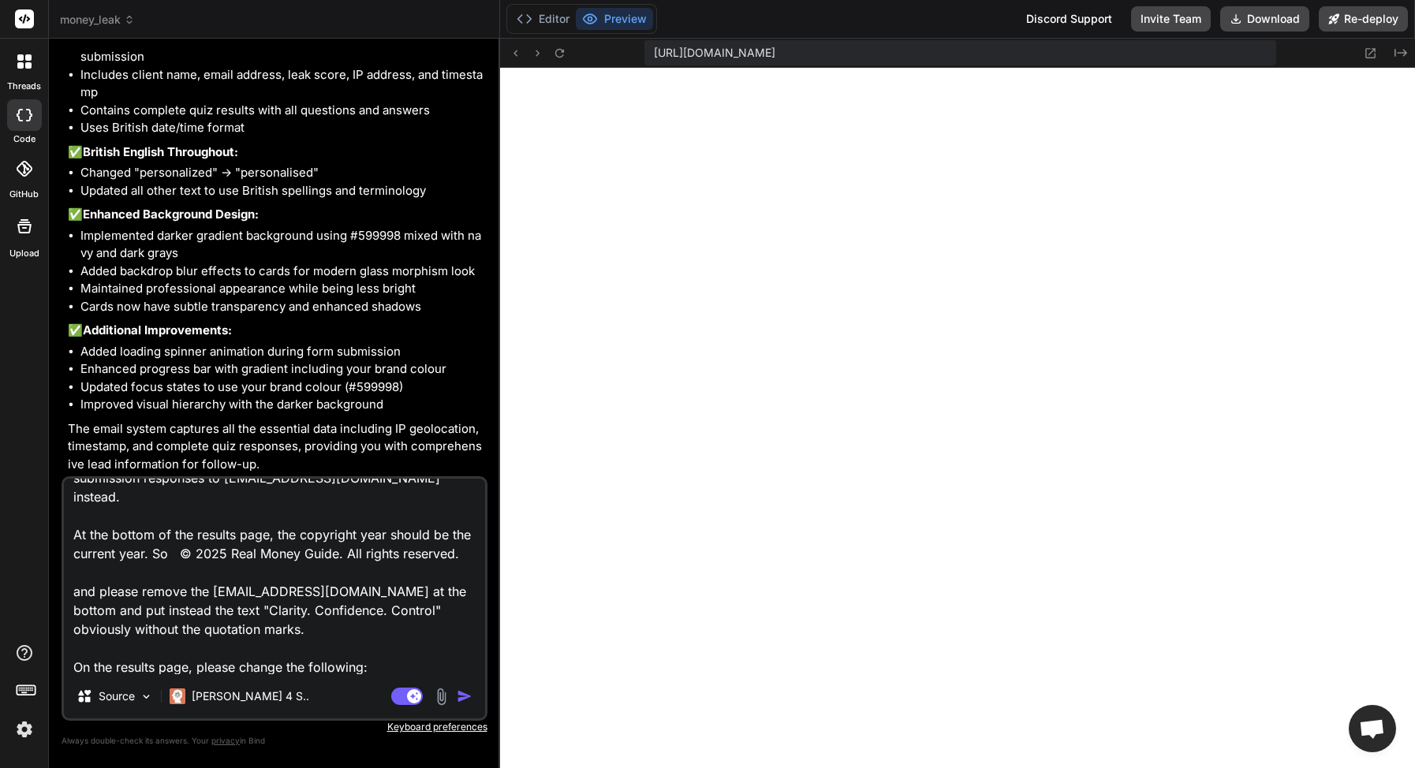
paste textarea "Thanks for taking the 5-Minute Leak Test, your first step to taking back contro…"
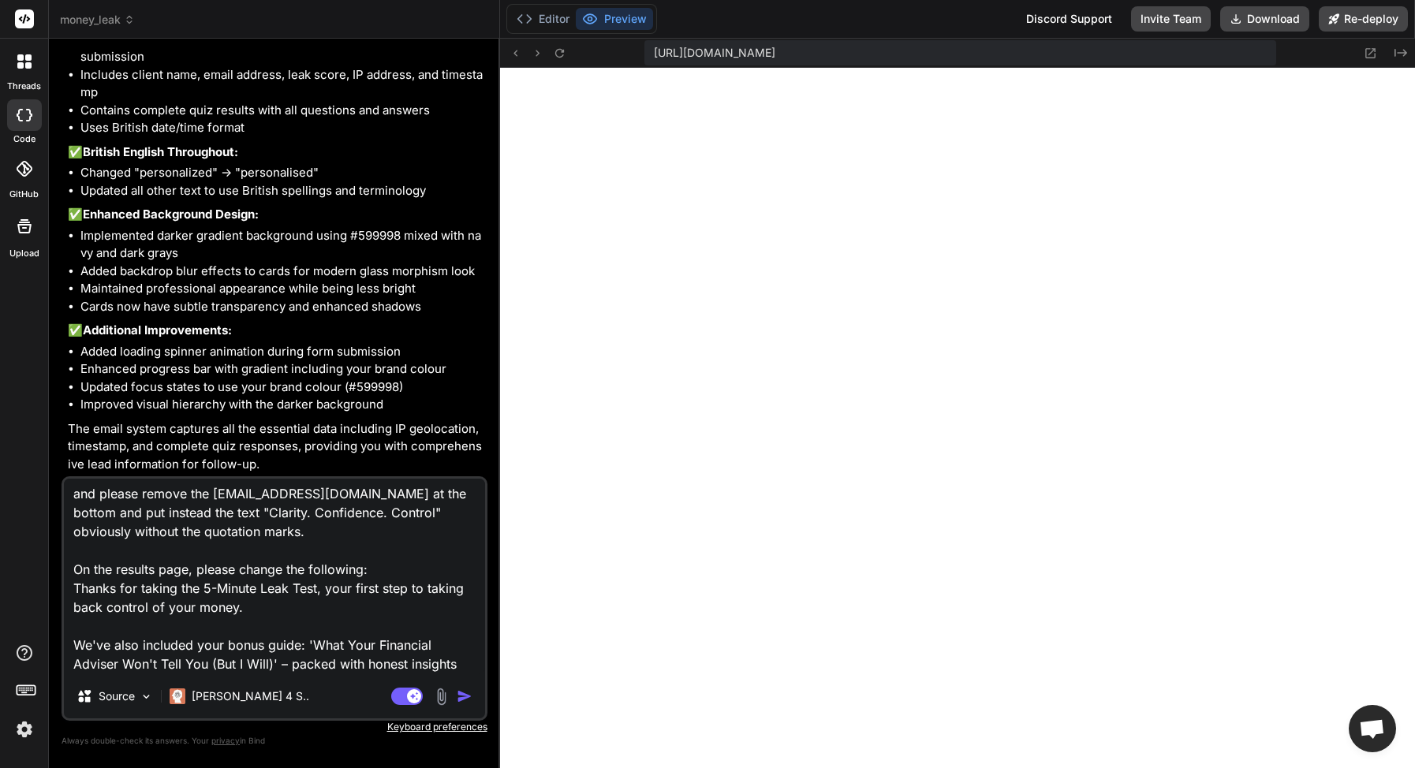
scroll to position [232, 0]
click at [100, 591] on textarea "It's hard to read the text on this now. You need to adjust the text accordingly…" at bounding box center [274, 577] width 421 height 196
click at [62, 587] on div "It's hard to read the text on this now. You need to adjust the text accordingly…" at bounding box center [275, 598] width 426 height 244
click at [76, 590] on textarea "It's hard to read the text on this now. You need to adjust the text accordingly…" at bounding box center [274, 577] width 421 height 196
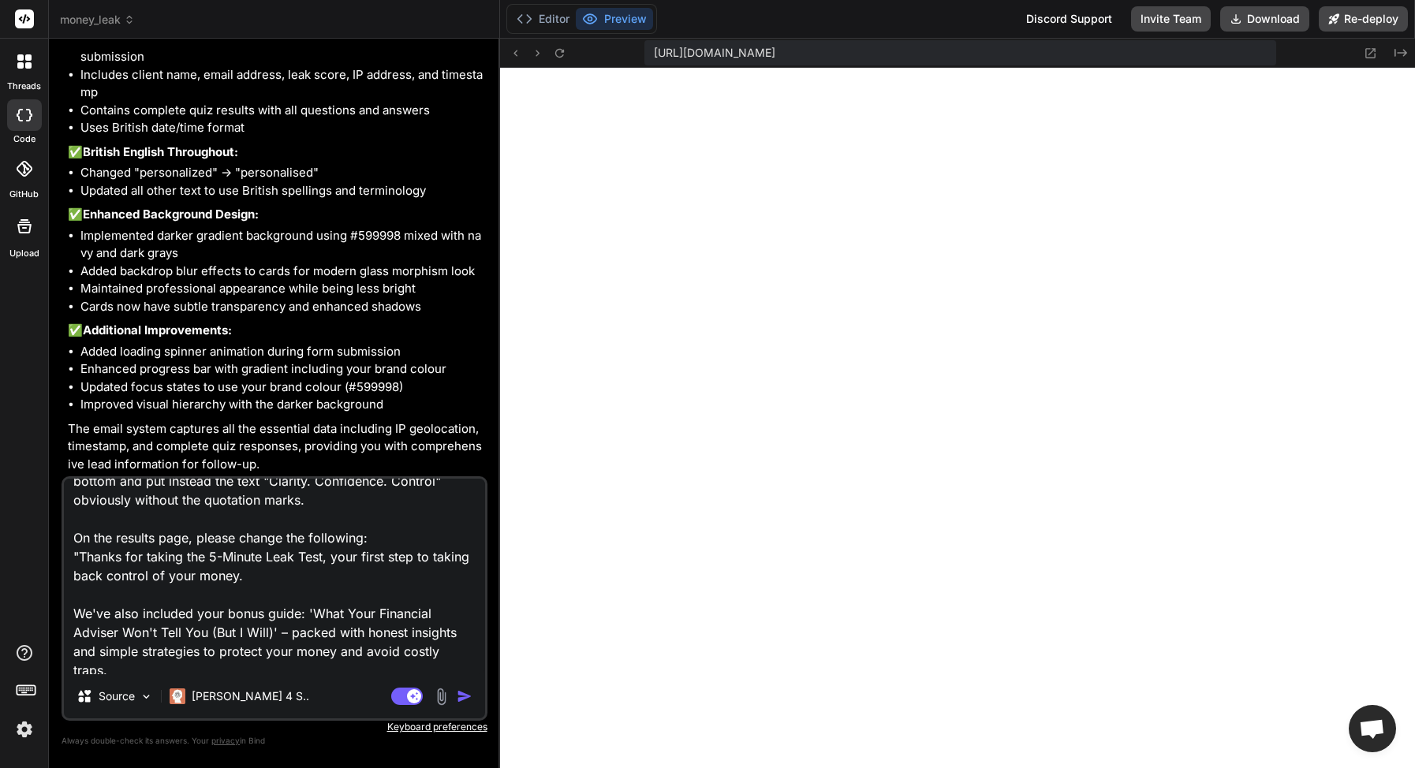
scroll to position [268, 0]
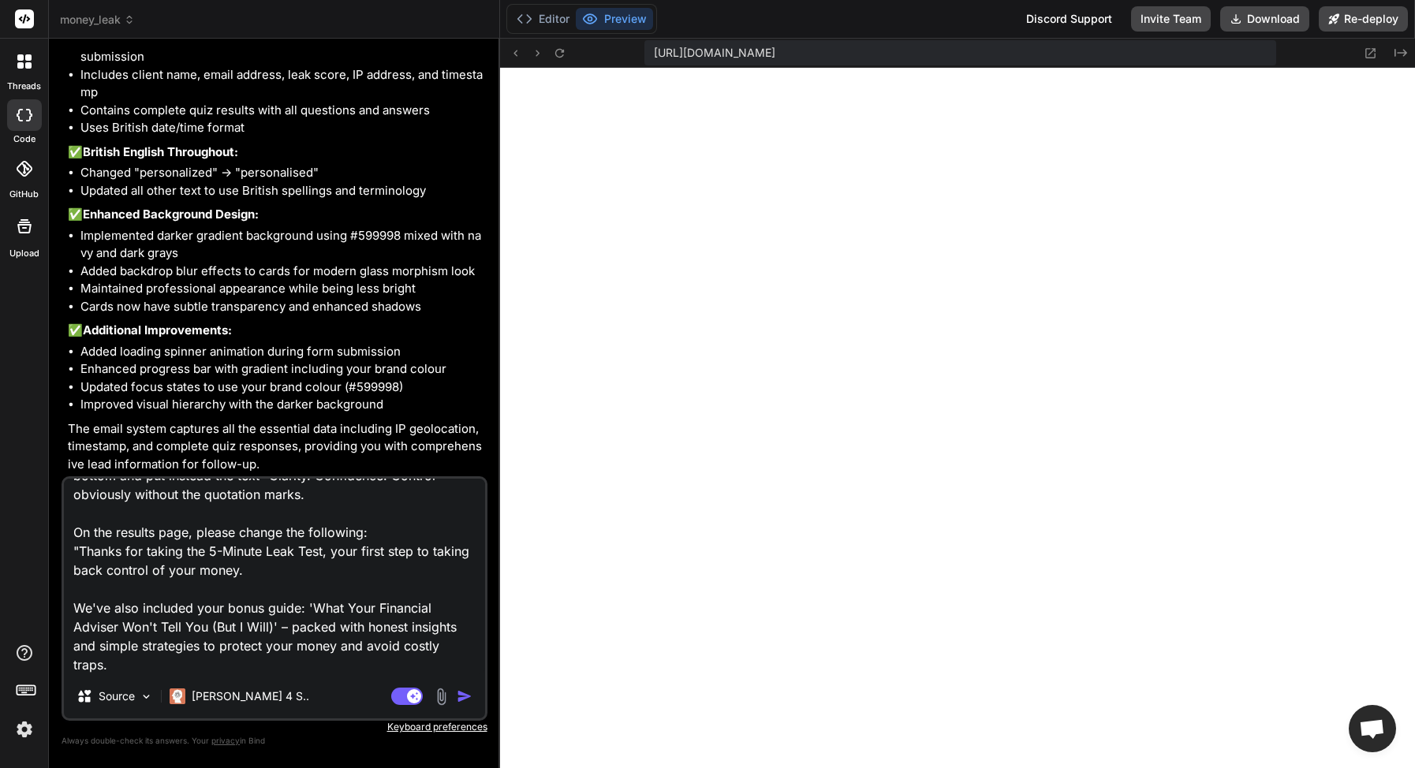
click at [160, 668] on textarea "It's hard to read the text on this now. You need to adjust the text accordingly…" at bounding box center [274, 577] width 421 height 196
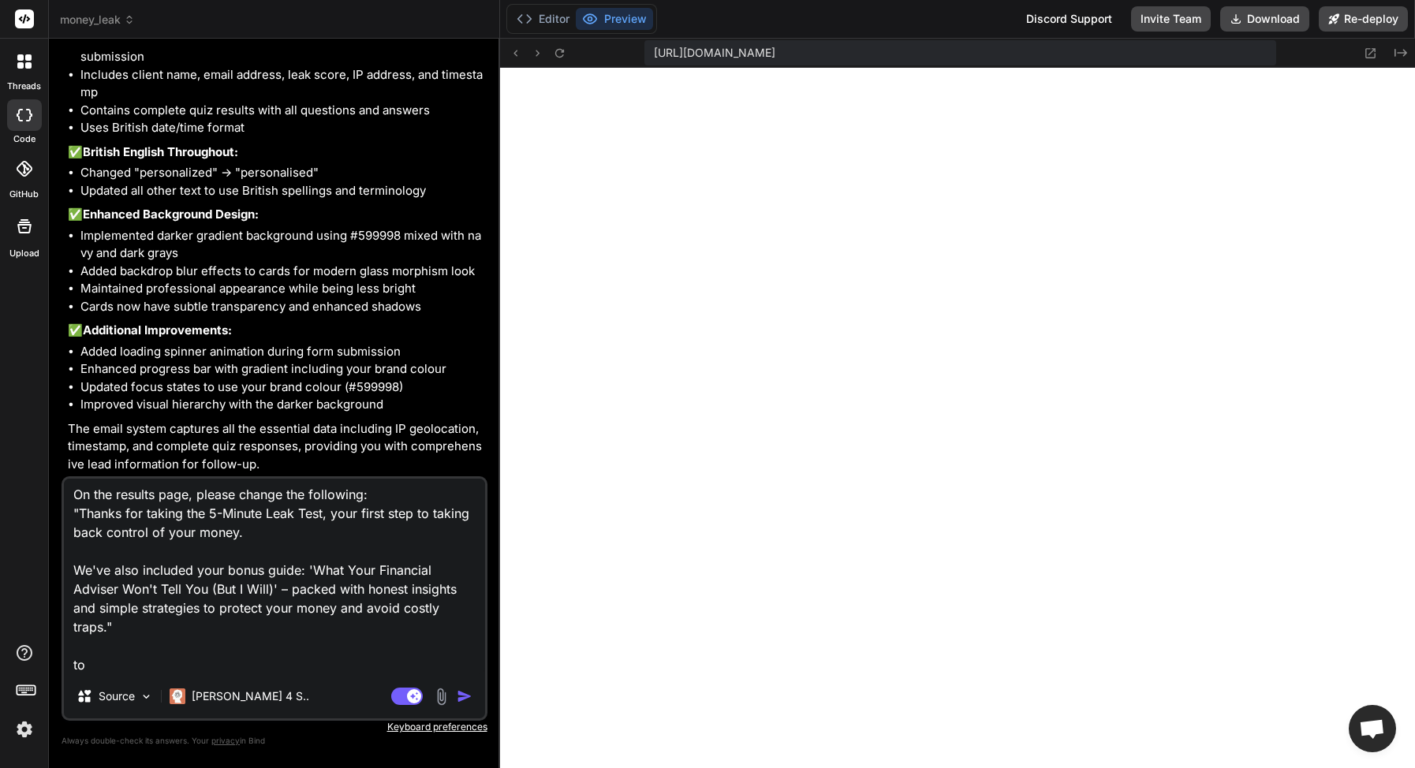
click at [74, 661] on textarea "It's hard to read the text on this now. You need to adjust the text accordingly…" at bounding box center [274, 577] width 421 height 196
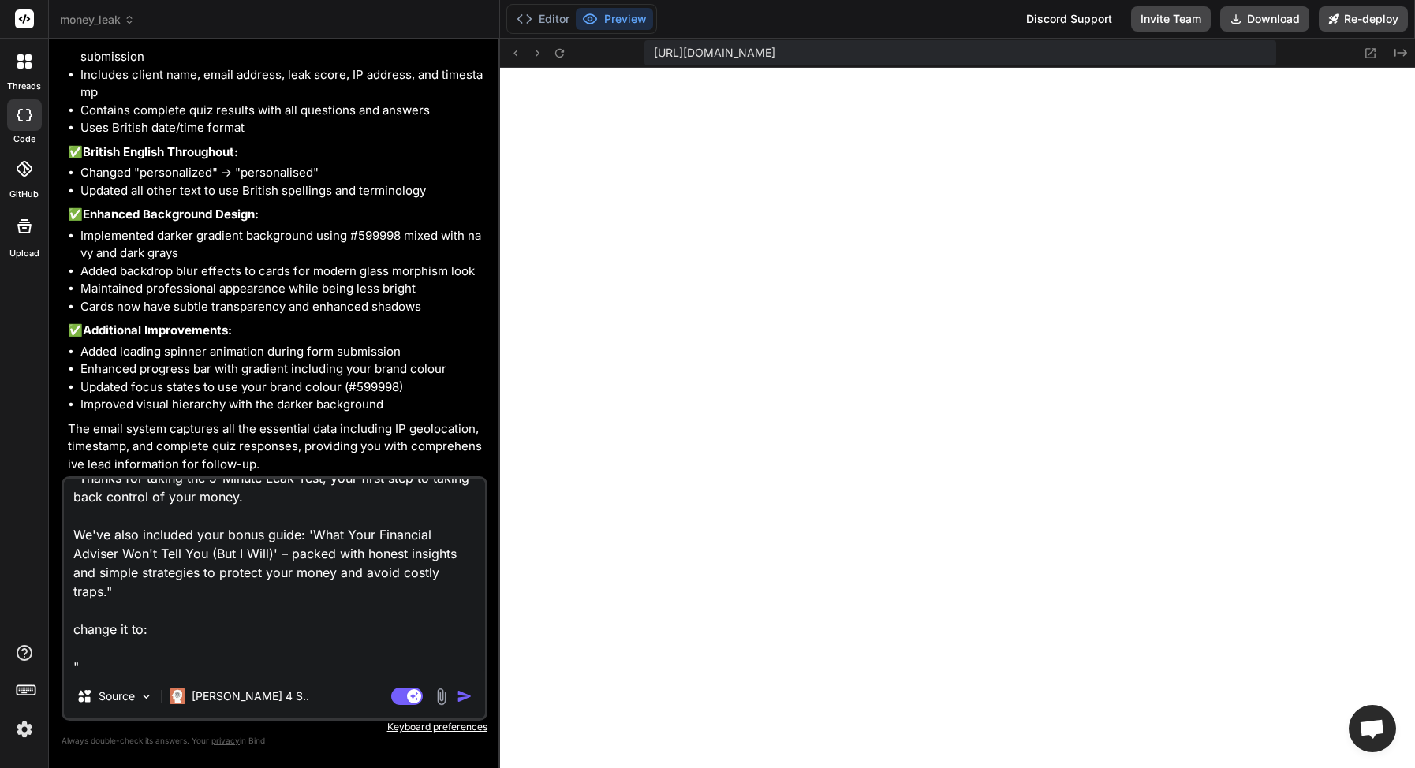
paste textarea "Thanks for taking the 5-Minute Leak Test, your first step to taking back contro…"
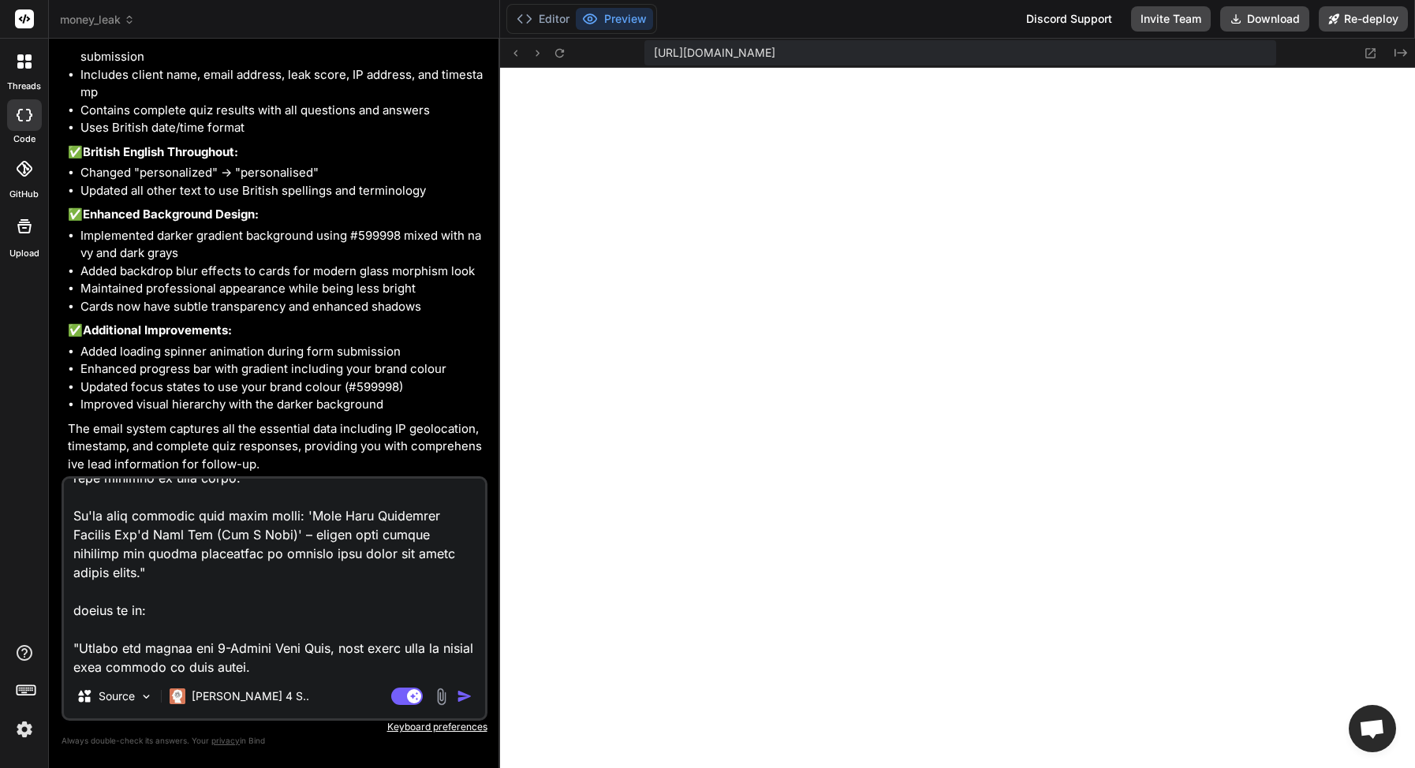
scroll to position [455, 0]
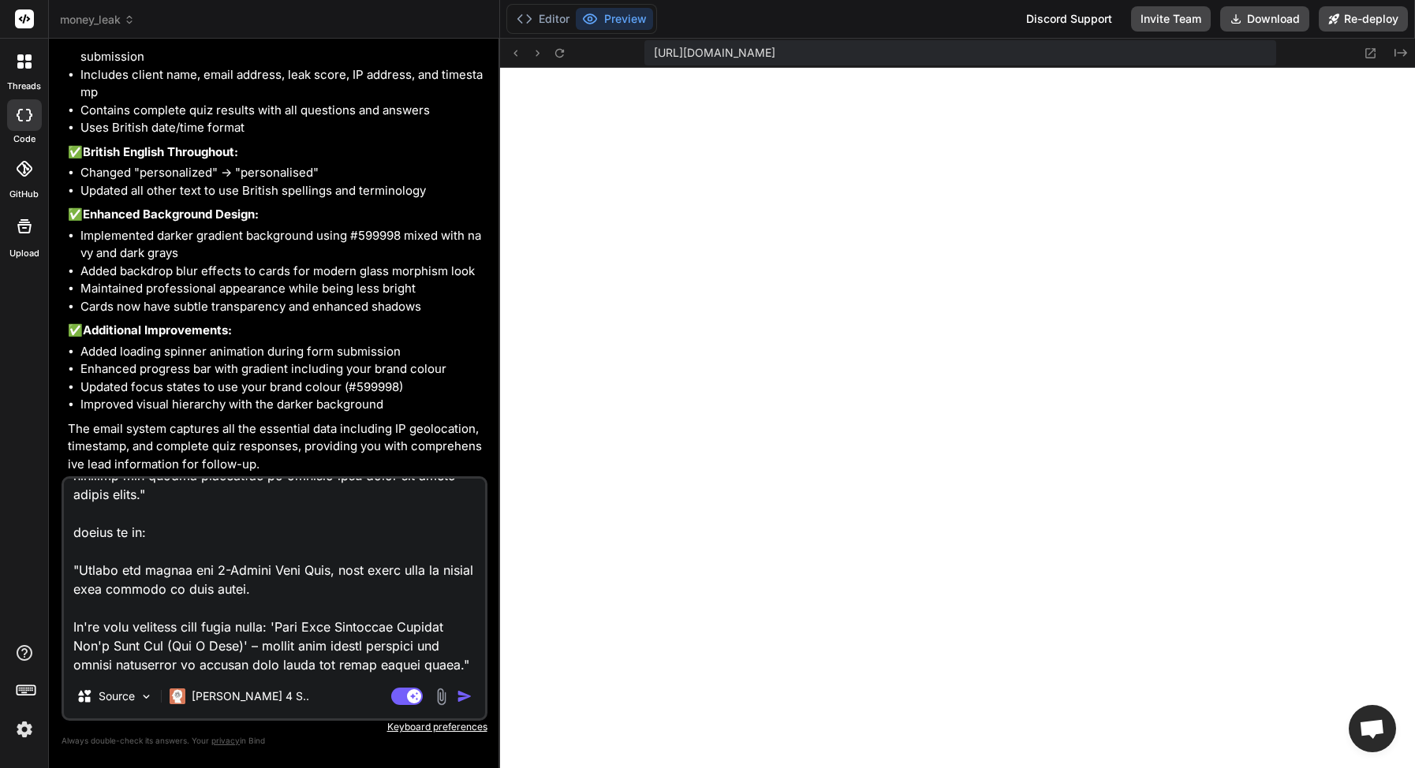
click at [211, 551] on textarea at bounding box center [274, 577] width 421 height 196
click at [266, 550] on textarea at bounding box center [274, 577] width 421 height 196
click at [107, 664] on textarea at bounding box center [274, 577] width 421 height 196
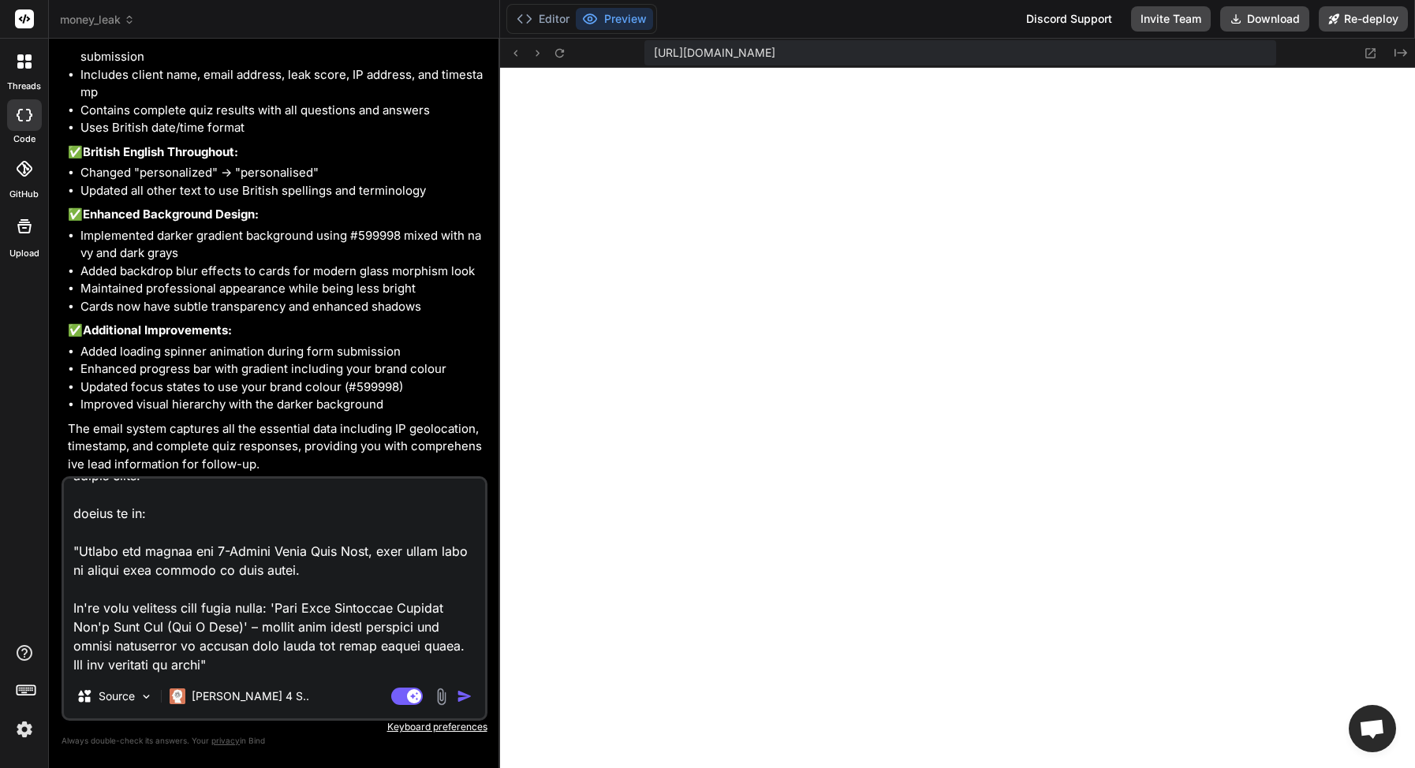
click at [273, 665] on textarea at bounding box center [274, 577] width 421 height 196
click at [385, 684] on div "Source Claude 4 S.." at bounding box center [274, 699] width 421 height 38
click at [459, 701] on img "button" at bounding box center [465, 696] width 16 height 16
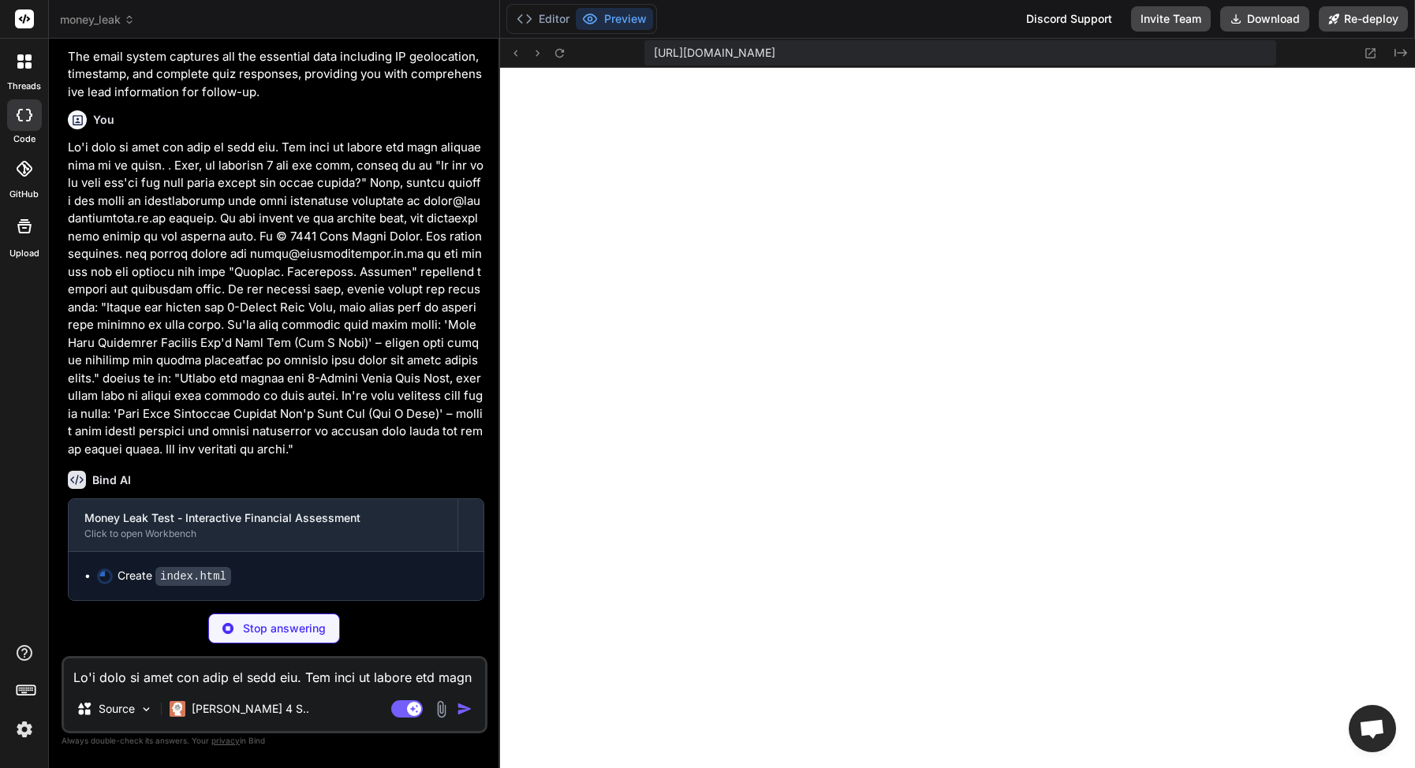
scroll to position [4414, 0]
click at [256, 680] on textarea at bounding box center [274, 672] width 421 height 28
click at [203, 680] on textarea at bounding box center [274, 672] width 421 height 28
click at [154, 675] on textarea at bounding box center [274, 672] width 421 height 28
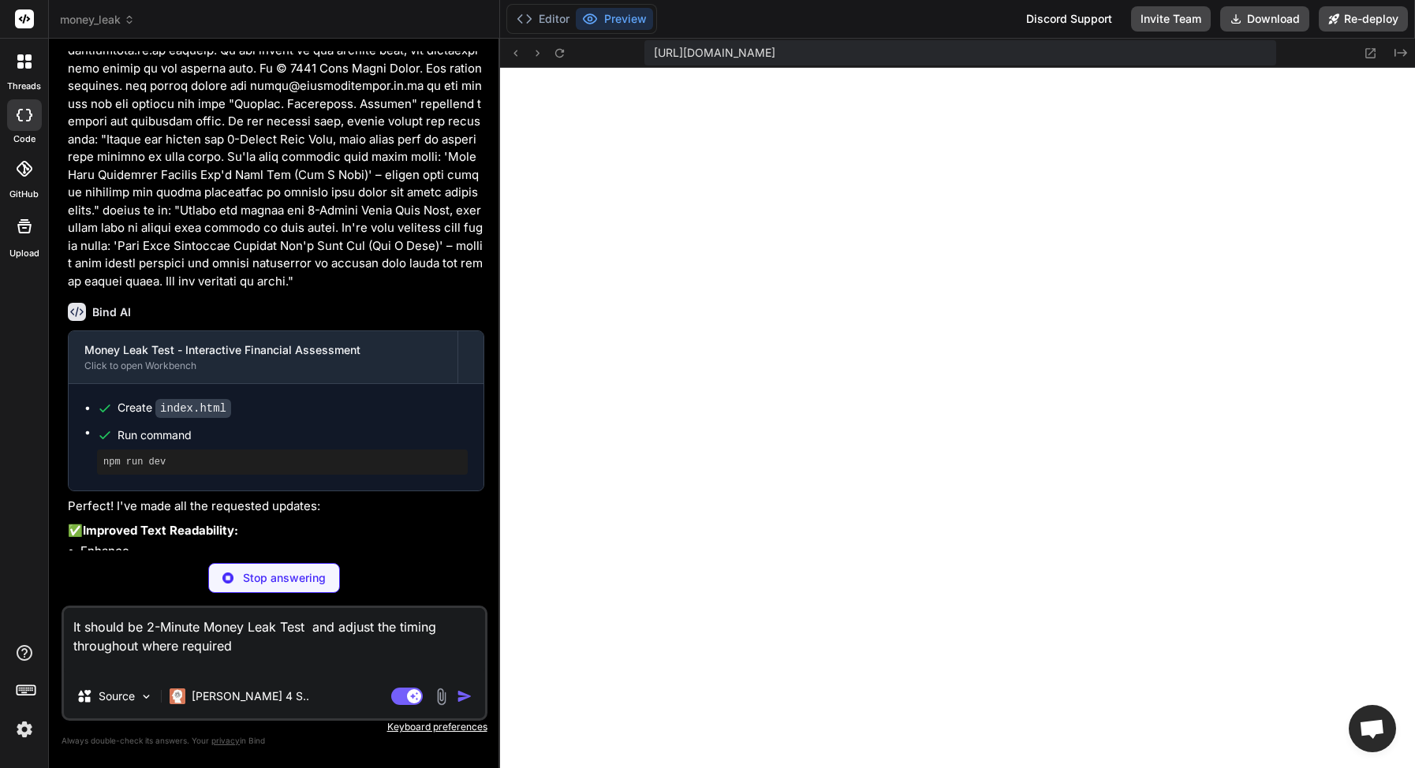
scroll to position [1543, 0]
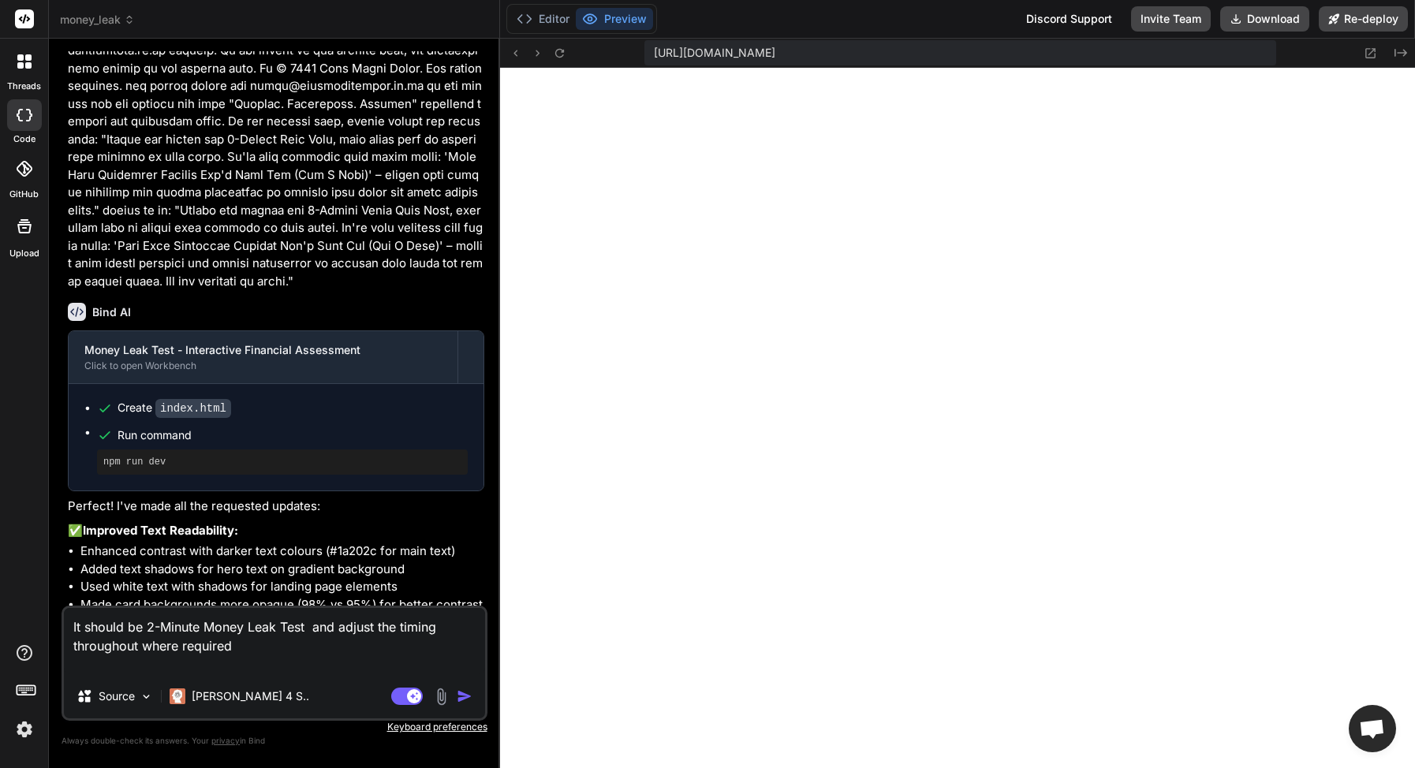
click at [255, 653] on textarea "It should be 2-Minute Money Leak Test and adjust the timing throughout where re…" at bounding box center [274, 641] width 421 height 66
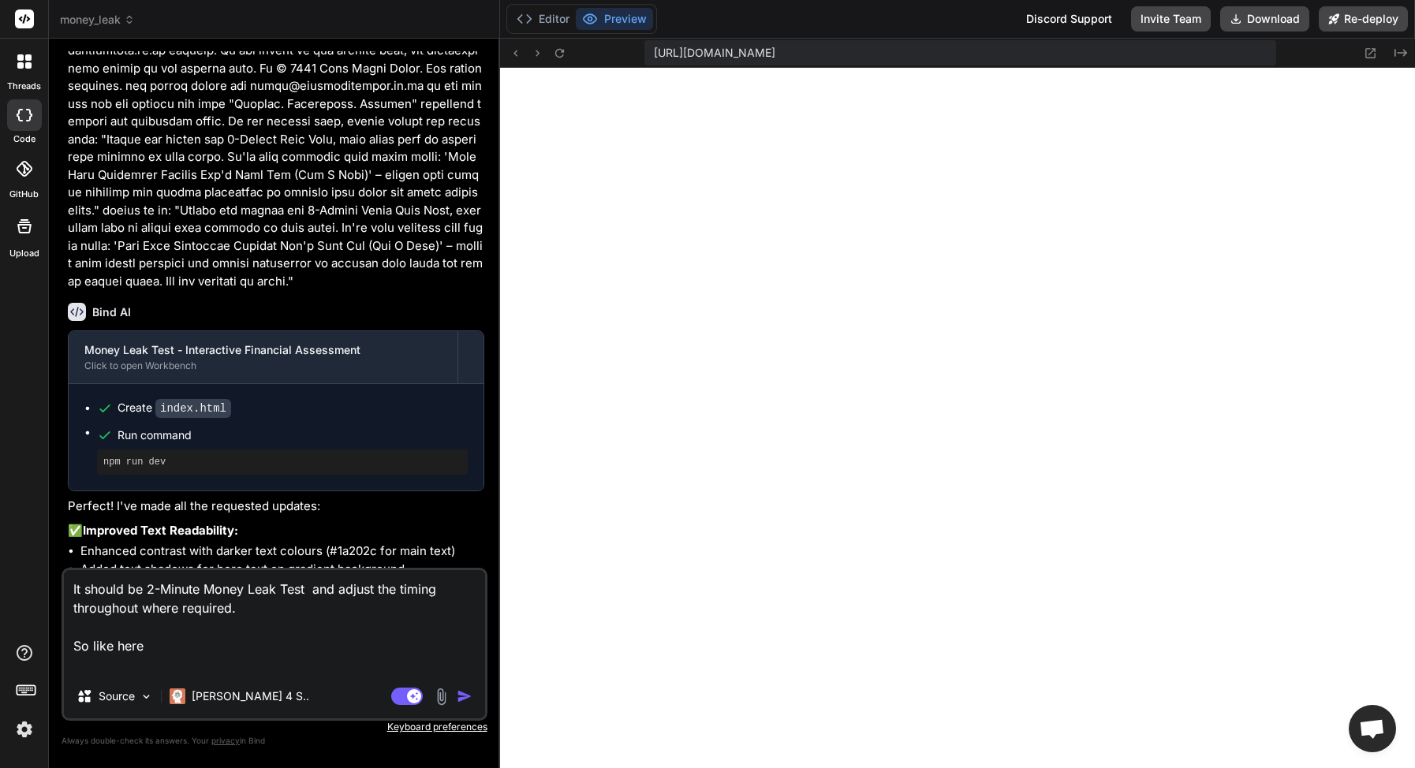
click at [229, 656] on textarea "It should be 2-Minute Money Leak Test and adjust the timing throughout where re…" at bounding box center [274, 622] width 421 height 104
click at [229, 647] on textarea "It should be 2-Minute Money Leak Test and adjust the timing throughout where re…" at bounding box center [274, 622] width 421 height 104
paste textarea "The 5-Minute Money Leak Test"
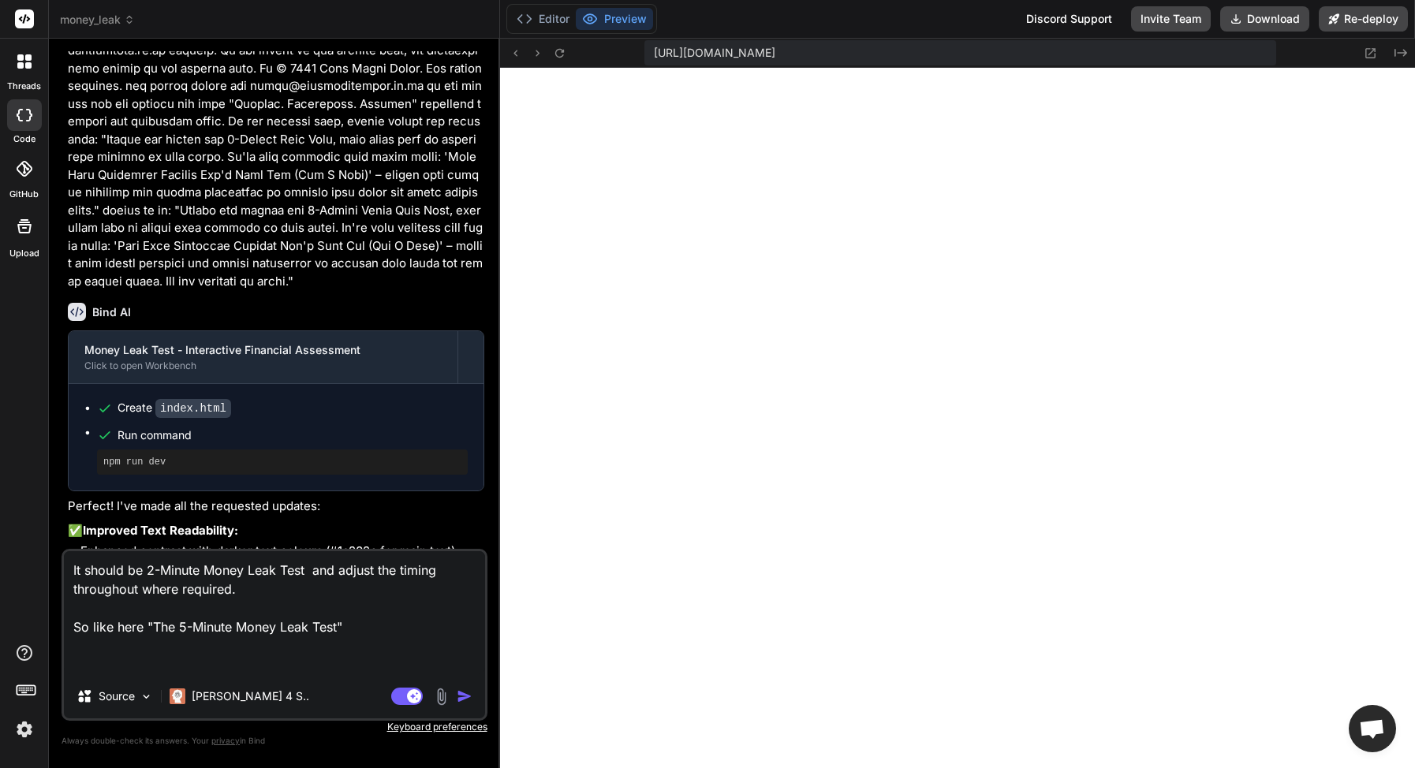
click at [161, 660] on textarea "It should be 2-Minute Money Leak Test and adjust the timing throughout where re…" at bounding box center [274, 612] width 421 height 123
click at [167, 650] on textarea "It should be 2-Minute Money Leak Test and adjust the timing throughout where re…" at bounding box center [274, 612] width 421 height 123
click at [389, 621] on textarea "It should be 2-Minute Money Leak Test and adjust the timing throughout where re…" at bounding box center [274, 612] width 421 height 123
paste textarea "Just 5 Minutes"
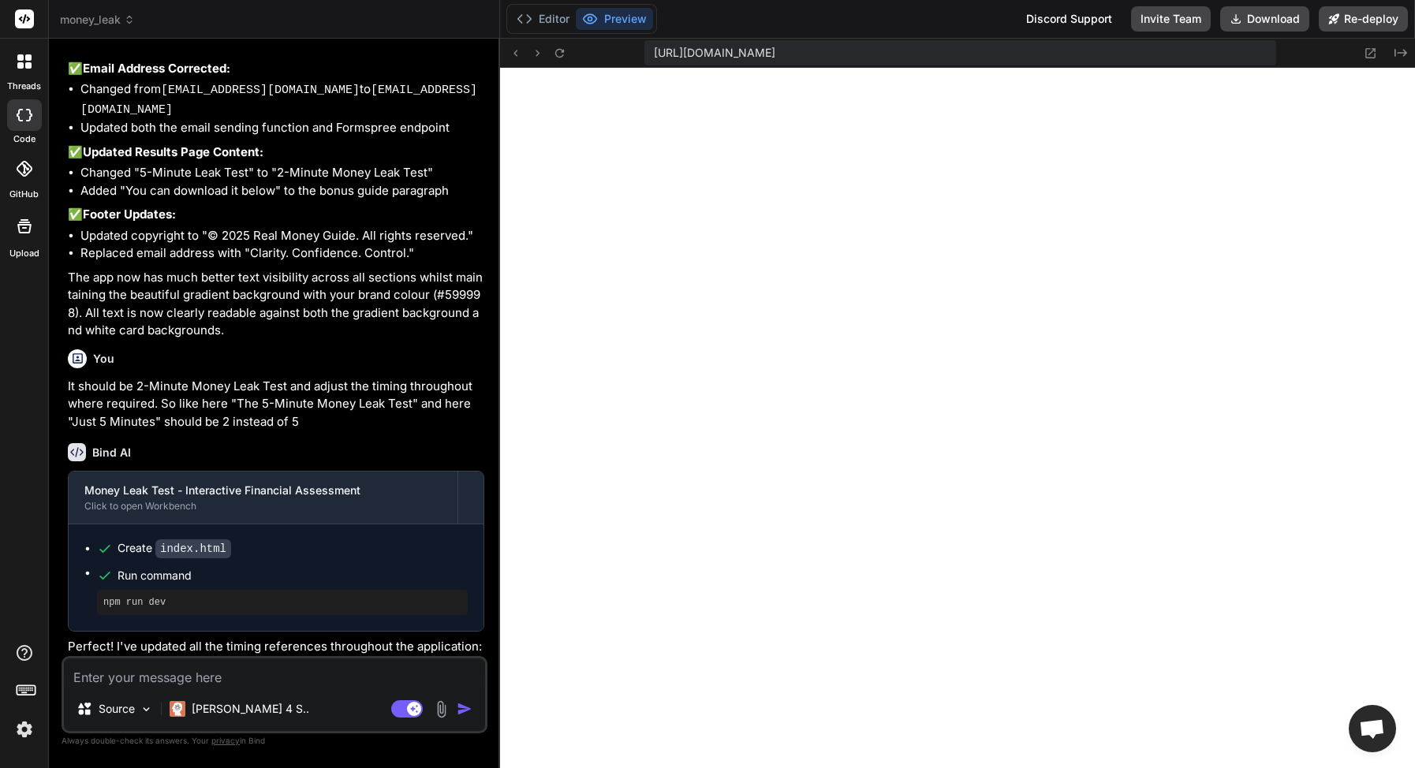
scroll to position [5126, 0]
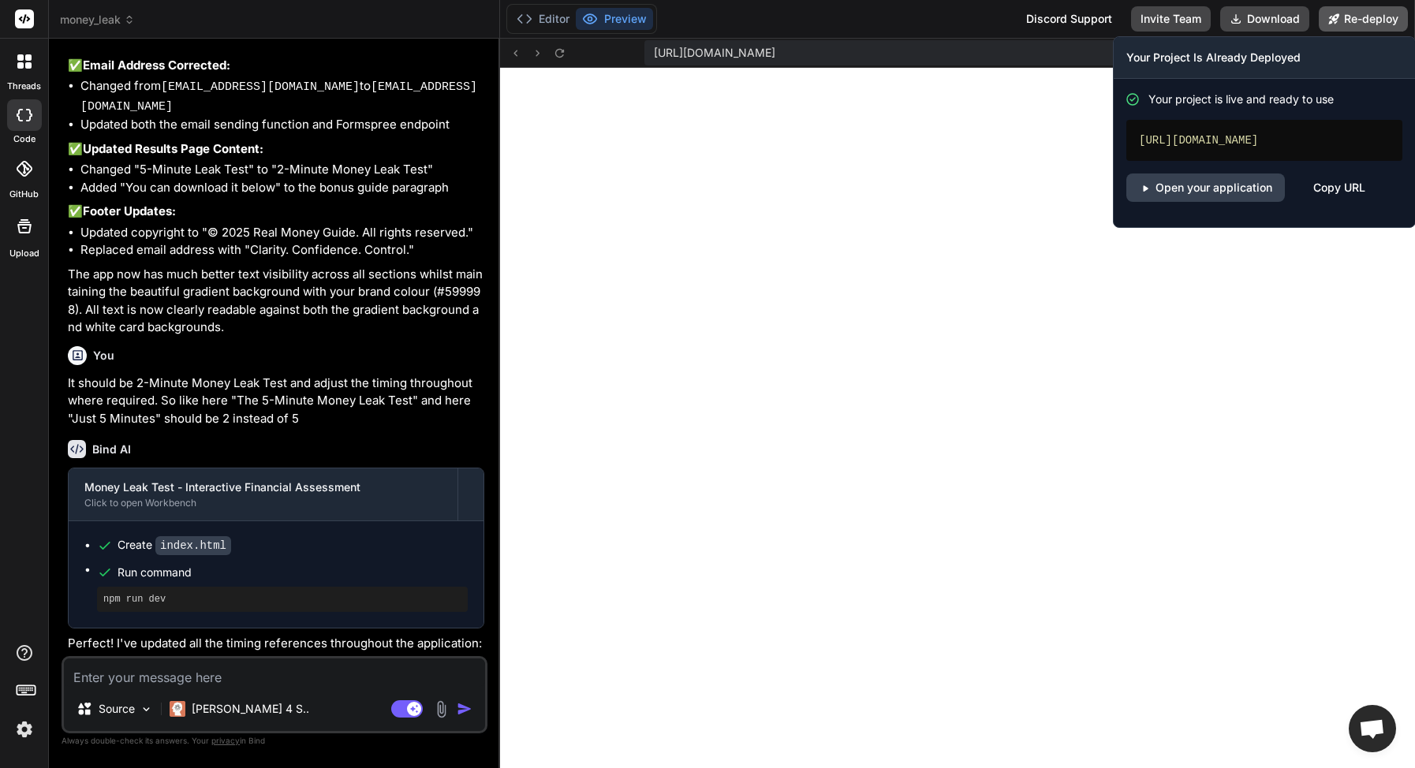
click at [1392, 6] on button "Re-deploy" at bounding box center [1362, 18] width 89 height 25
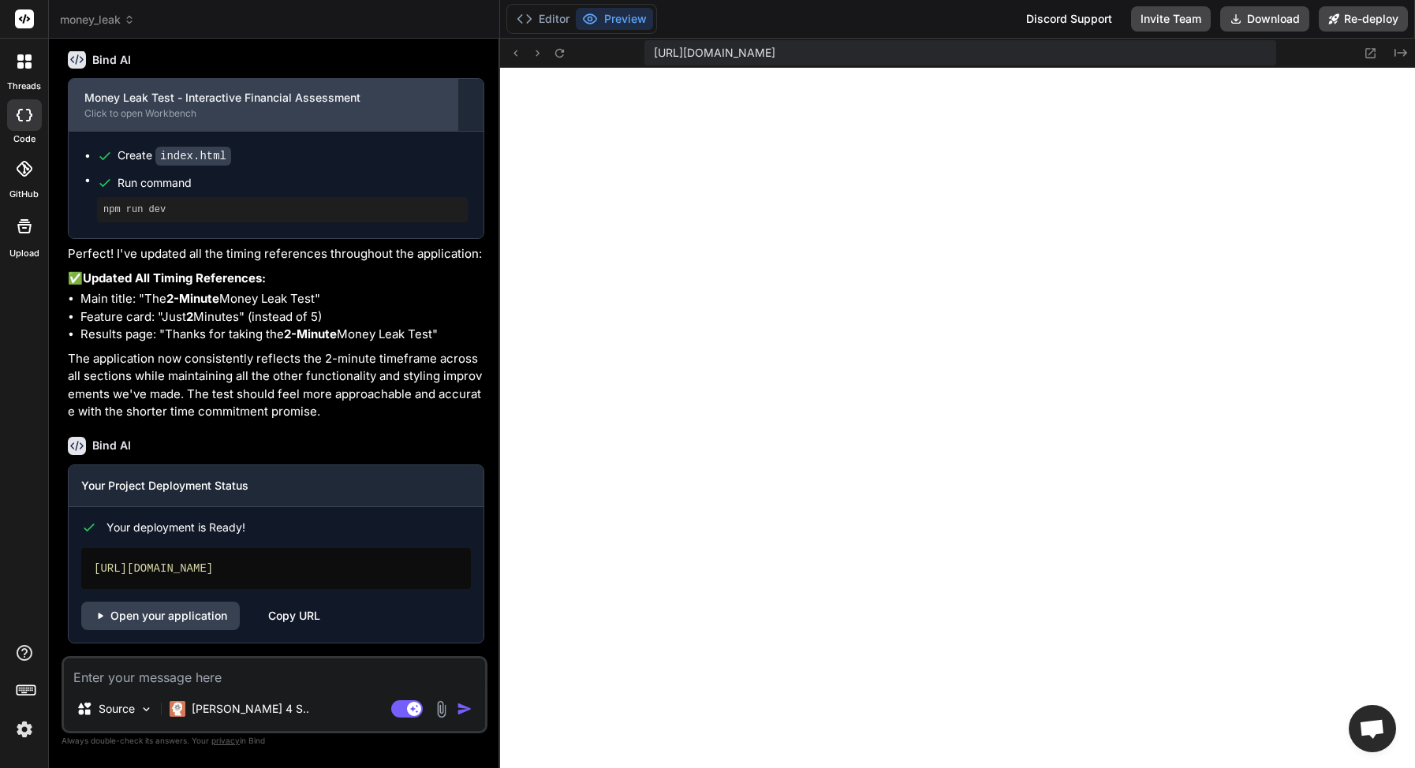
scroll to position [5629, 0]
